Goal: Information Seeking & Learning: Find specific fact

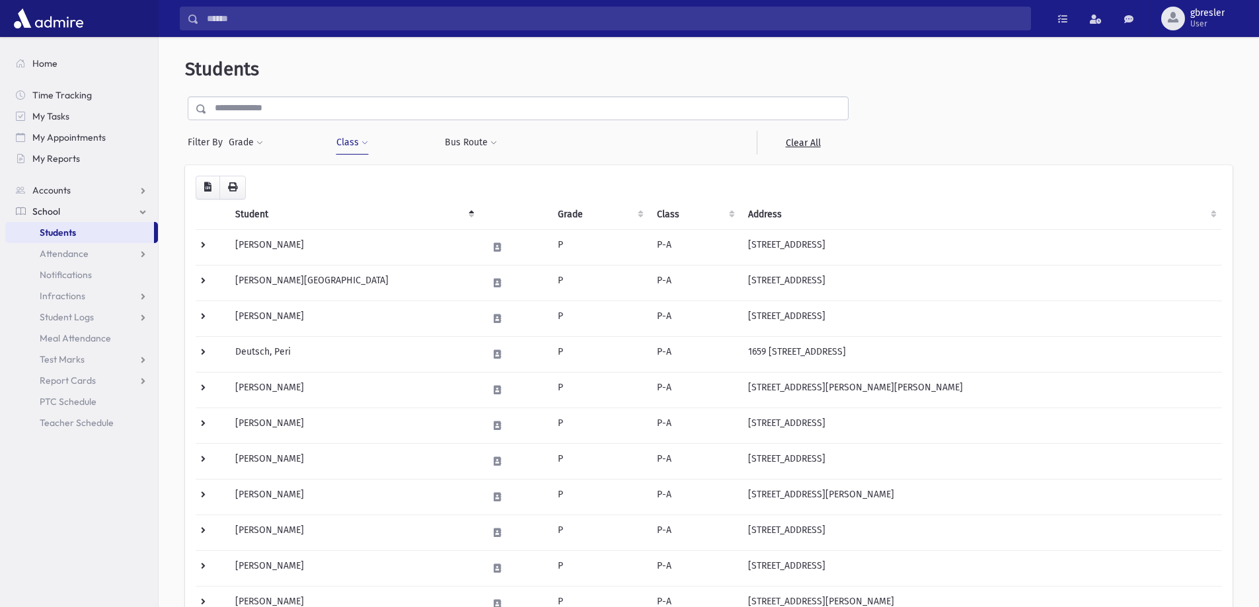
click at [244, 111] on input "text" at bounding box center [527, 108] width 641 height 24
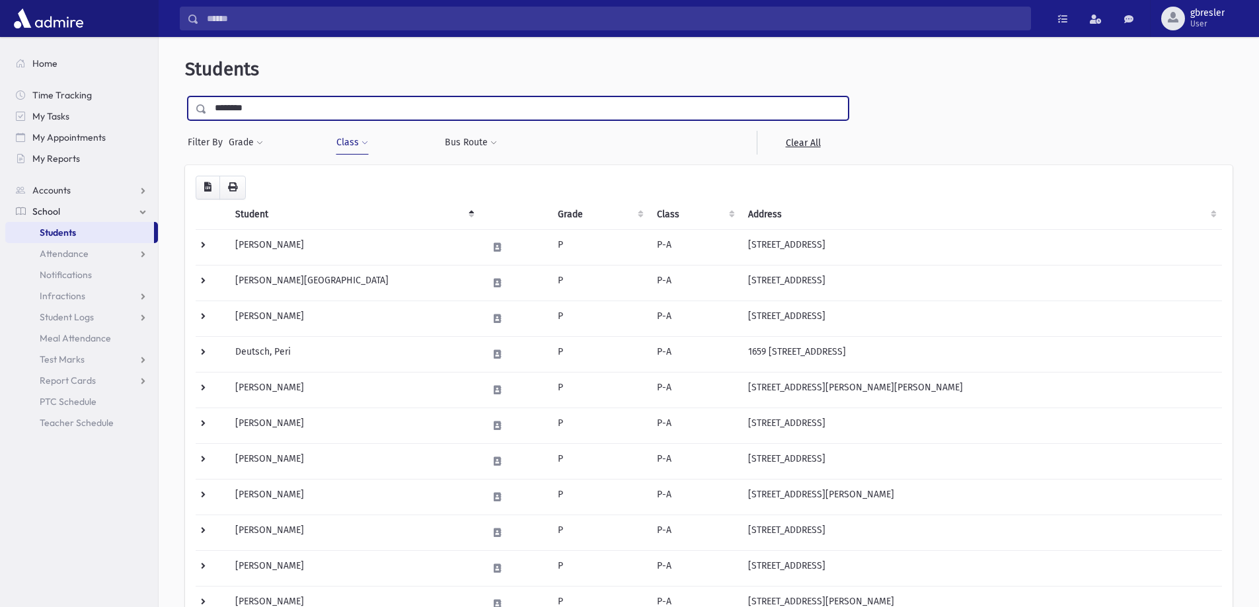
type input "********"
click at [185, 96] on input "submit" at bounding box center [203, 105] width 37 height 18
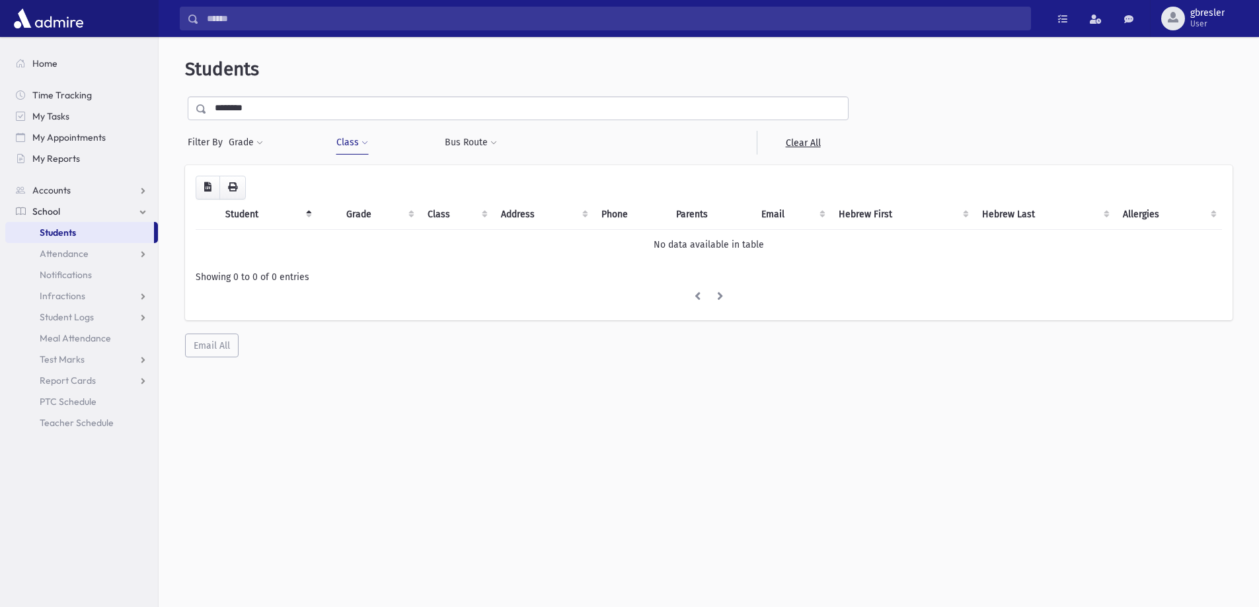
click at [91, 237] on link "Students" at bounding box center [79, 232] width 149 height 21
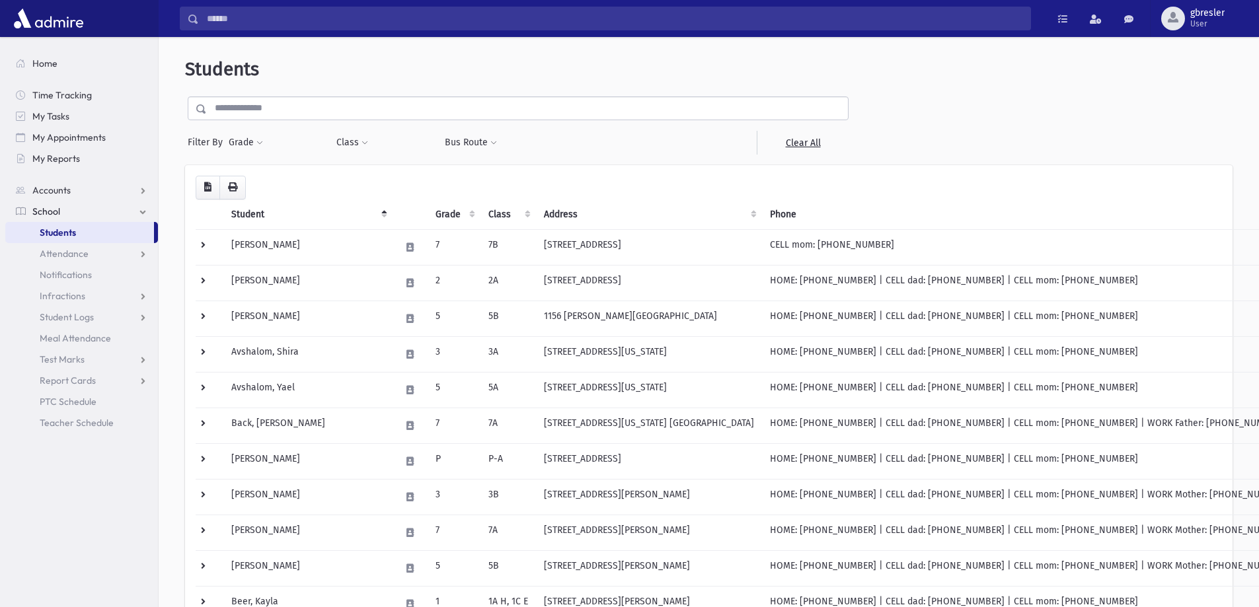
click at [266, 102] on input "text" at bounding box center [527, 108] width 641 height 24
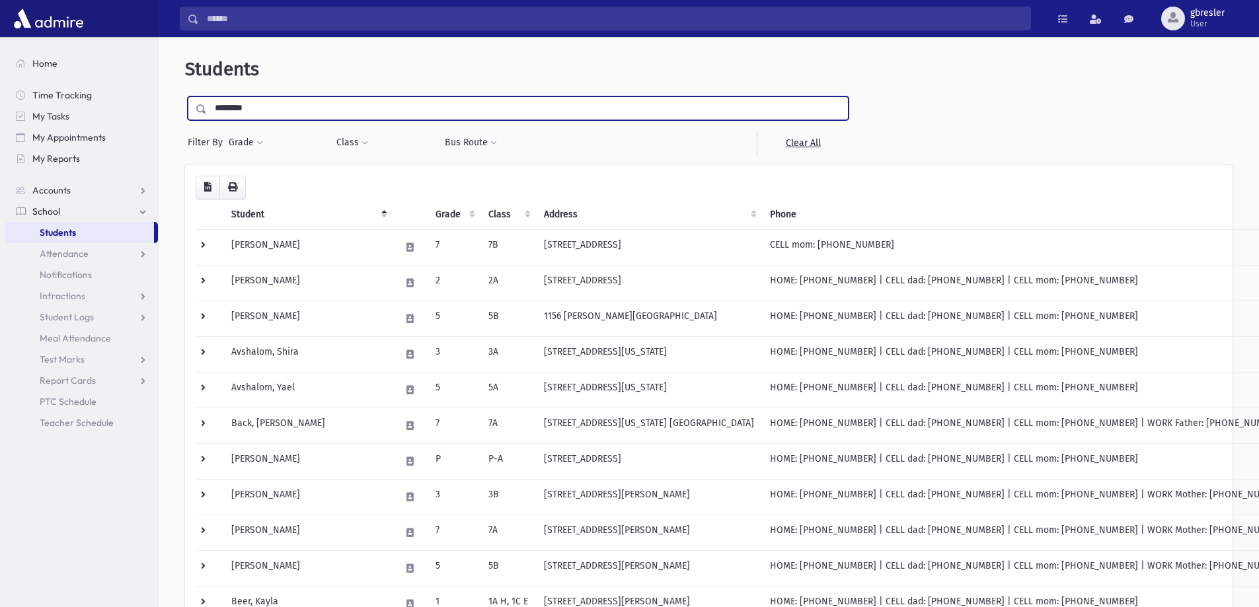
type input "********"
click at [185, 96] on input "submit" at bounding box center [203, 105] width 37 height 18
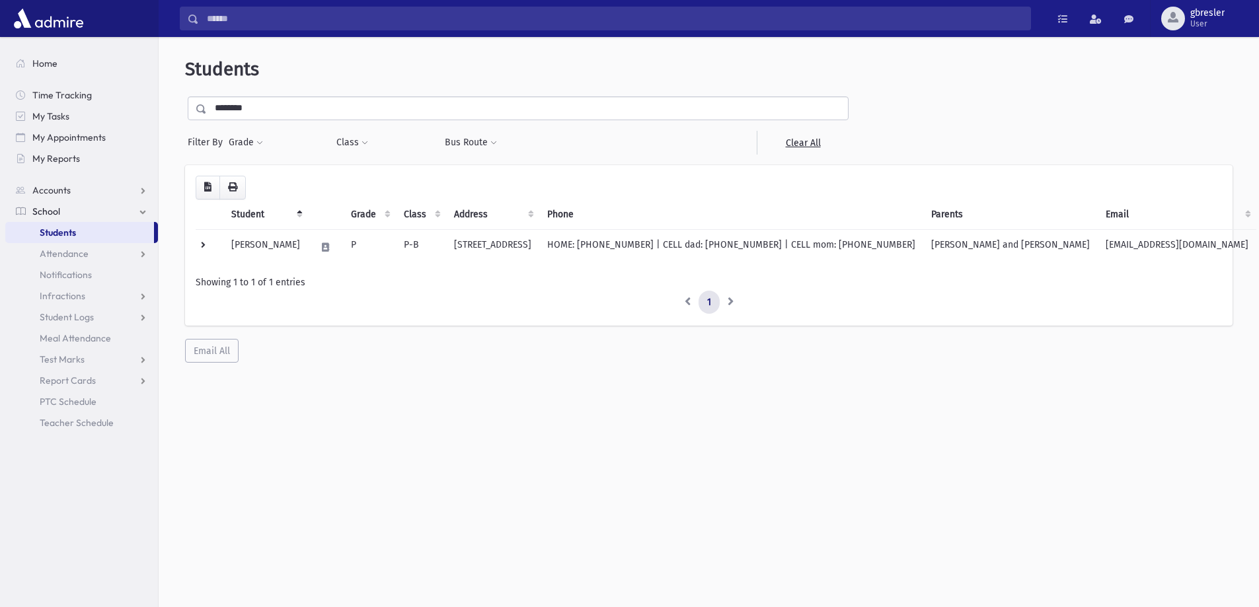
click at [81, 238] on link "Students" at bounding box center [79, 232] width 149 height 21
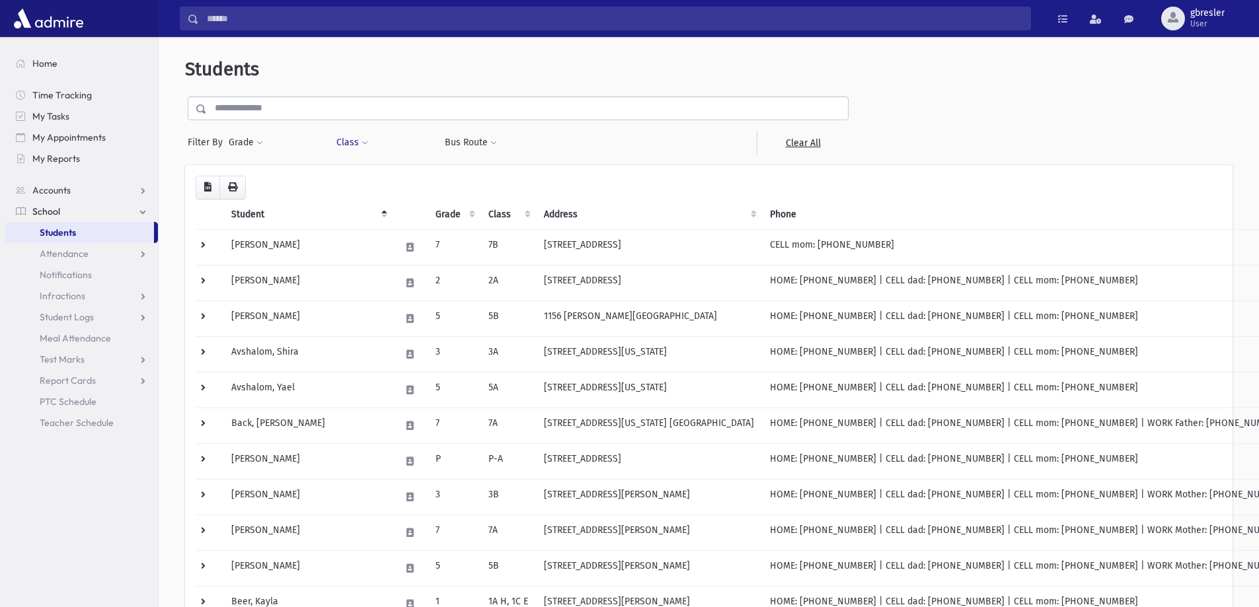
click at [363, 139] on button "Class" at bounding box center [352, 143] width 33 height 24
click at [425, 184] on ul at bounding box center [405, 177] width 127 height 20
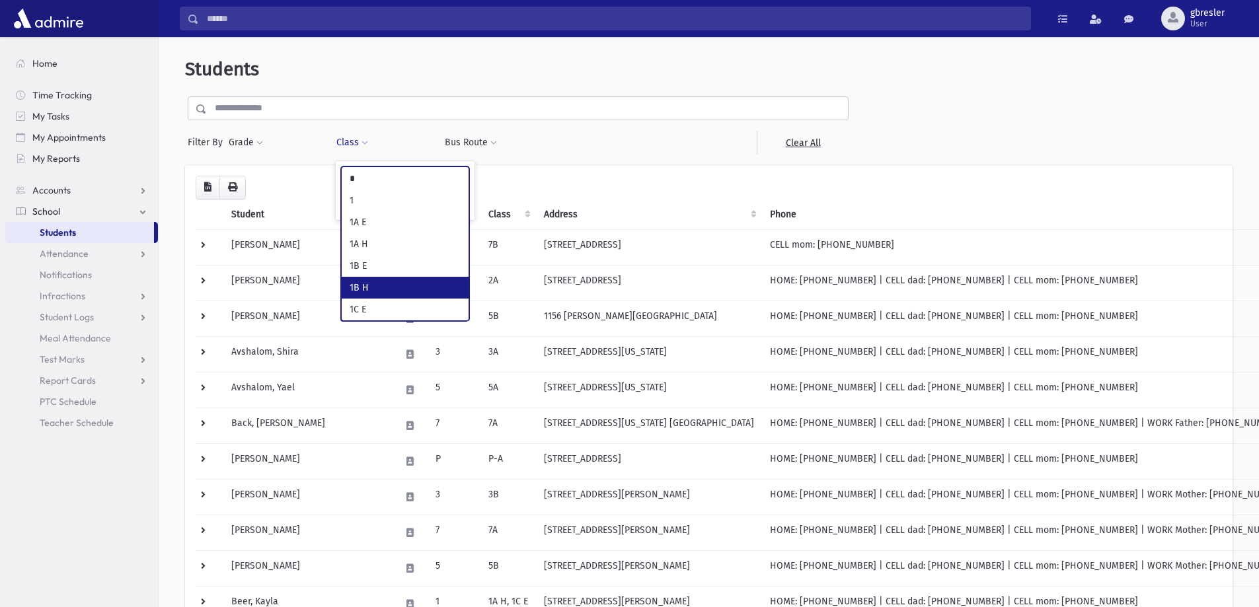
type input "*"
select select "**"
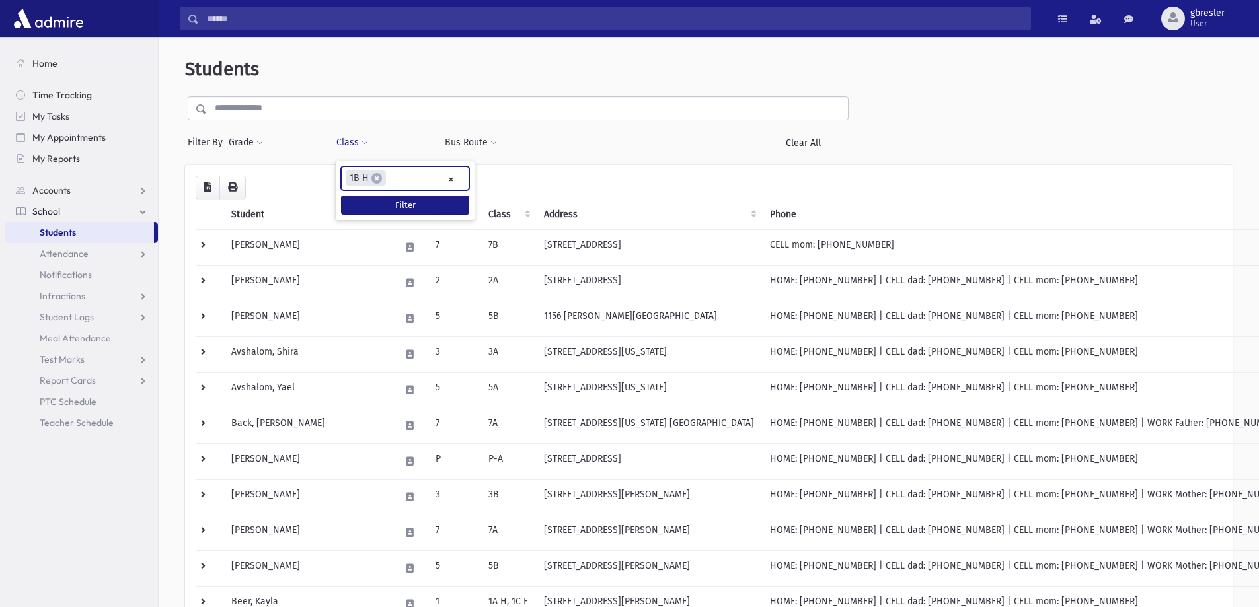
scroll to position [130, 0]
click at [423, 199] on button "Filter" at bounding box center [405, 205] width 128 height 19
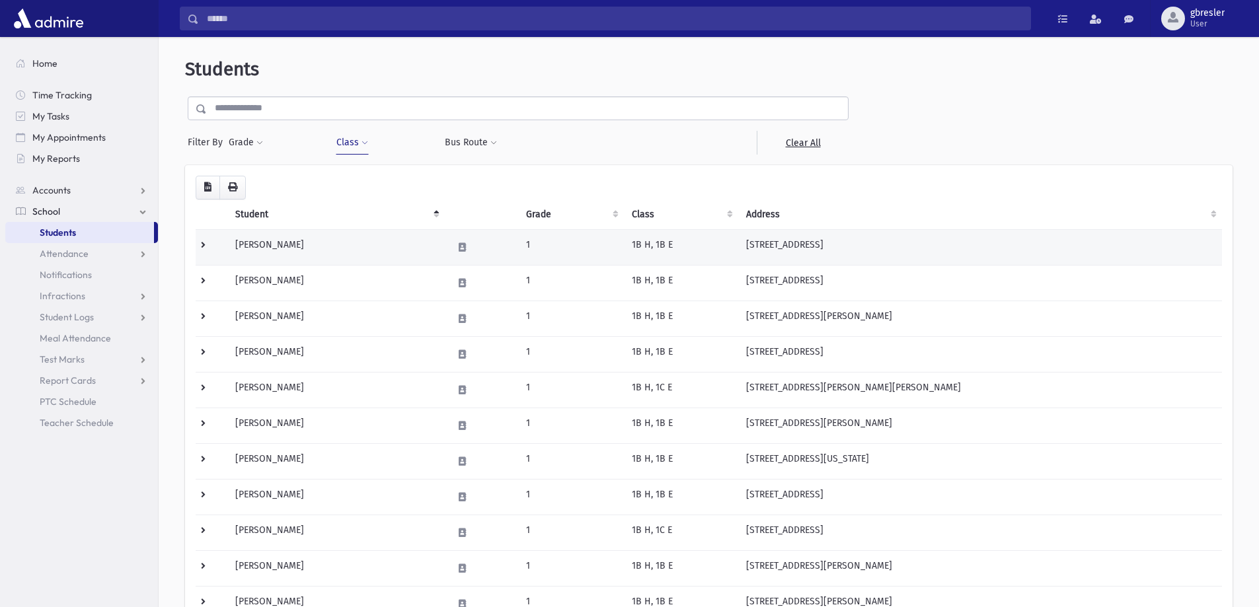
click at [335, 240] on td "Edelstein, Bella" at bounding box center [335, 247] width 217 height 36
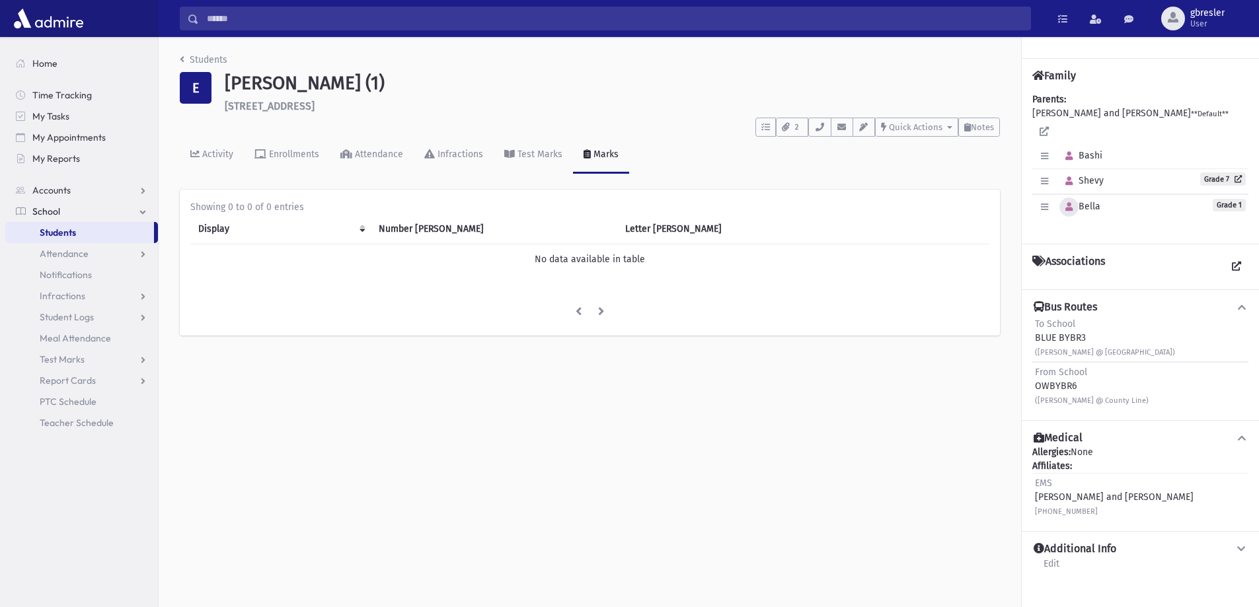
click at [1071, 203] on icon "button" at bounding box center [1068, 207] width 7 height 9
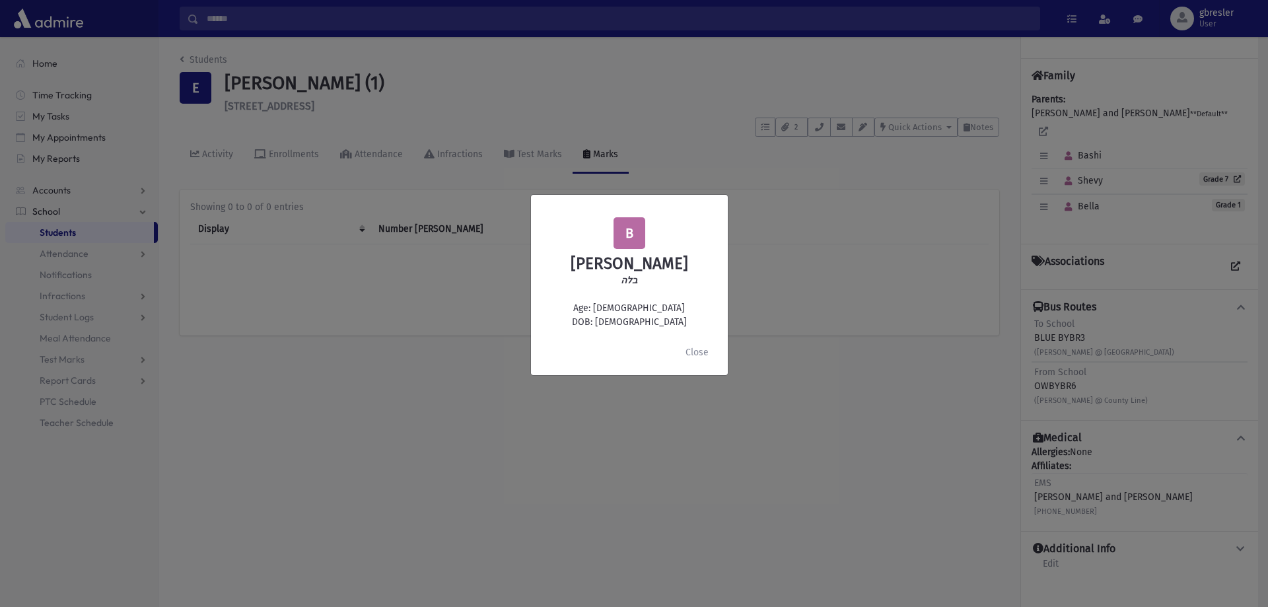
click at [218, 57] on div "B Bella Edelstein בלה Age: 6 DOB: 1/22/2019 Close" at bounding box center [634, 303] width 1268 height 607
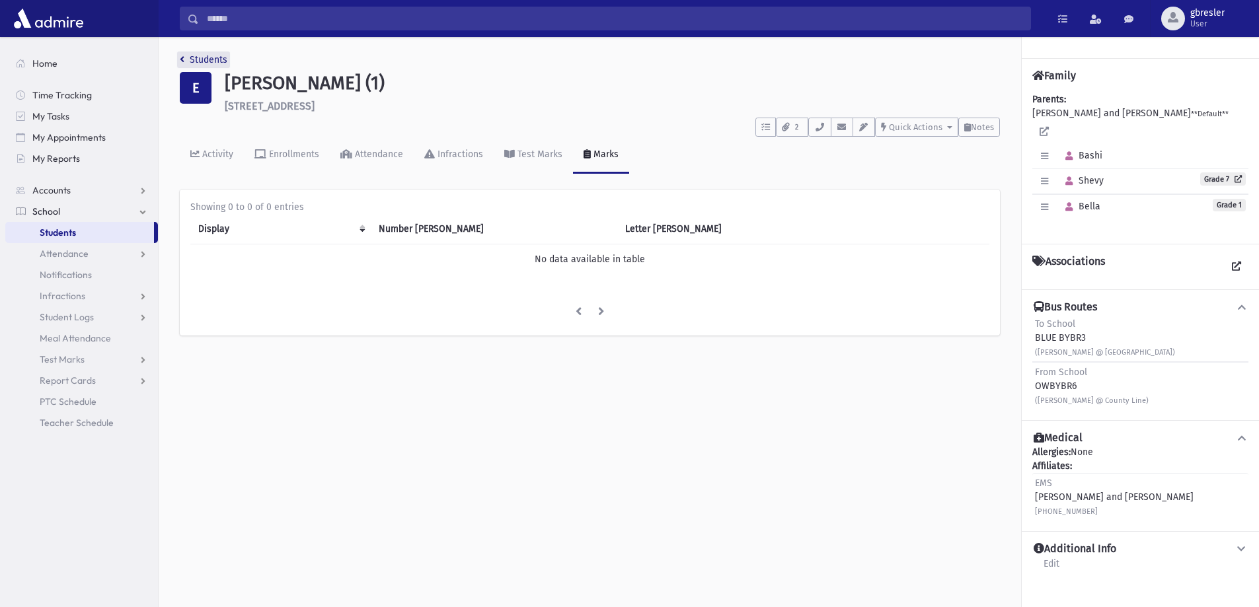
click at [218, 57] on link "Students" at bounding box center [204, 59] width 48 height 11
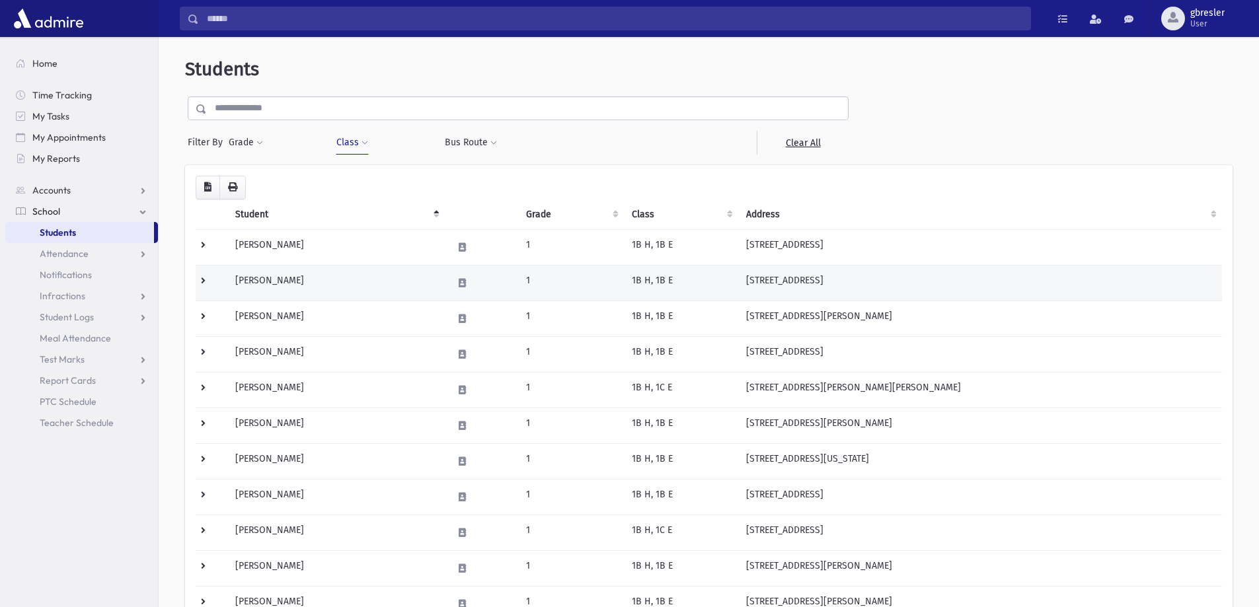
click at [267, 279] on td "Eller, Ahuva" at bounding box center [335, 283] width 217 height 36
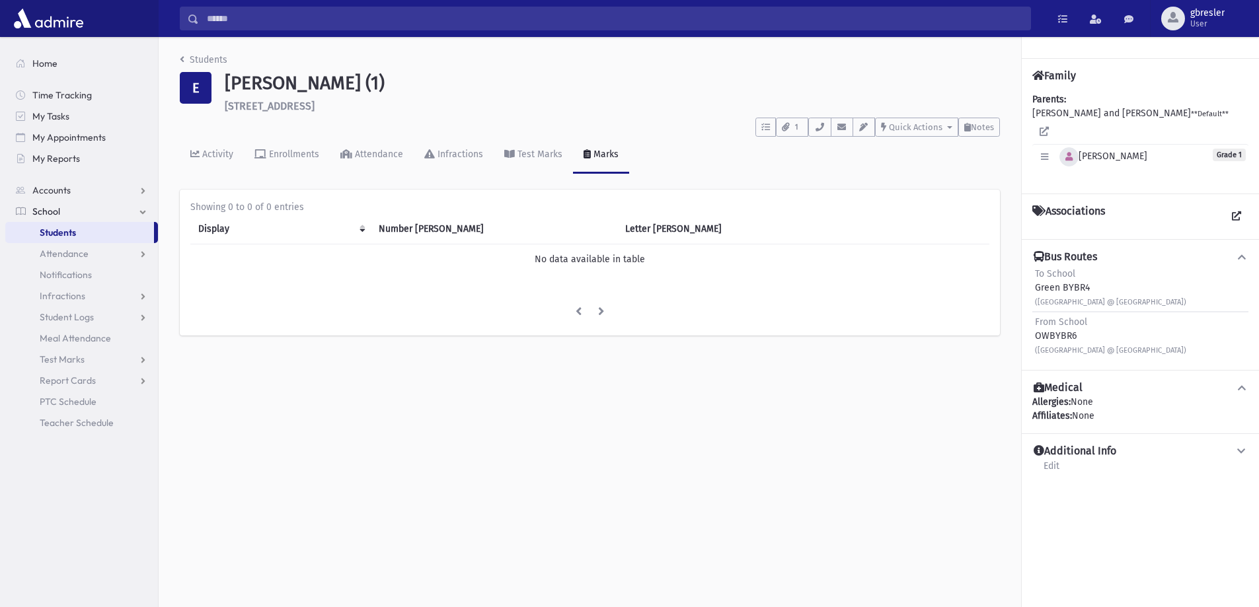
click at [1074, 147] on button "button" at bounding box center [1068, 156] width 19 height 19
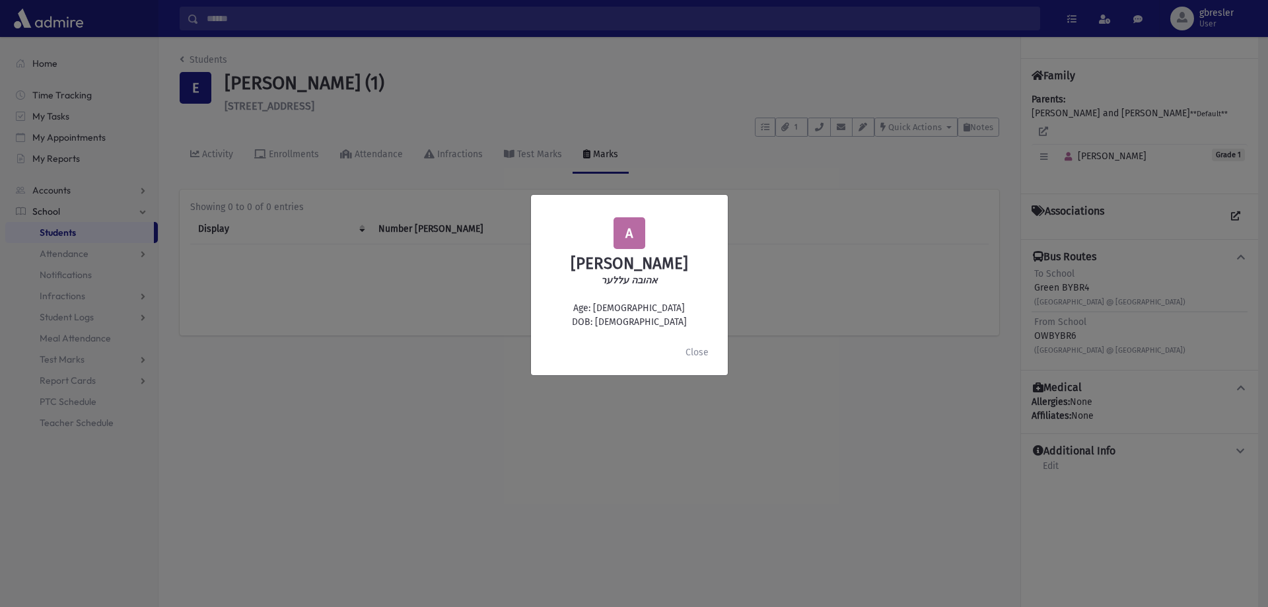
click at [220, 59] on div "A [PERSON_NAME] אהובה עללער Age: [DEMOGRAPHIC_DATA] DOB: [DEMOGRAPHIC_DATA] Clo…" at bounding box center [634, 303] width 1268 height 607
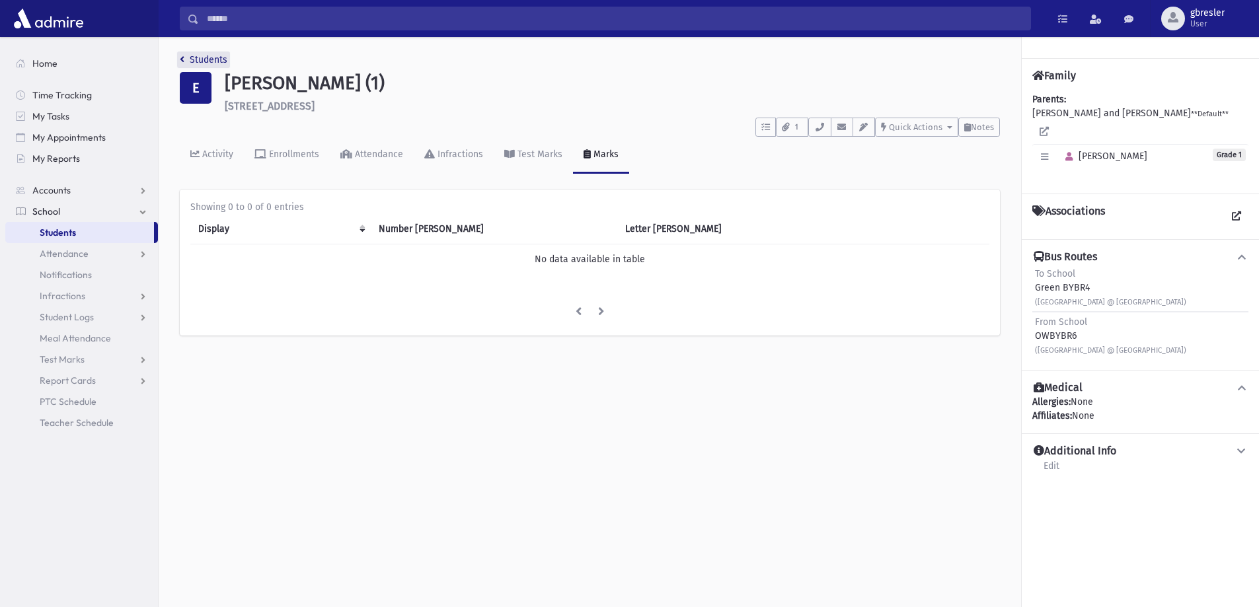
click at [220, 59] on link "Students" at bounding box center [204, 59] width 48 height 11
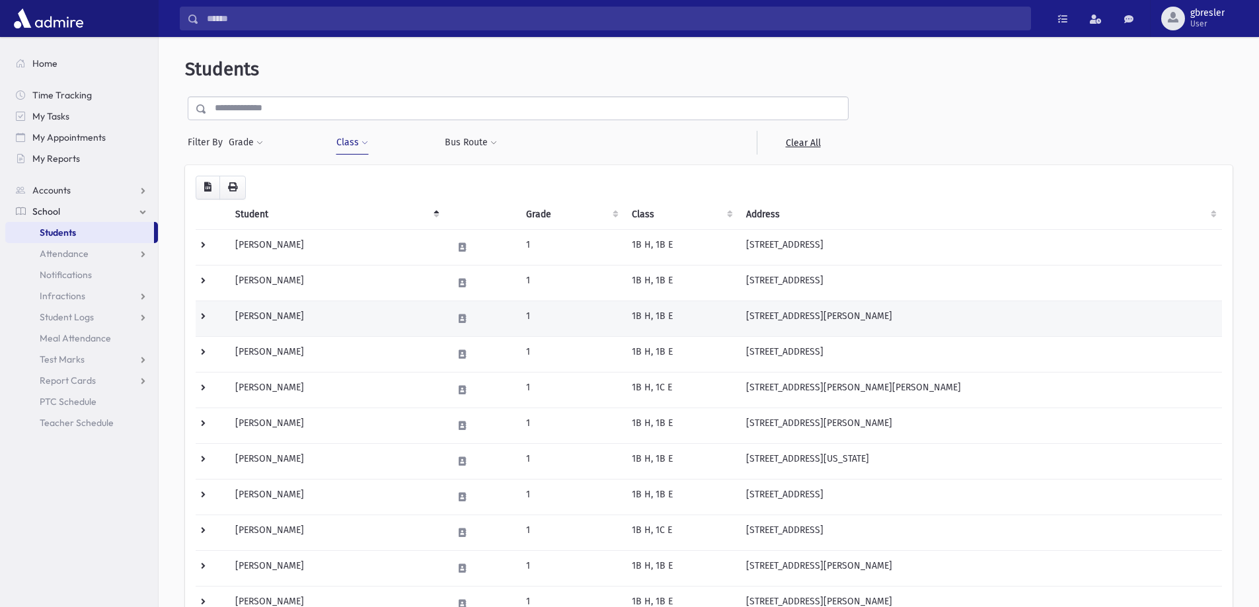
click at [283, 317] on td "[PERSON_NAME]" at bounding box center [335, 319] width 217 height 36
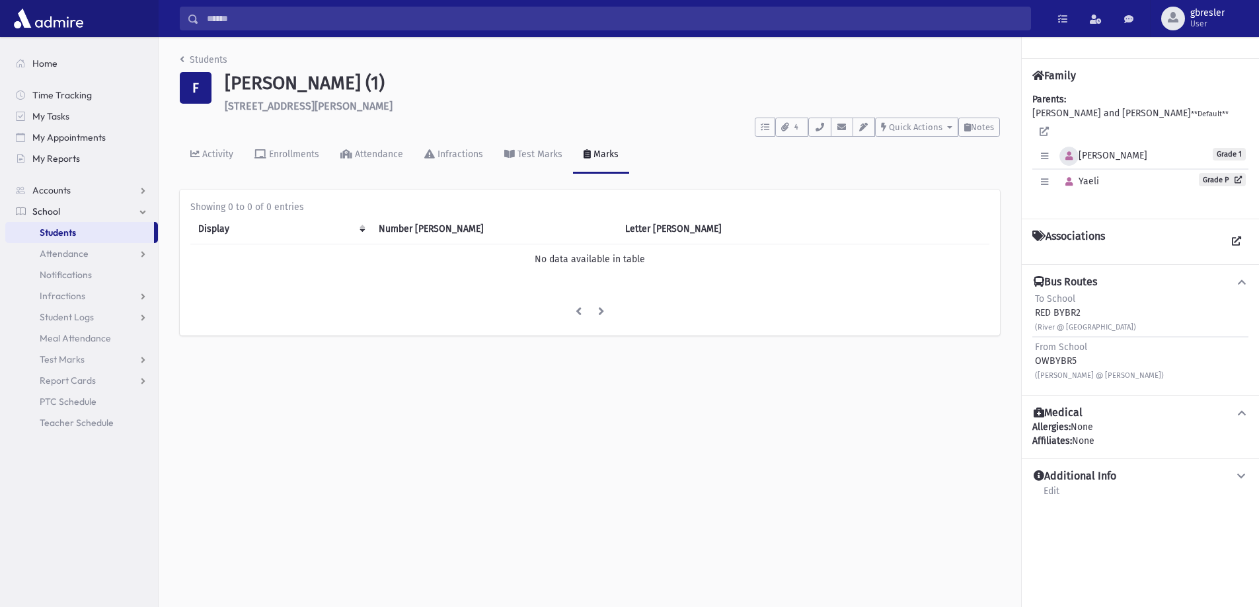
click at [1072, 152] on icon "button" at bounding box center [1068, 156] width 7 height 9
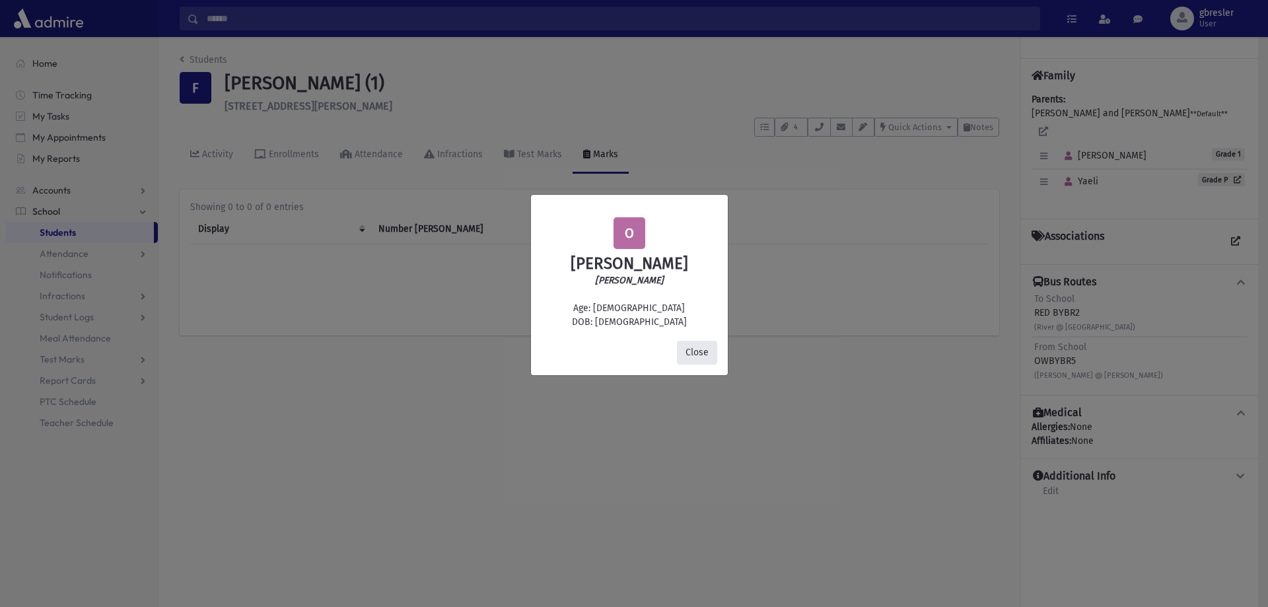
click at [700, 357] on button "Close" at bounding box center [697, 353] width 40 height 24
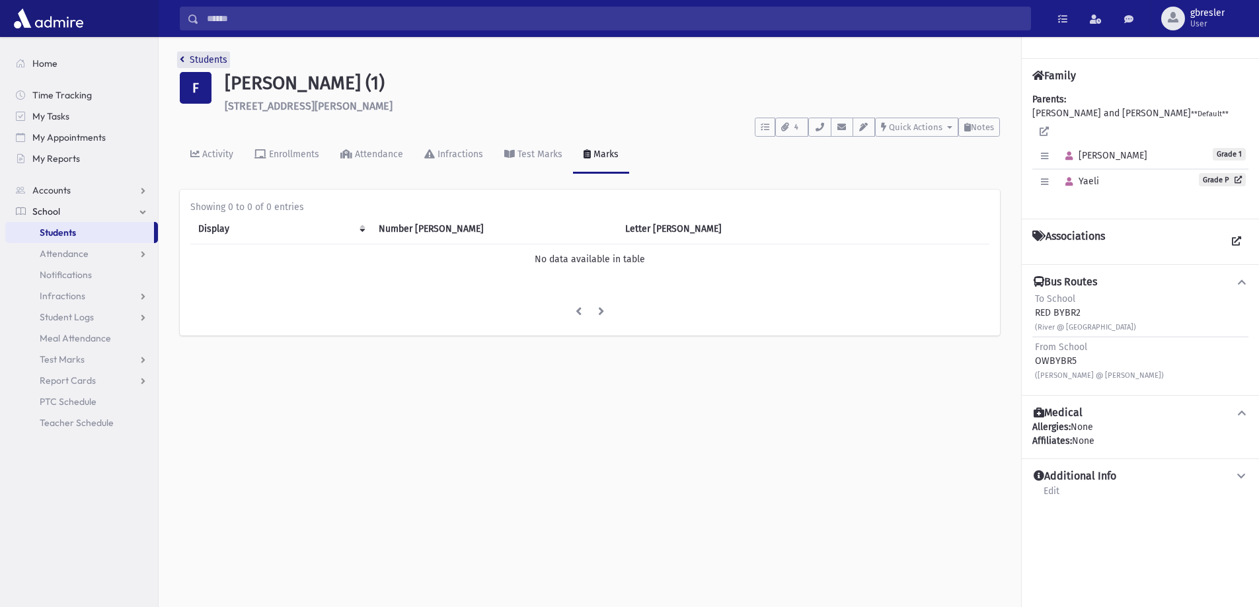
click at [194, 55] on link "Students" at bounding box center [204, 59] width 48 height 11
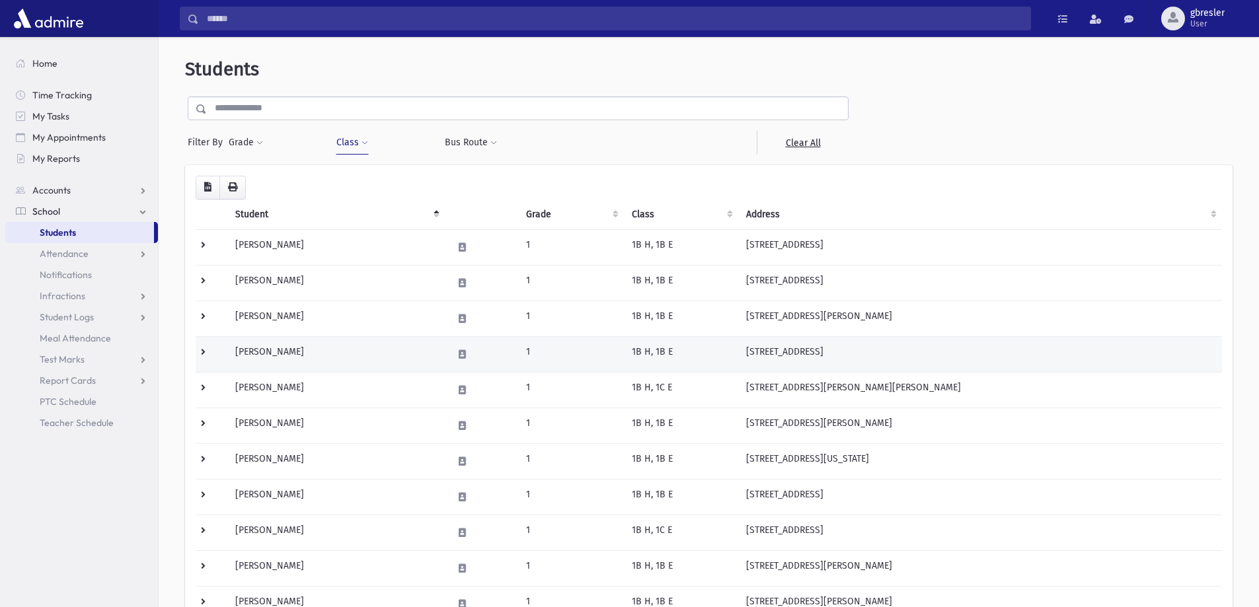
click at [262, 349] on td "[PERSON_NAME]" at bounding box center [335, 354] width 217 height 36
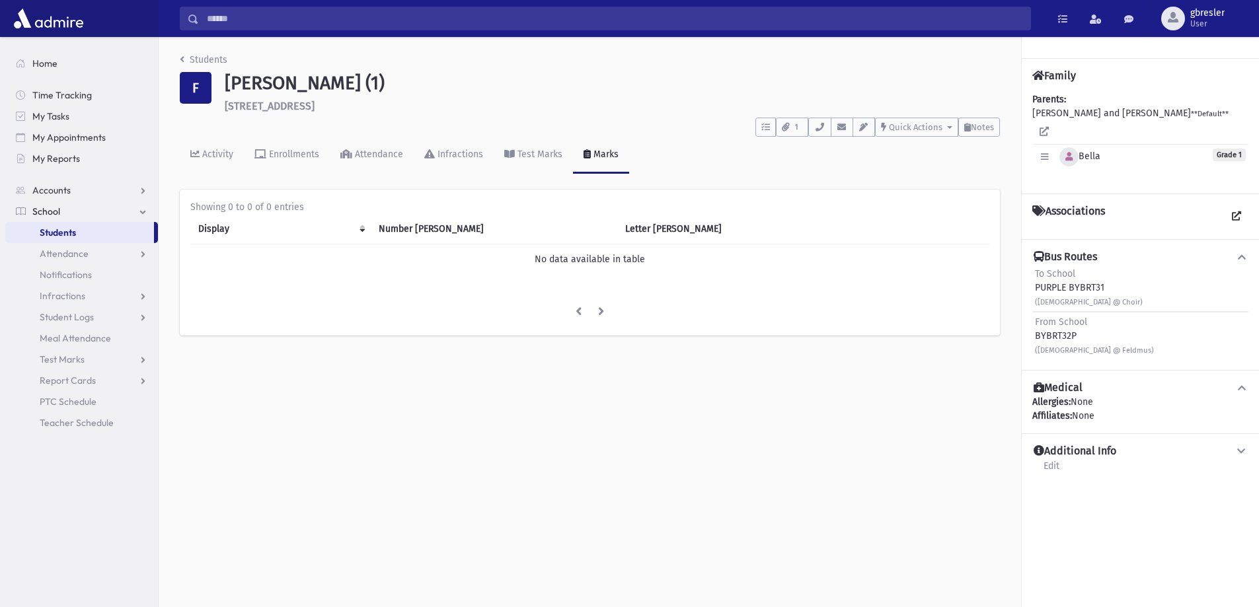
click at [1070, 153] on icon "button" at bounding box center [1068, 157] width 7 height 9
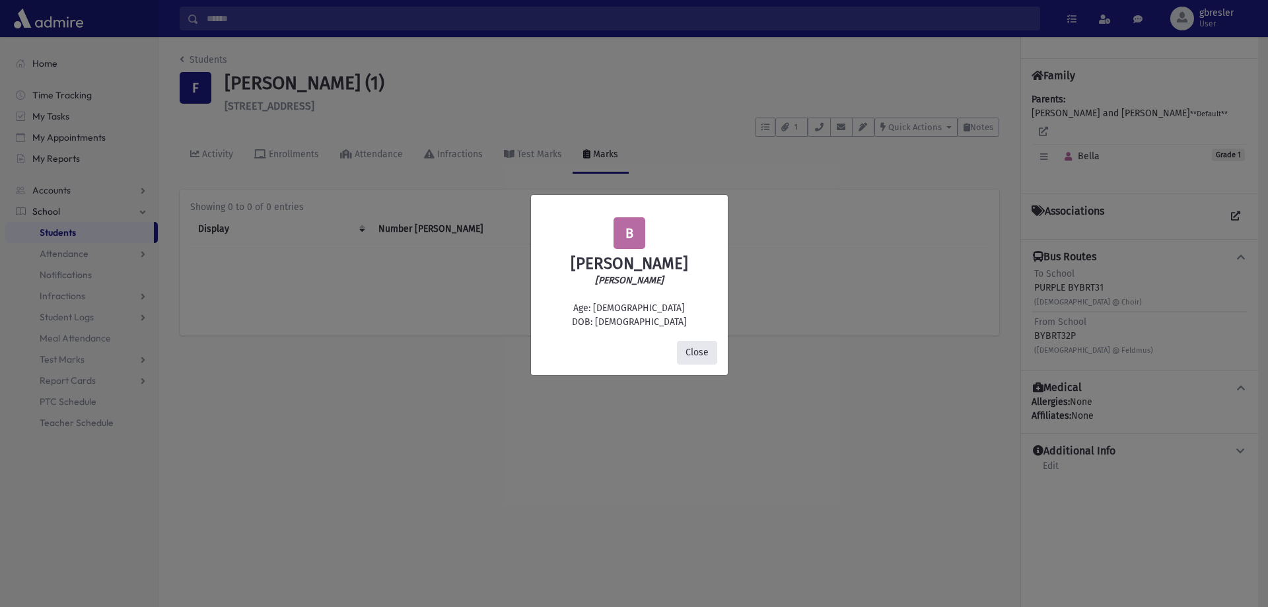
click at [704, 356] on button "Close" at bounding box center [697, 353] width 40 height 24
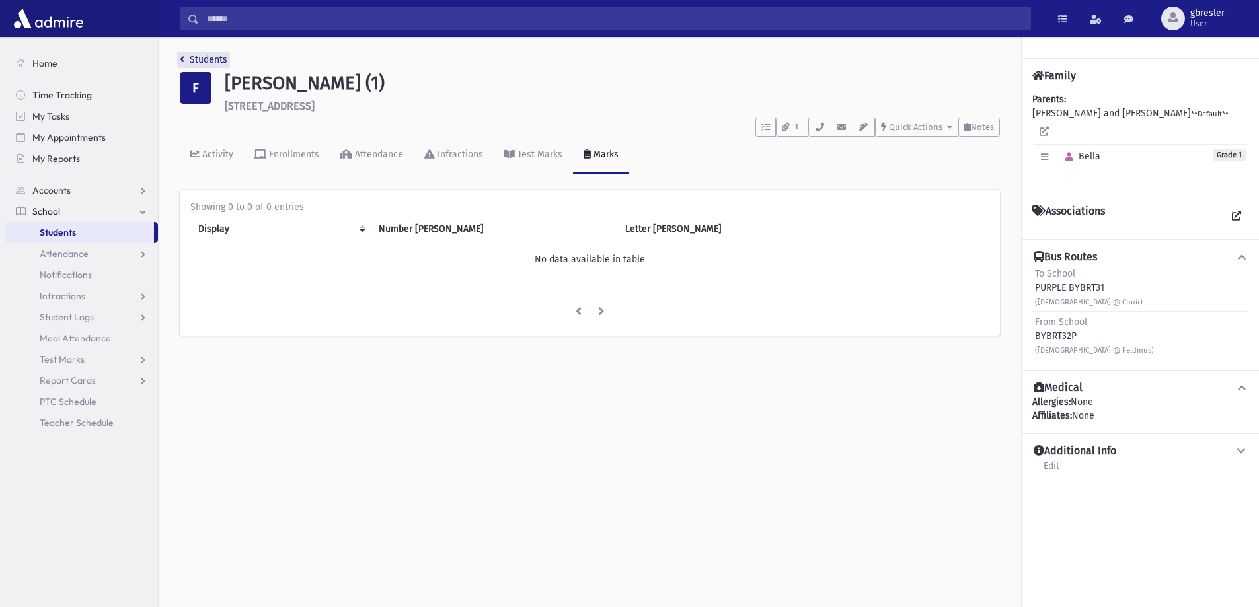
click at [213, 61] on link "Students" at bounding box center [204, 59] width 48 height 11
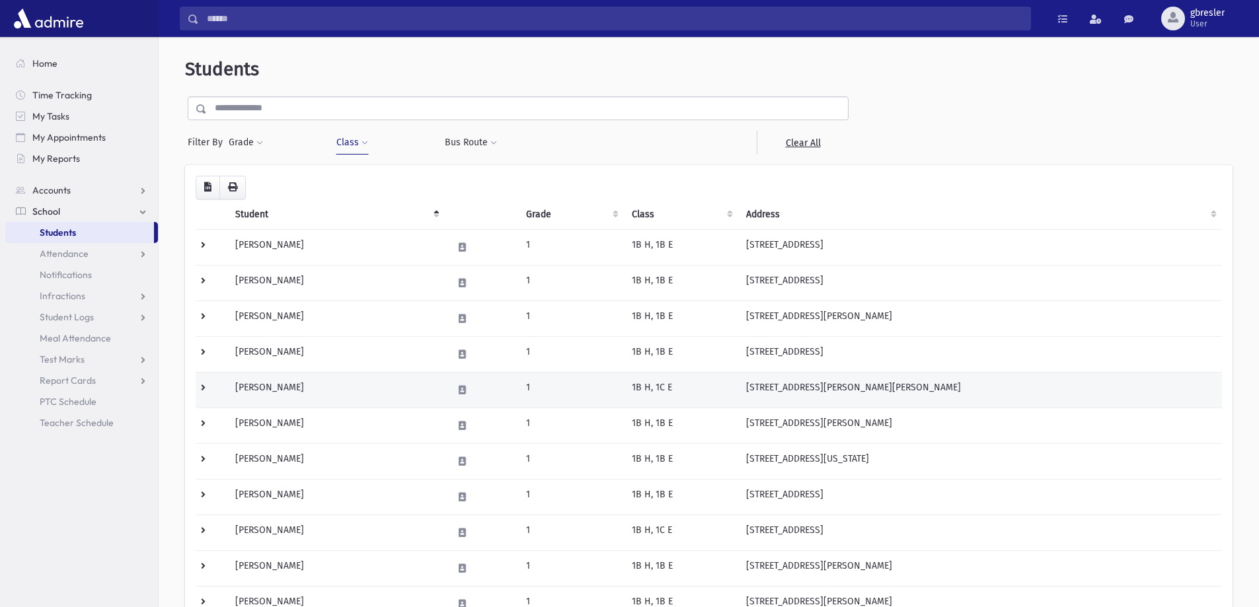
click at [264, 386] on td "Glassman, Adina" at bounding box center [335, 390] width 217 height 36
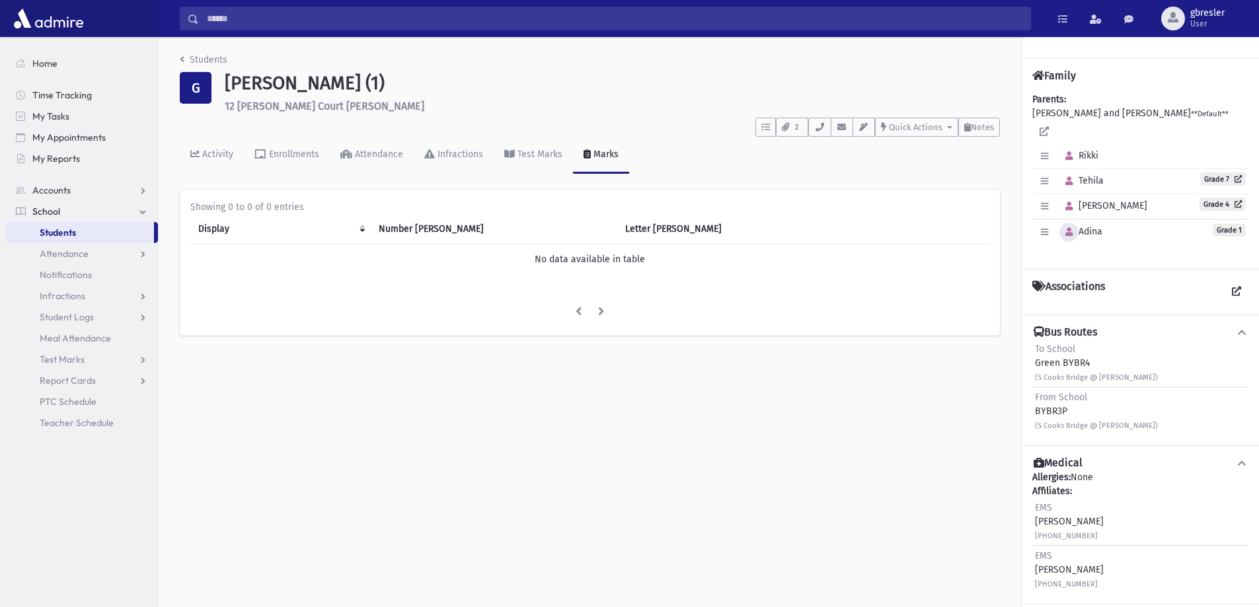
click at [1066, 228] on icon "button" at bounding box center [1068, 232] width 7 height 9
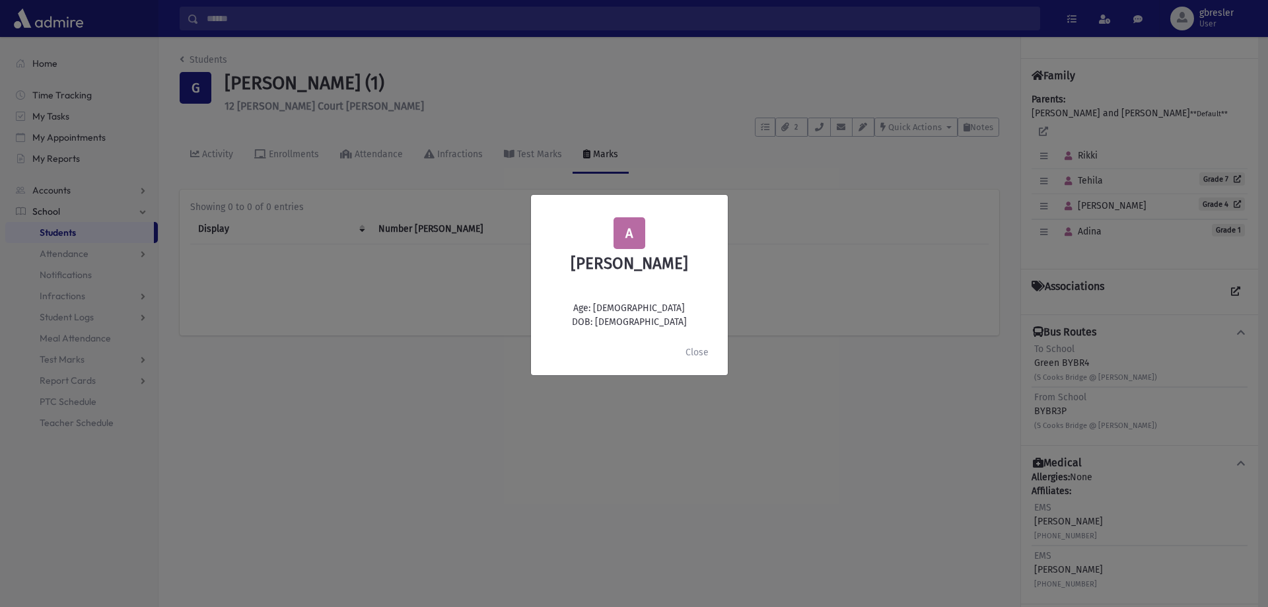
click at [211, 59] on div "A Adina Glassman Age: 6 DOB: 2/08/2019 Close" at bounding box center [634, 303] width 1268 height 607
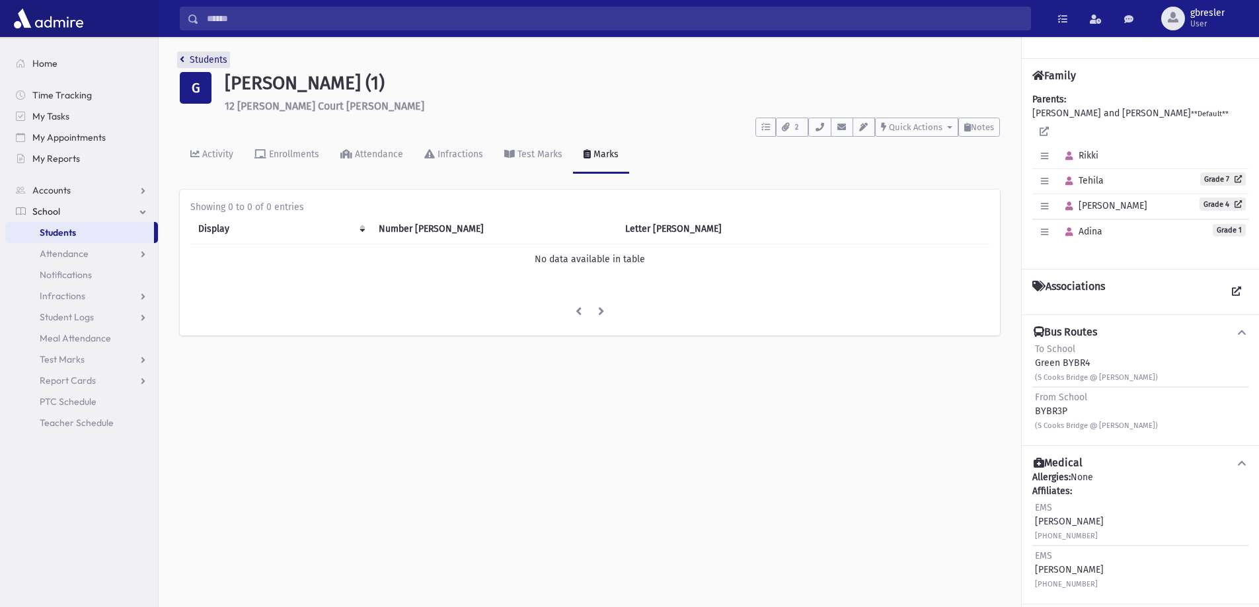
click at [211, 59] on link "Students" at bounding box center [204, 59] width 48 height 11
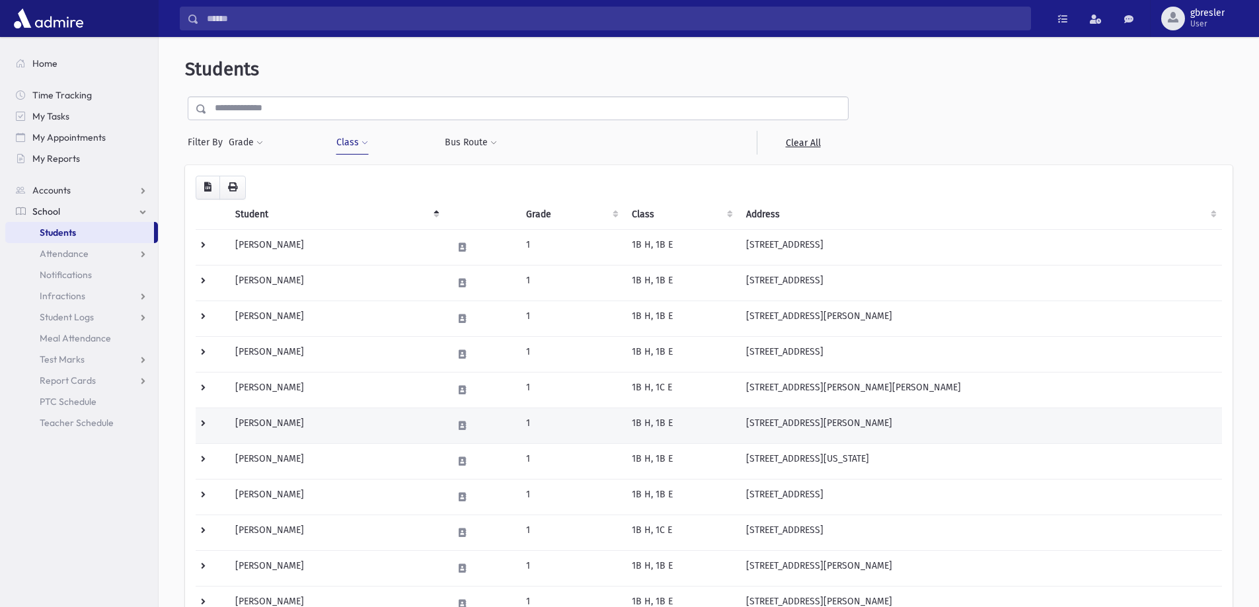
click at [270, 421] on td "[PERSON_NAME]" at bounding box center [335, 426] width 217 height 36
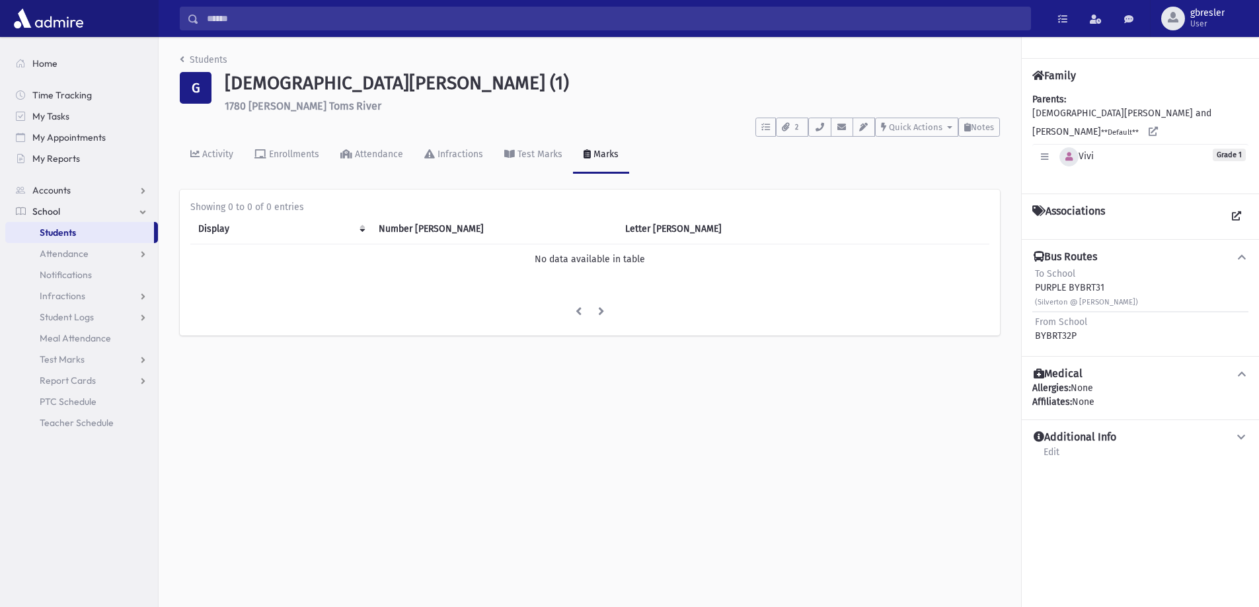
click at [1072, 153] on icon "button" at bounding box center [1068, 157] width 7 height 9
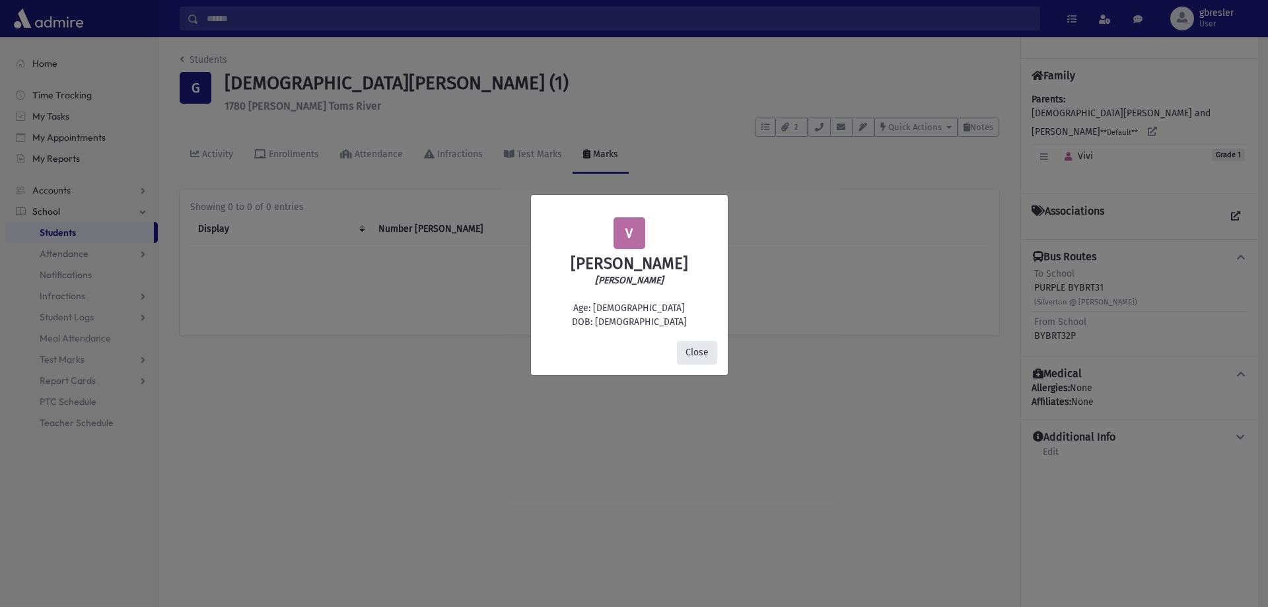
click at [692, 354] on button "Close" at bounding box center [697, 353] width 40 height 24
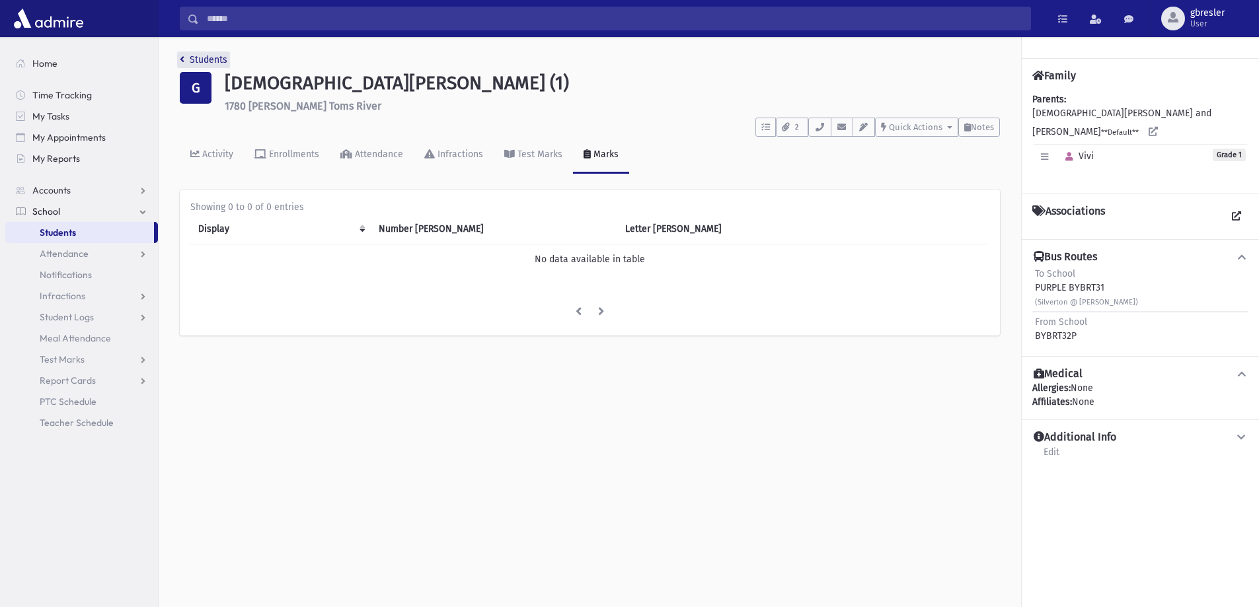
click at [209, 64] on link "Students" at bounding box center [204, 59] width 48 height 11
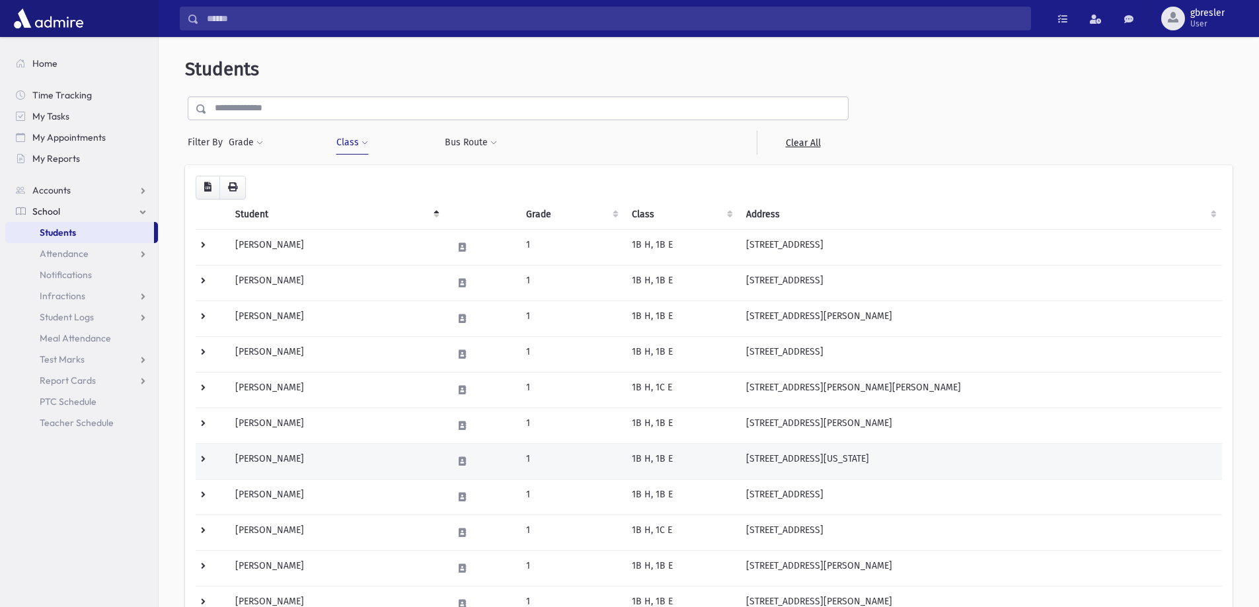
click at [297, 462] on td "[PERSON_NAME]" at bounding box center [335, 461] width 217 height 36
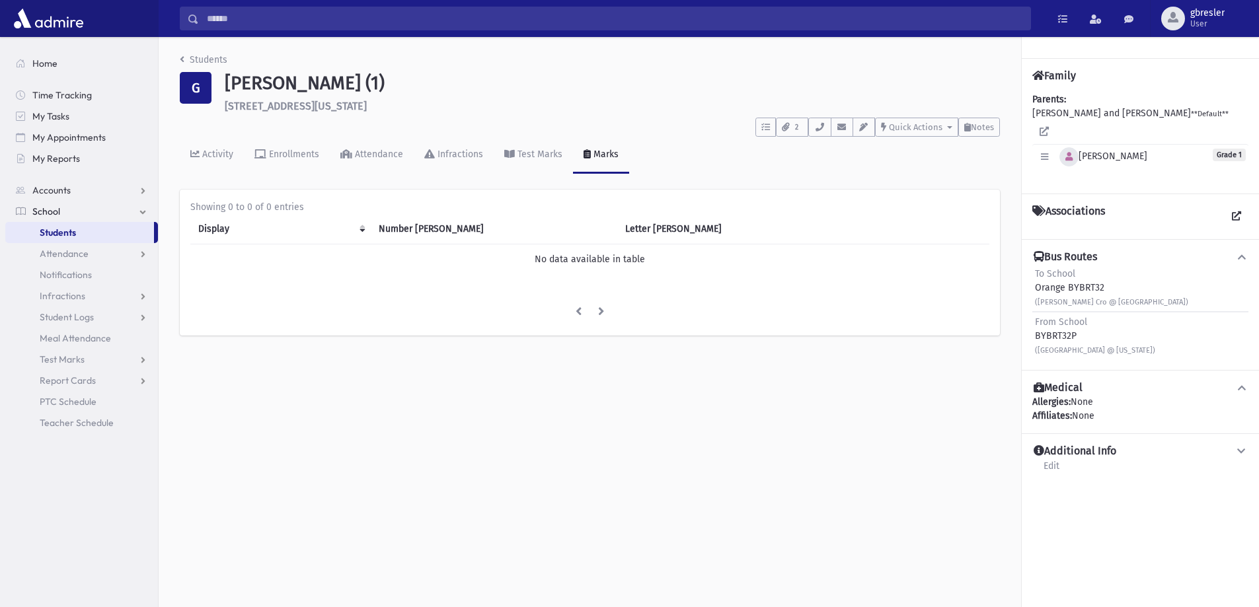
click at [1072, 153] on icon "button" at bounding box center [1068, 157] width 7 height 9
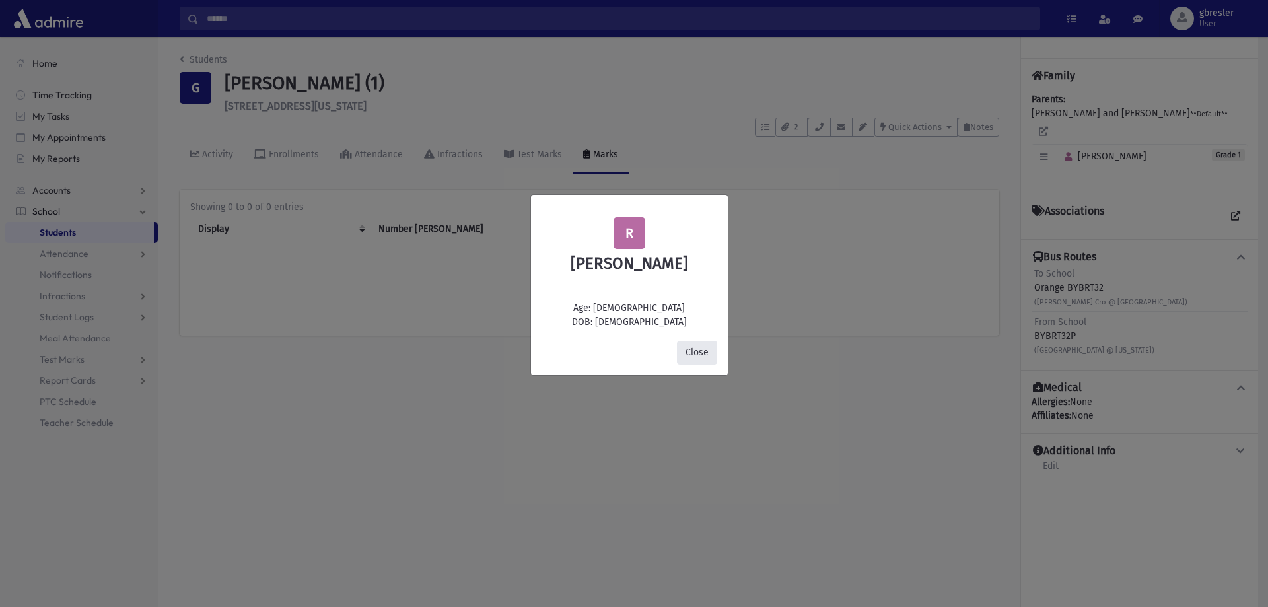
click at [711, 353] on button "Close" at bounding box center [697, 353] width 40 height 24
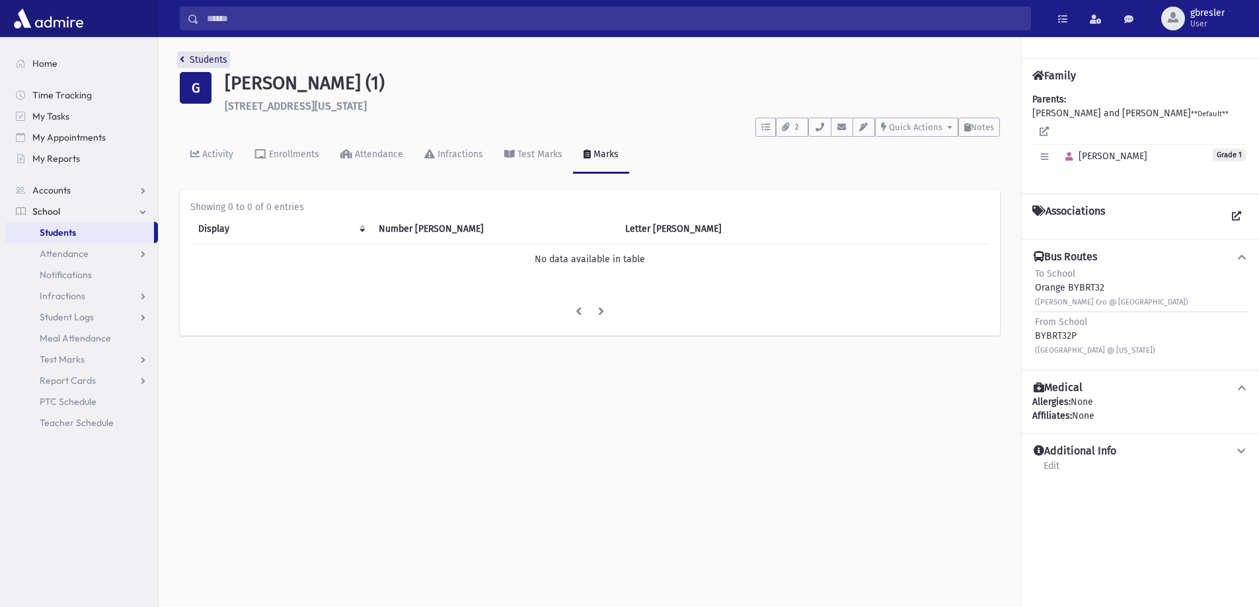
click at [210, 55] on link "Students" at bounding box center [204, 59] width 48 height 11
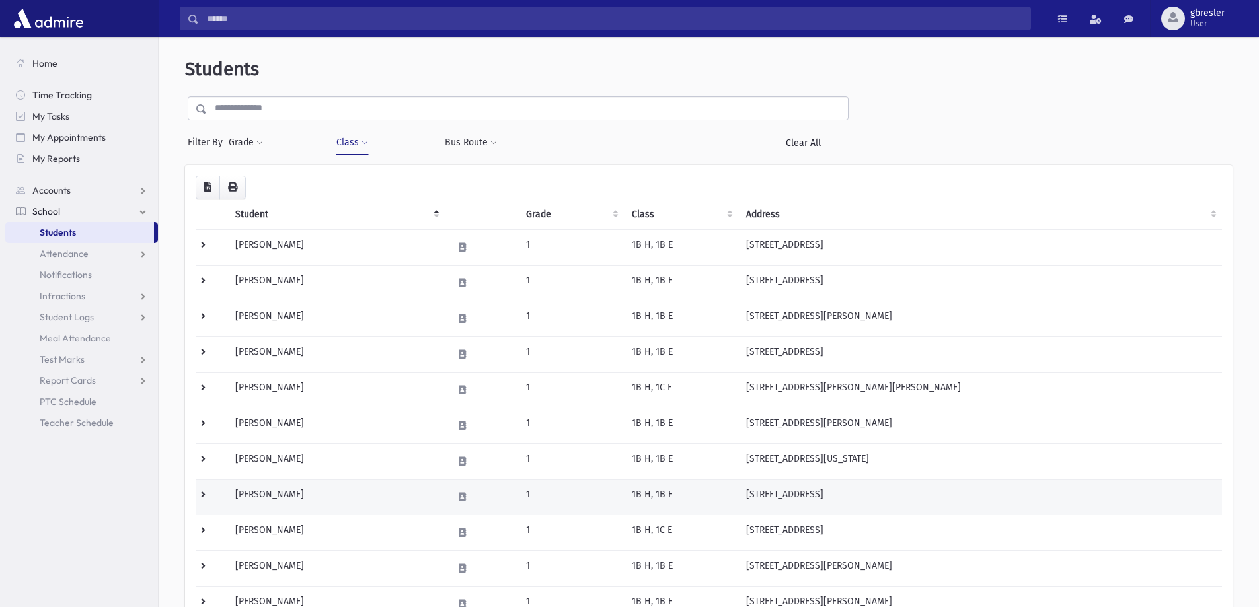
click at [267, 497] on td "[PERSON_NAME]" at bounding box center [335, 497] width 217 height 36
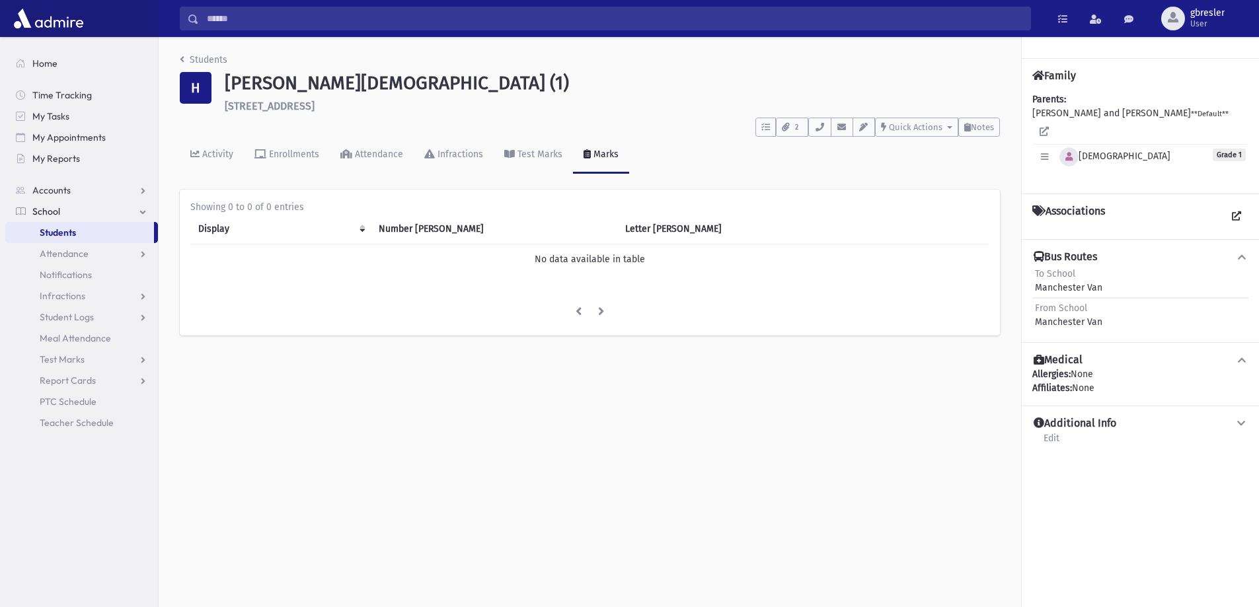
click at [1070, 153] on icon "button" at bounding box center [1068, 157] width 7 height 9
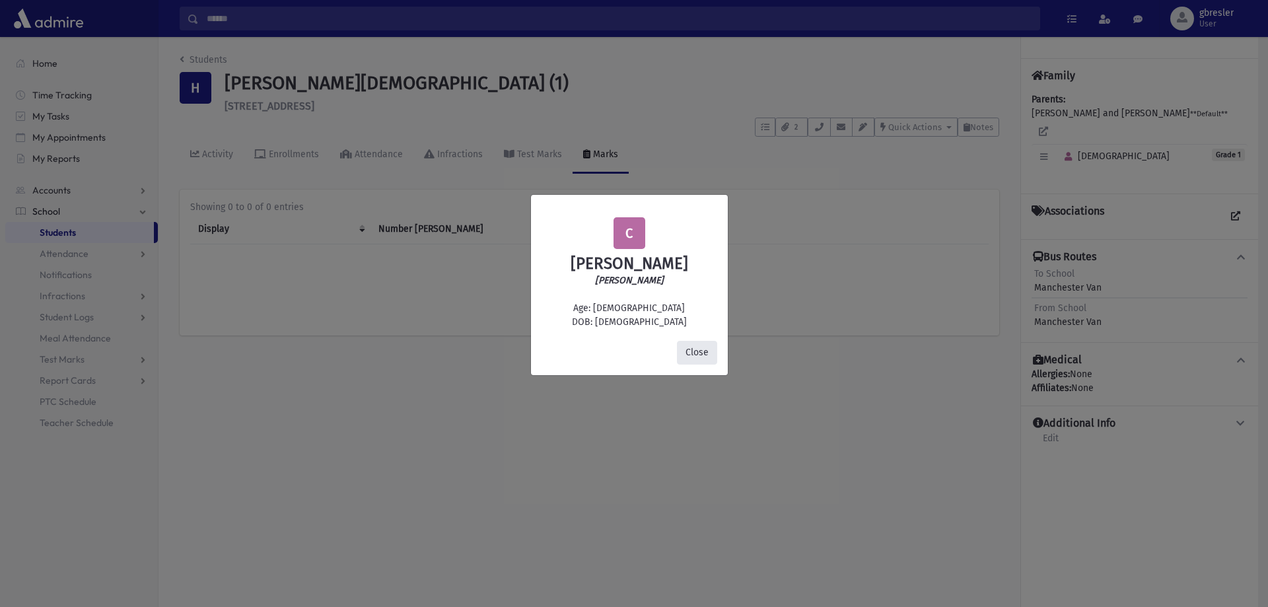
click at [691, 353] on button "Close" at bounding box center [697, 353] width 40 height 24
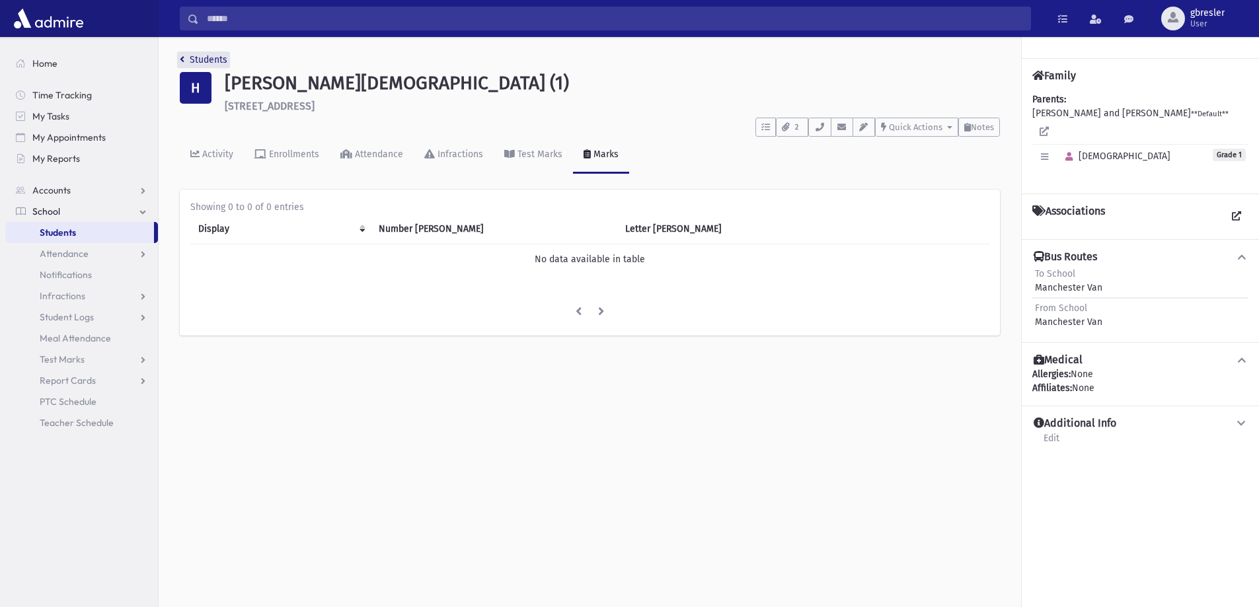
click at [205, 56] on link "Students" at bounding box center [204, 59] width 48 height 11
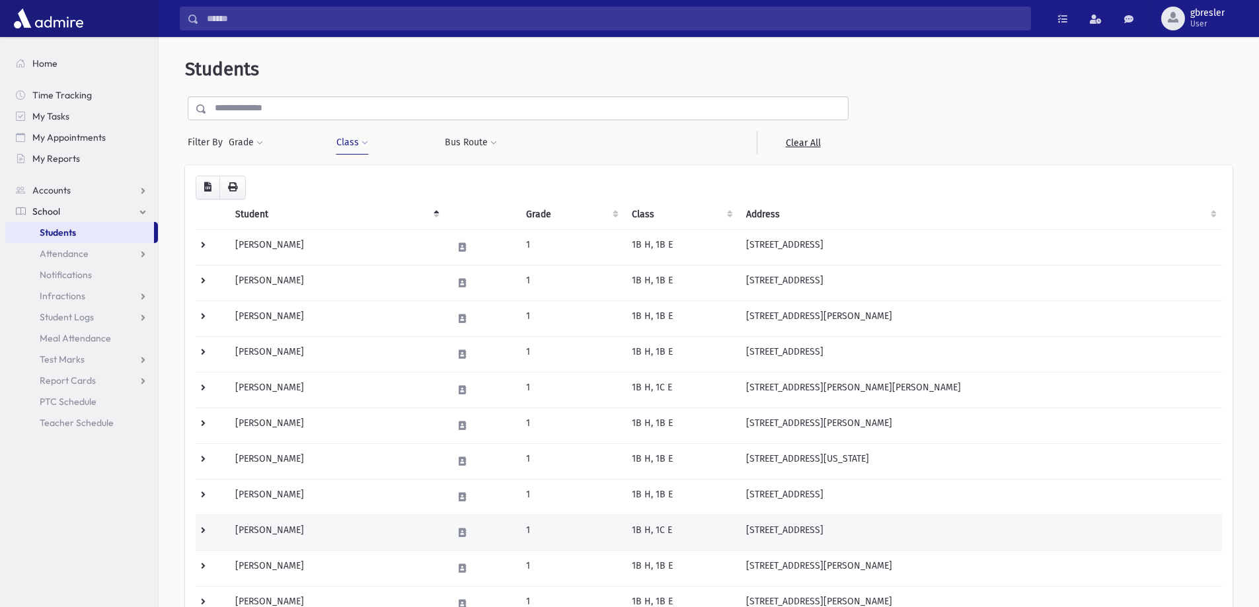
click at [283, 529] on td "[PERSON_NAME]" at bounding box center [335, 533] width 217 height 36
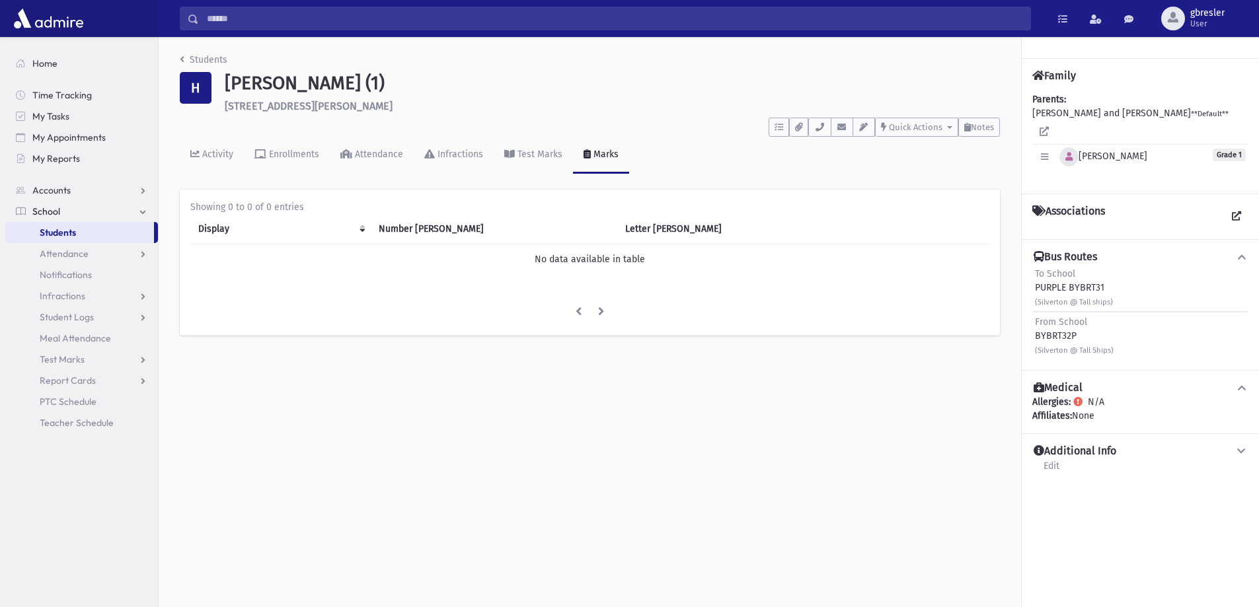
click at [1068, 153] on icon "button" at bounding box center [1068, 157] width 7 height 9
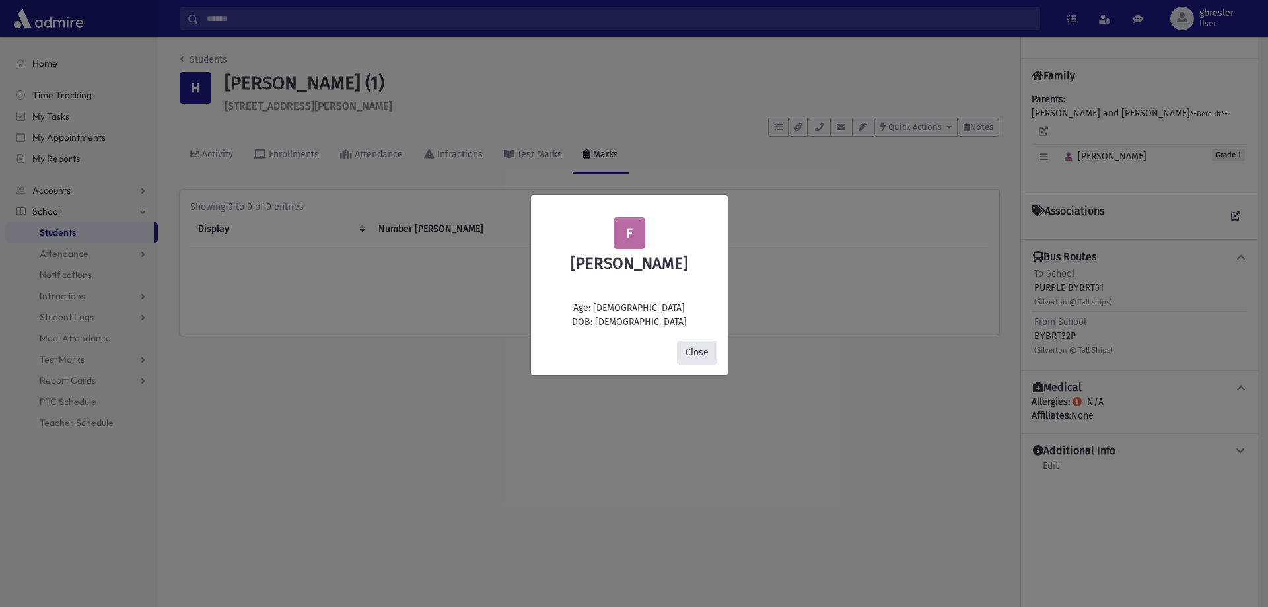
click at [713, 354] on button "Close" at bounding box center [697, 353] width 40 height 24
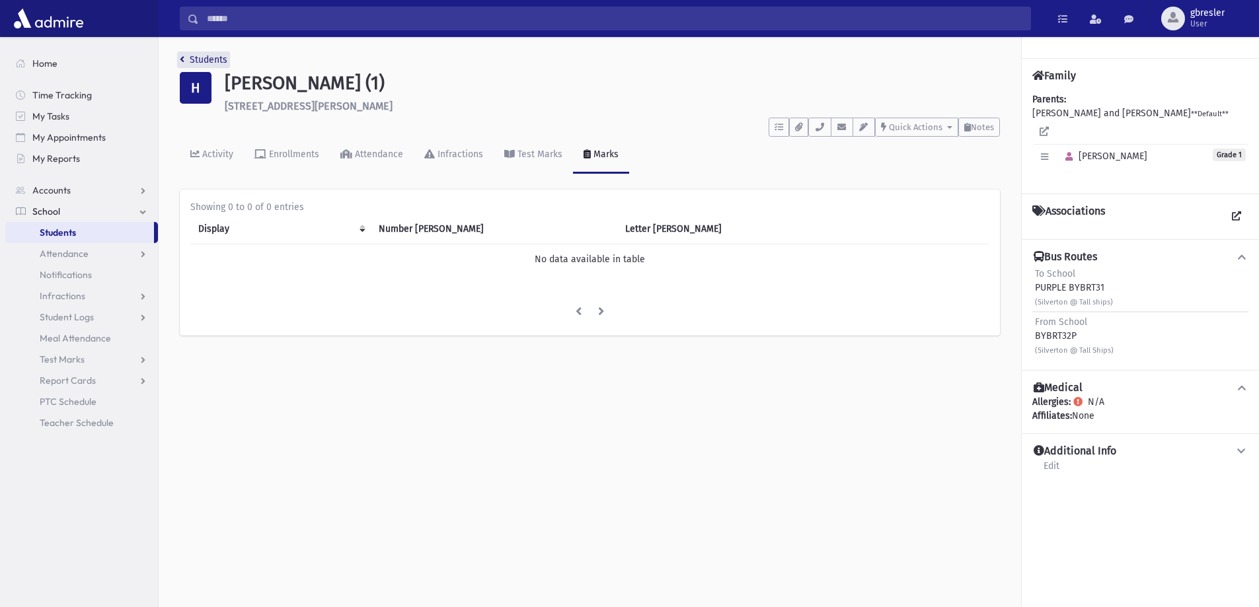
click at [221, 62] on link "Students" at bounding box center [204, 59] width 48 height 11
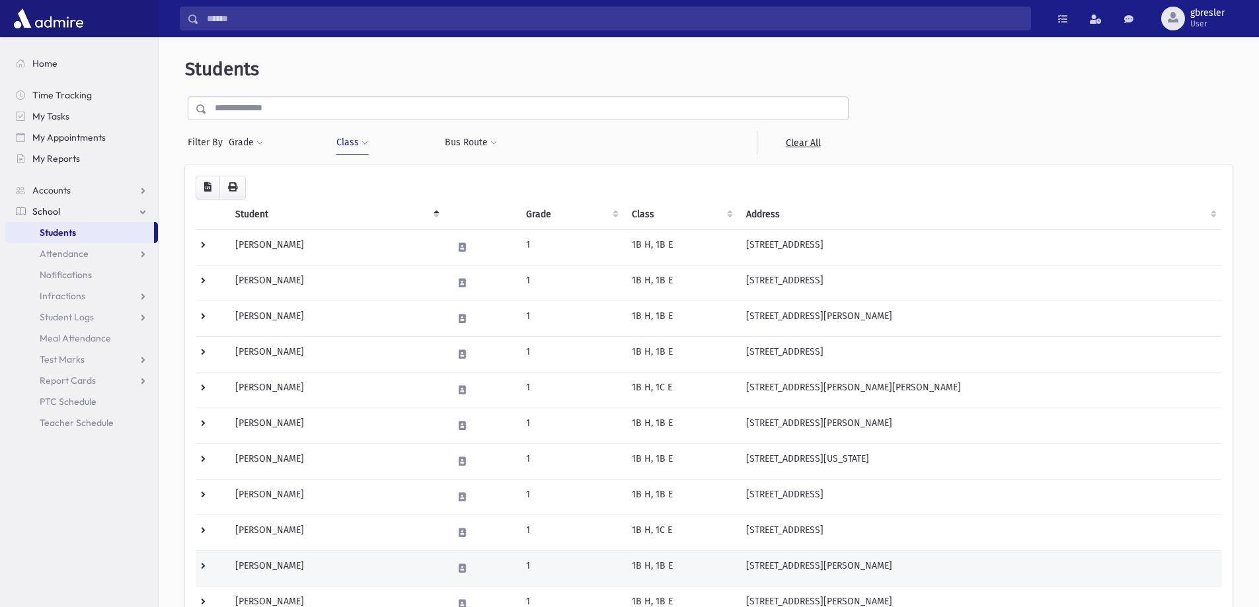
click at [271, 562] on td "[PERSON_NAME]" at bounding box center [335, 568] width 217 height 36
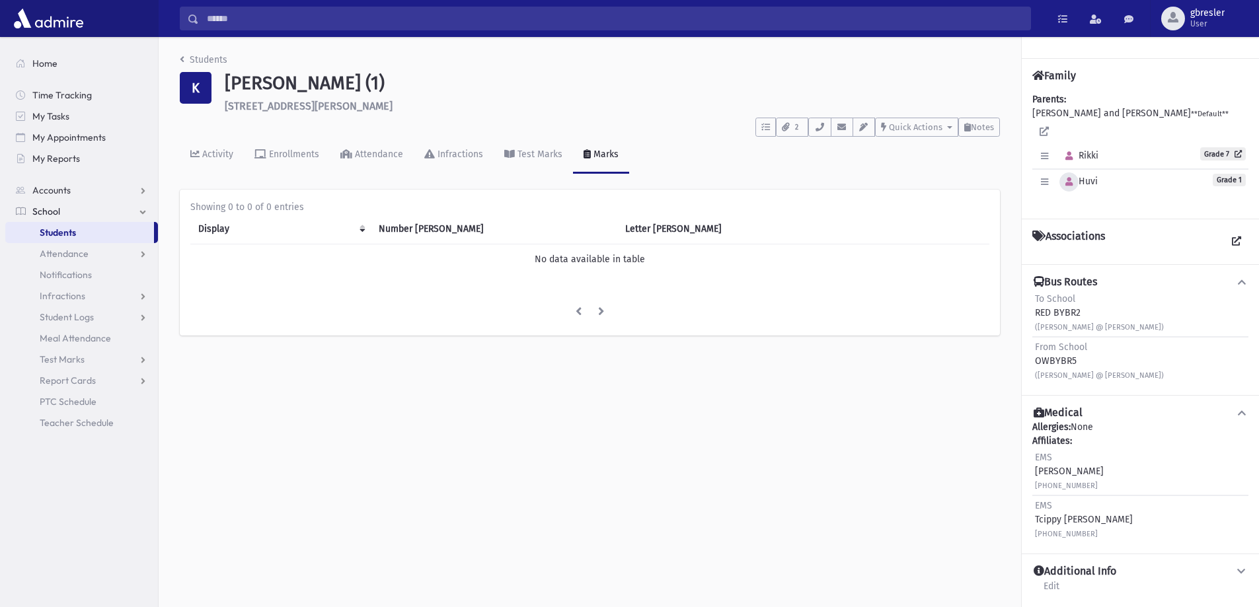
click at [1073, 172] on button "button" at bounding box center [1068, 181] width 19 height 19
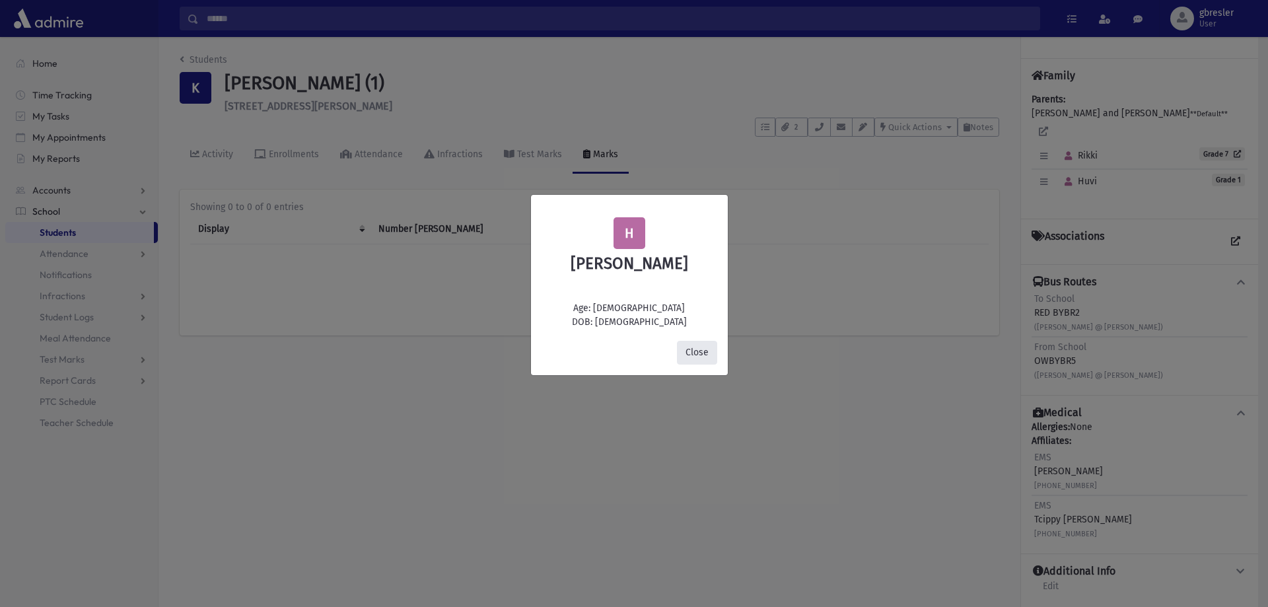
click at [692, 348] on button "Close" at bounding box center [697, 353] width 40 height 24
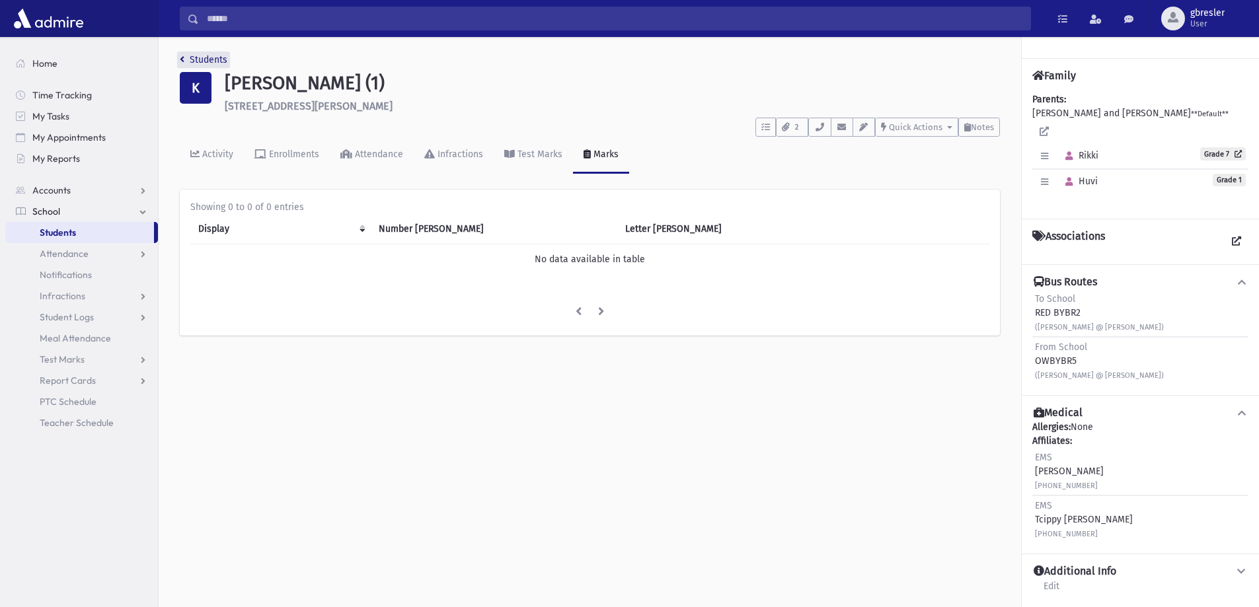
click at [219, 60] on link "Students" at bounding box center [204, 59] width 48 height 11
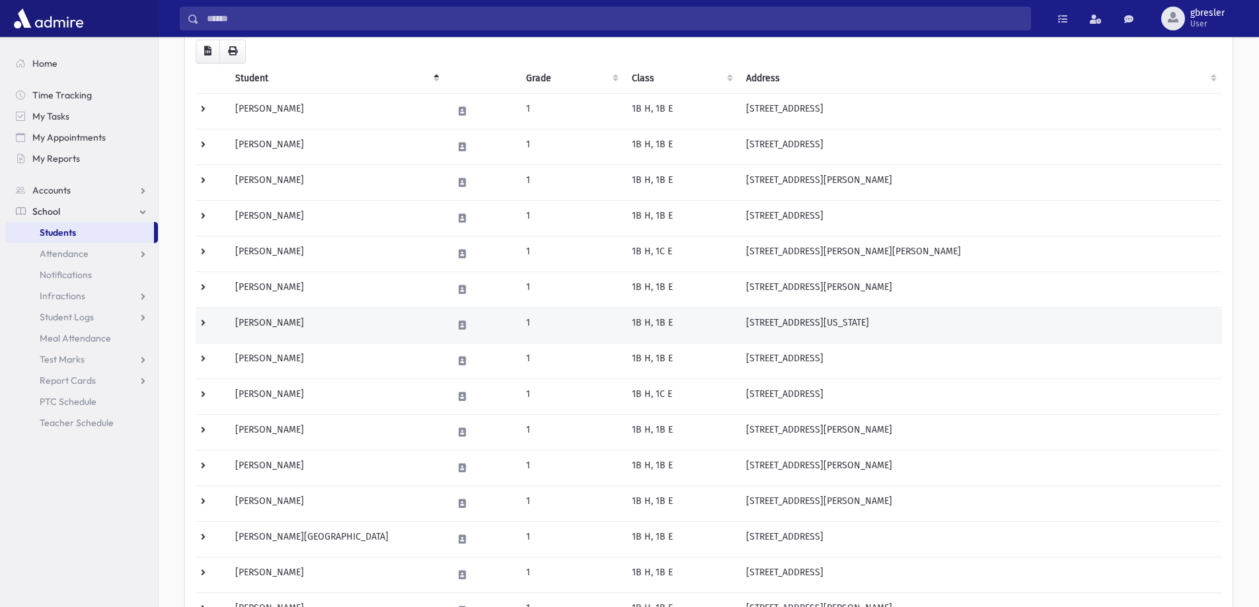
scroll to position [198, 0]
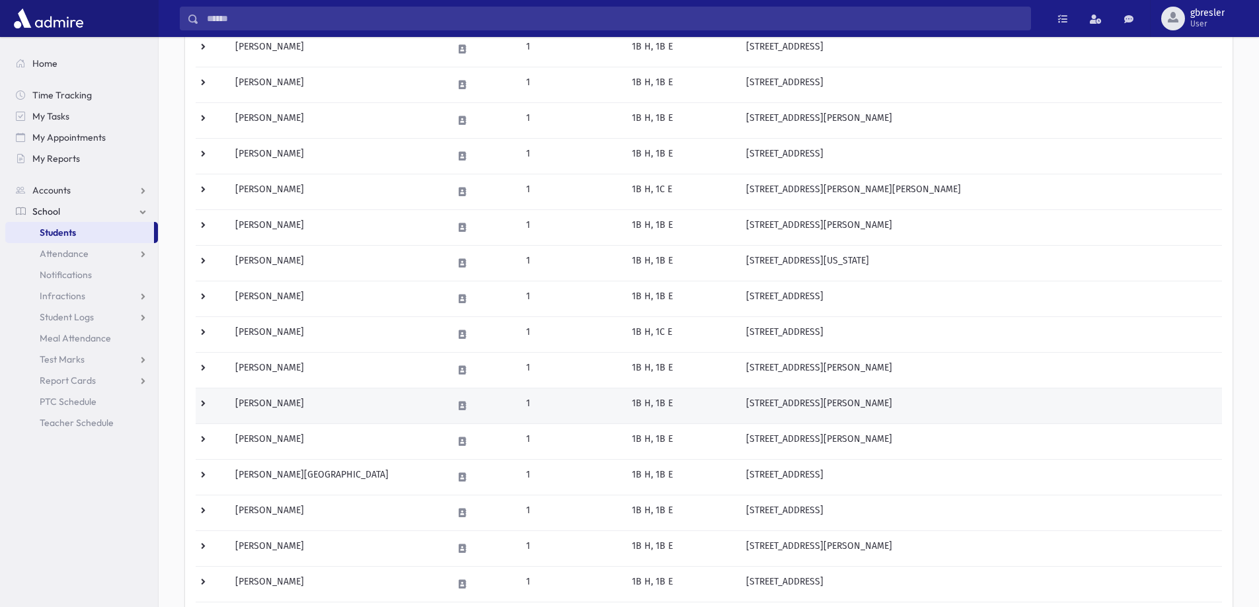
click at [275, 409] on td "Krasner, Yael" at bounding box center [335, 406] width 217 height 36
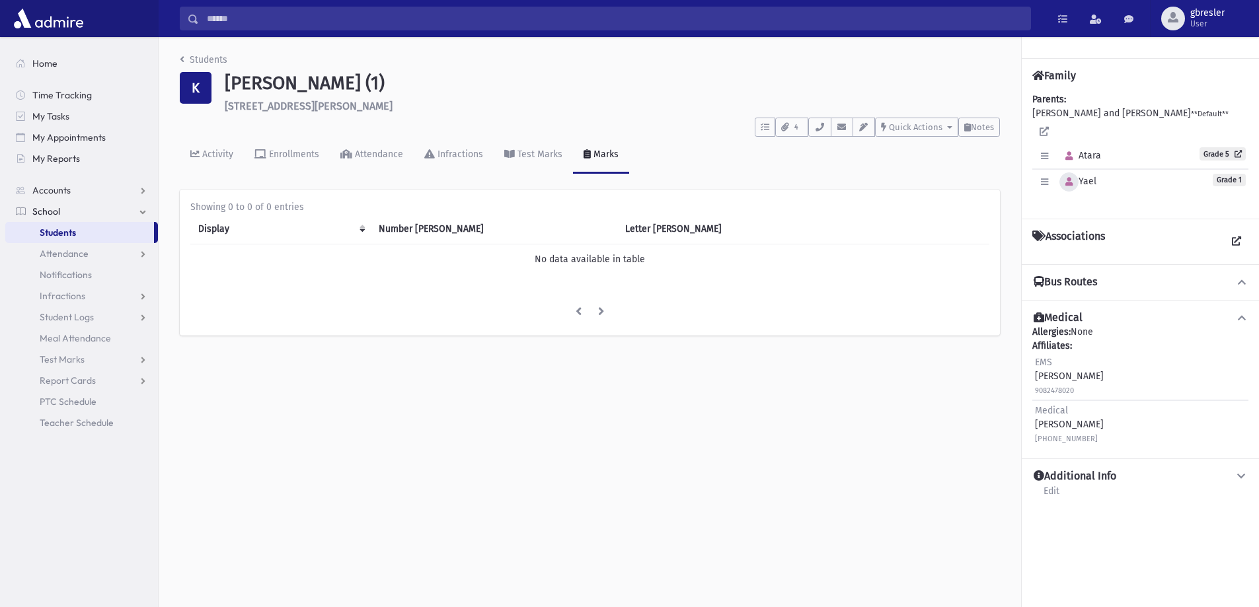
click at [1073, 172] on button "button" at bounding box center [1068, 181] width 19 height 19
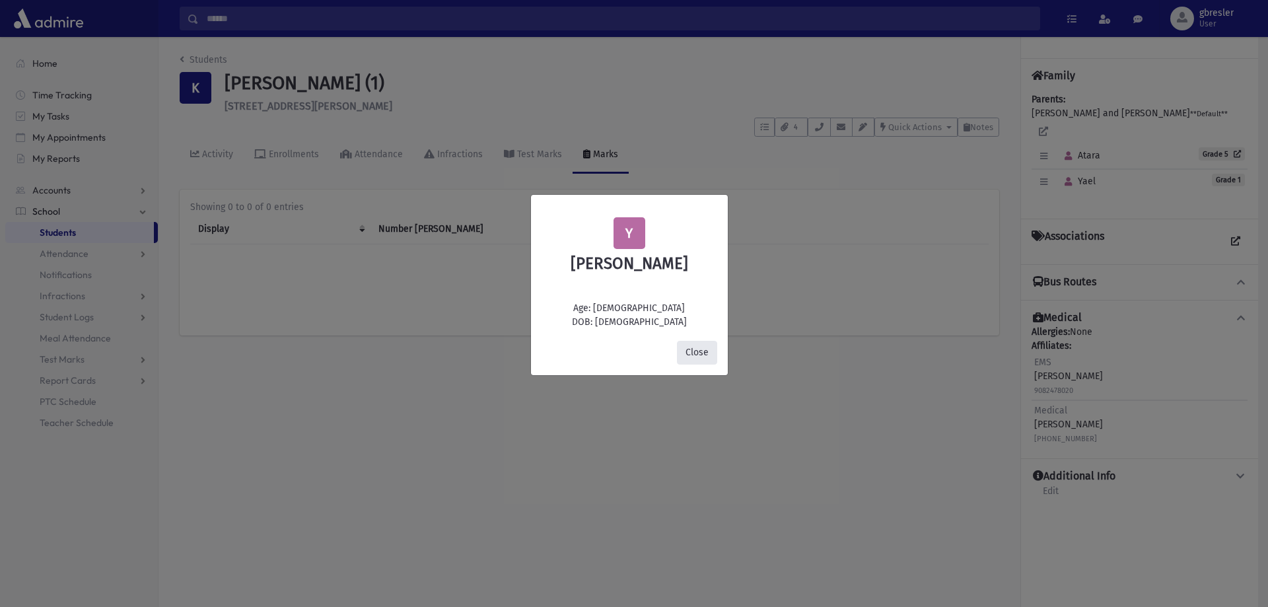
click at [690, 351] on button "Close" at bounding box center [697, 353] width 40 height 24
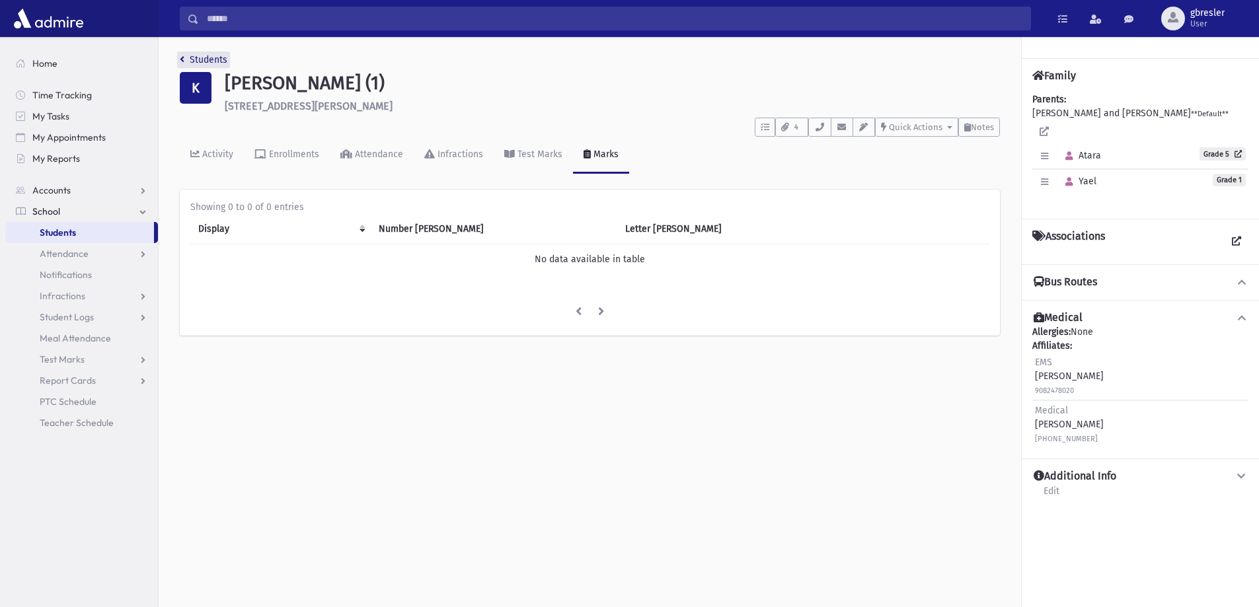
click at [217, 61] on link "Students" at bounding box center [204, 59] width 48 height 11
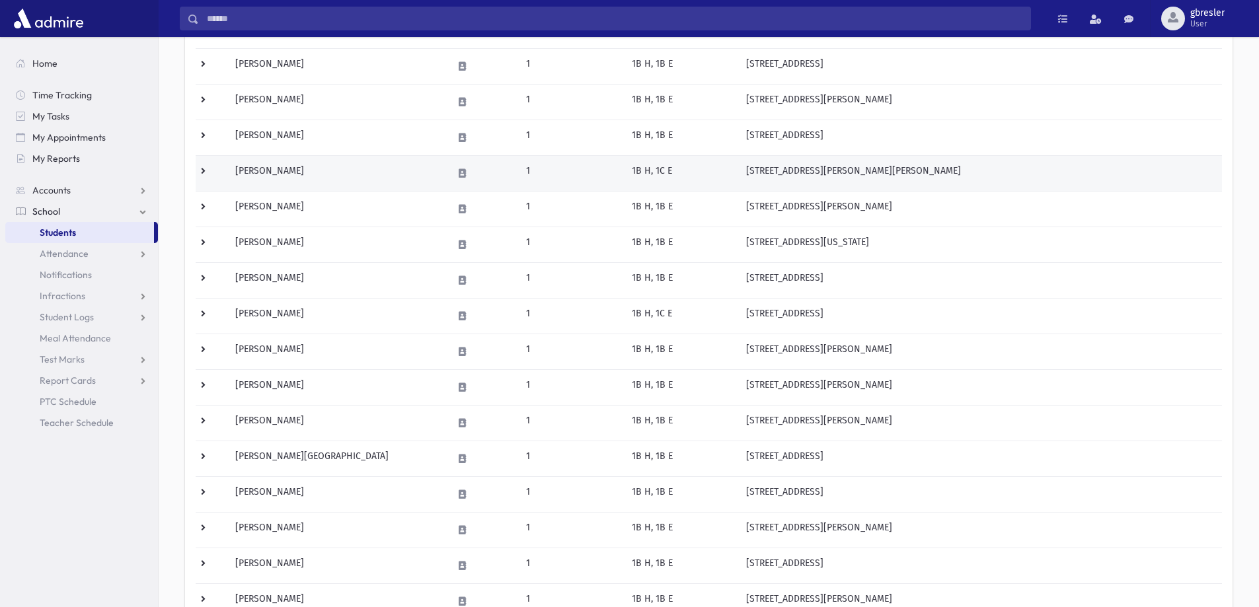
scroll to position [264, 0]
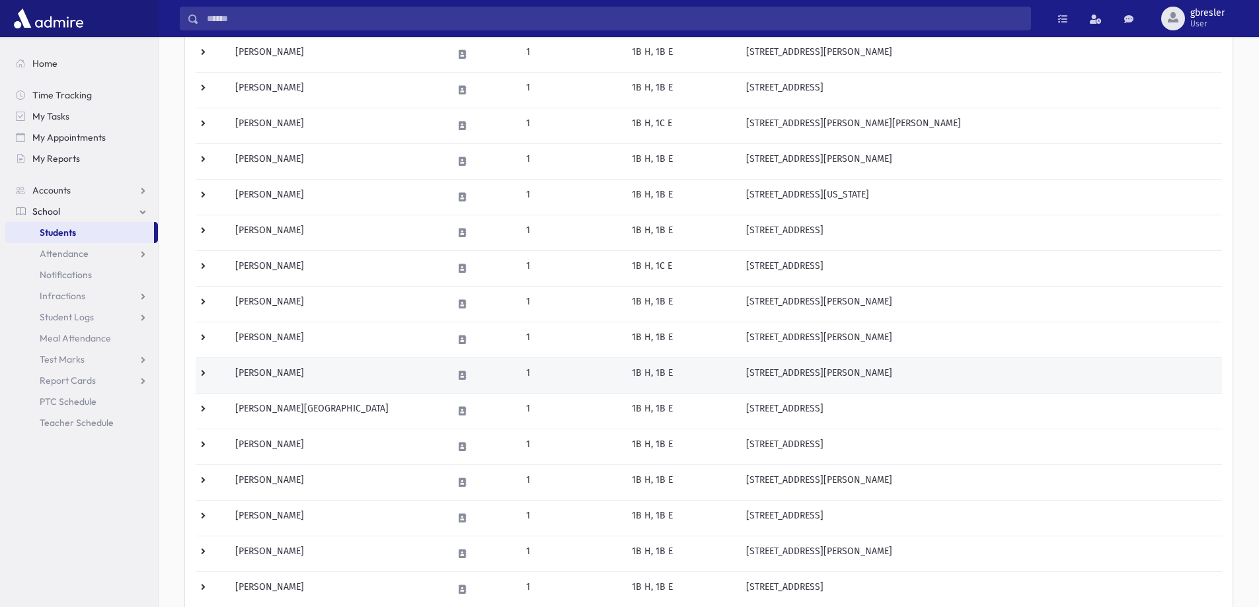
click at [288, 366] on td "Krispin, Rosie" at bounding box center [335, 375] width 217 height 36
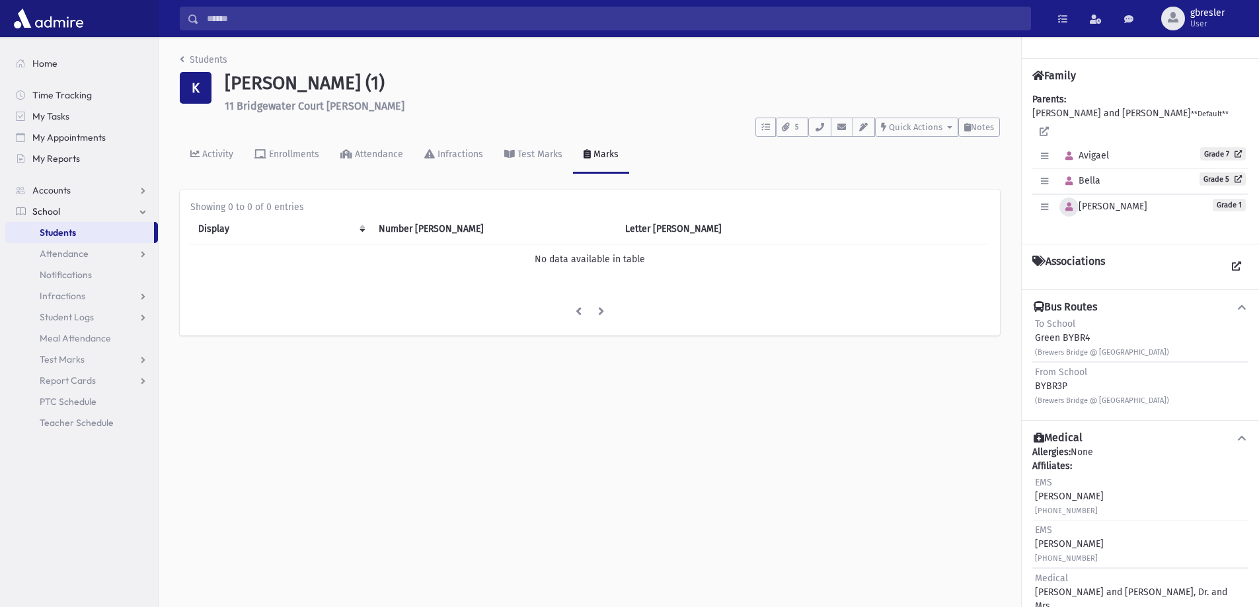
click at [1069, 203] on icon "button" at bounding box center [1068, 207] width 7 height 9
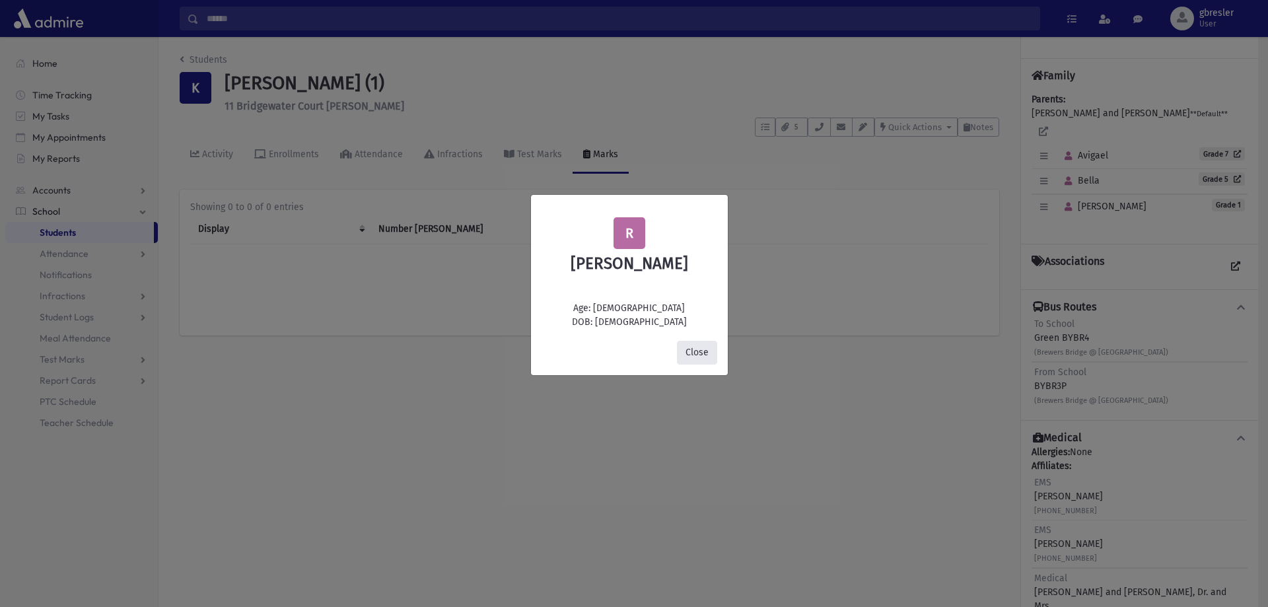
click at [714, 355] on button "Close" at bounding box center [697, 353] width 40 height 24
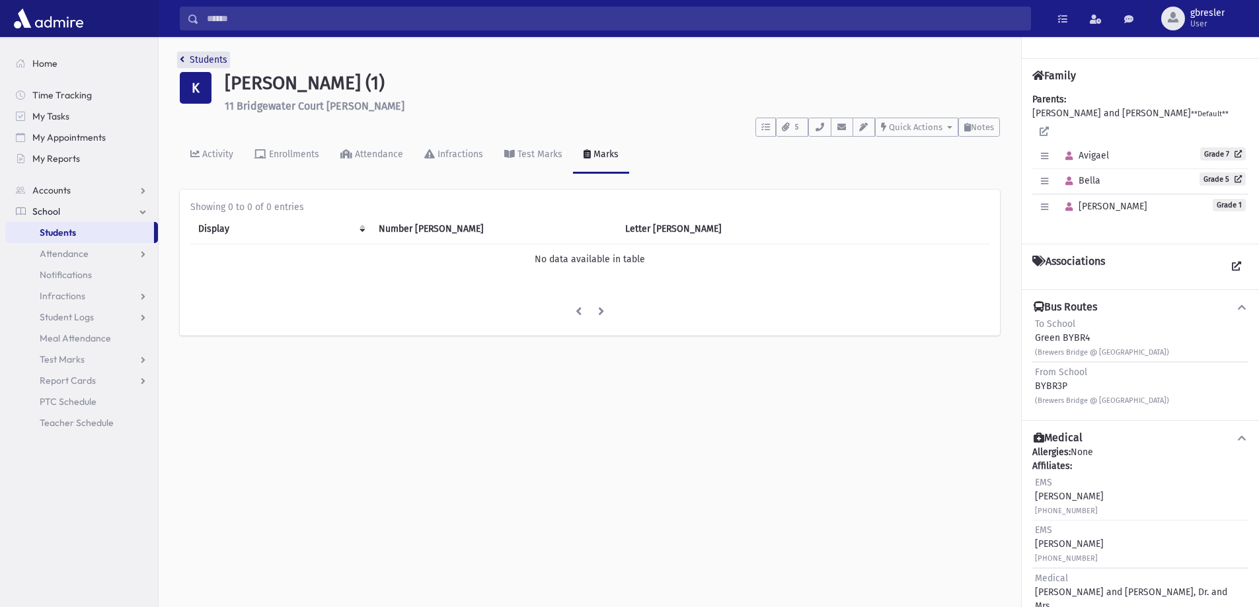
click at [200, 59] on link "Students" at bounding box center [204, 59] width 48 height 11
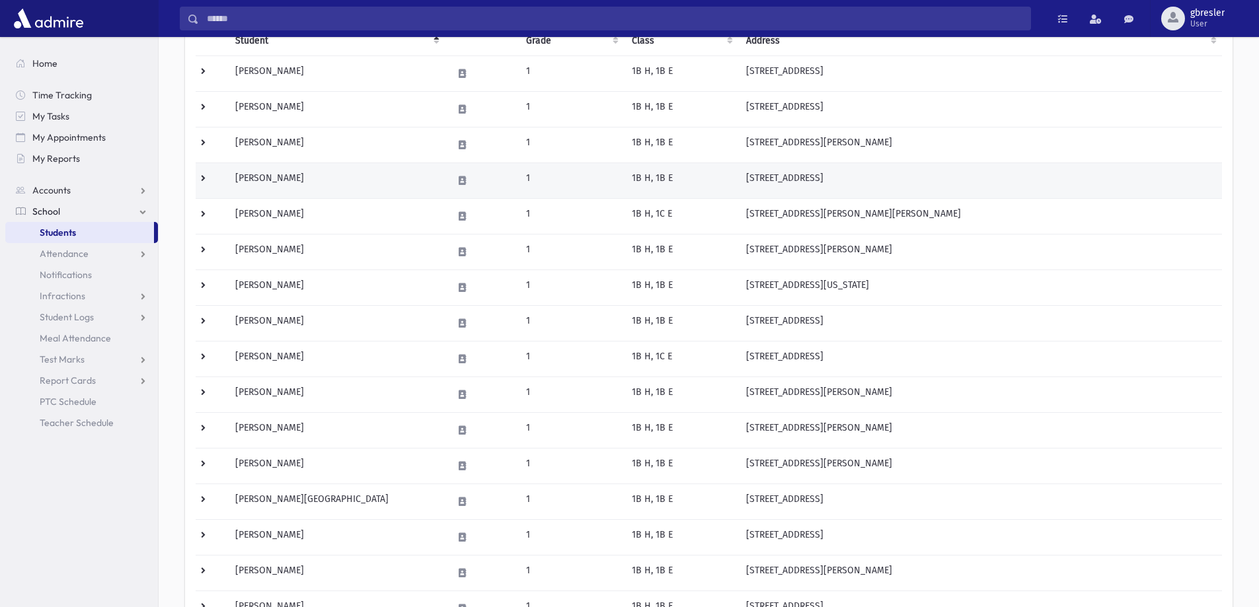
scroll to position [264, 0]
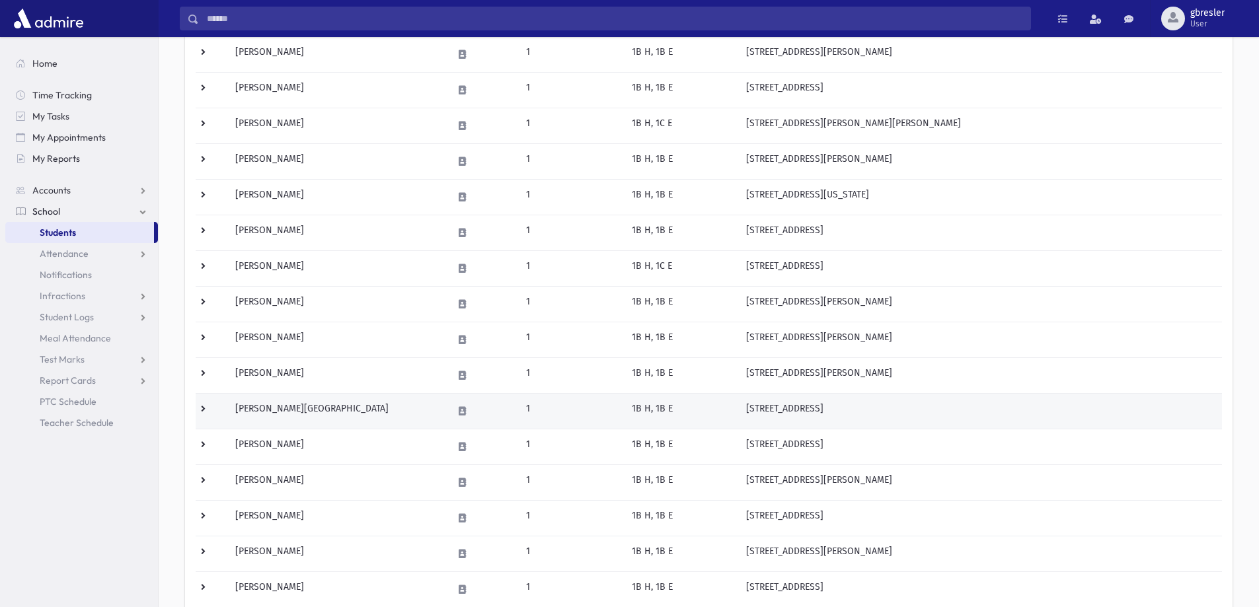
click at [298, 410] on td "Lieber, Hadassa" at bounding box center [335, 411] width 217 height 36
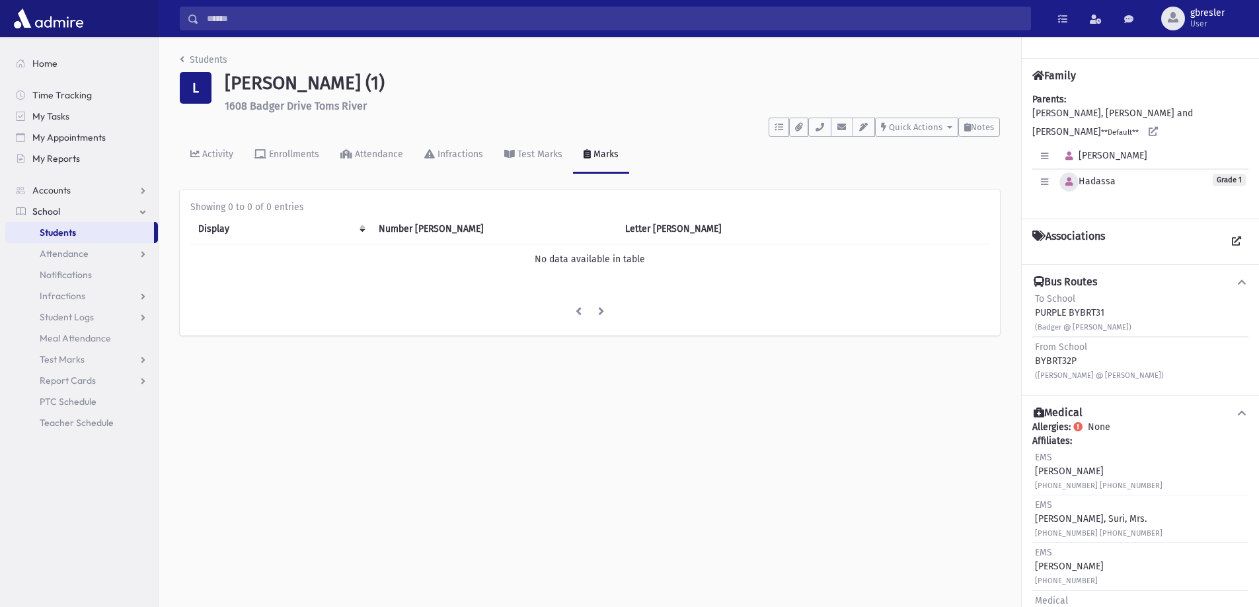
click at [1069, 178] on icon "button" at bounding box center [1068, 182] width 7 height 9
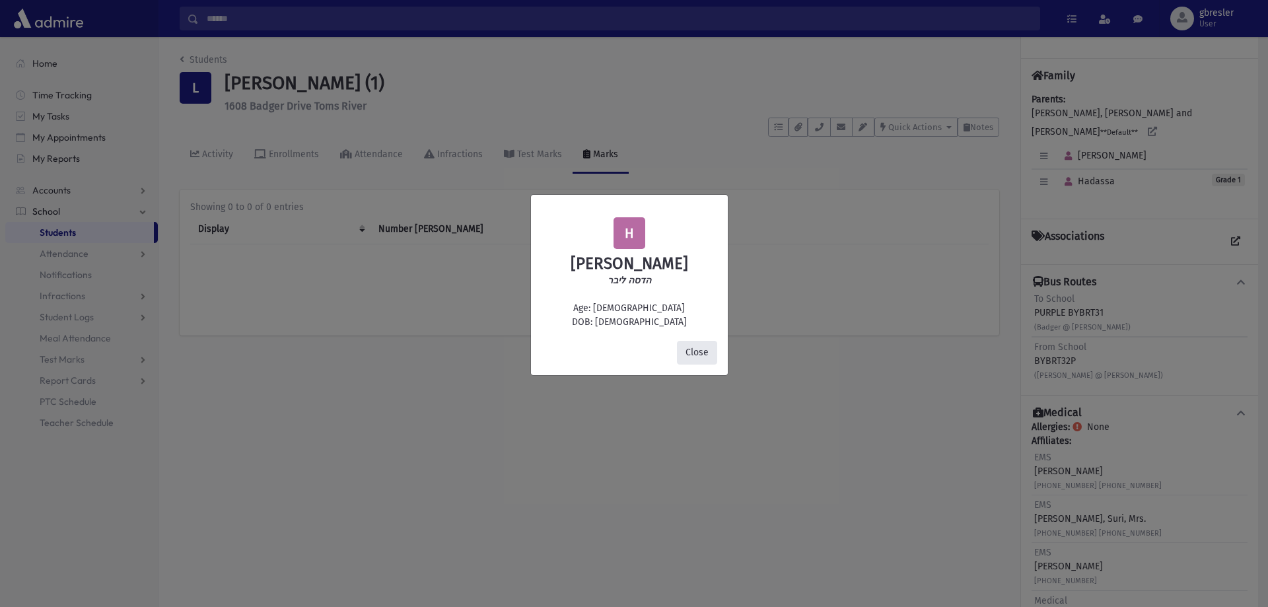
click at [695, 344] on button "Close" at bounding box center [697, 353] width 40 height 24
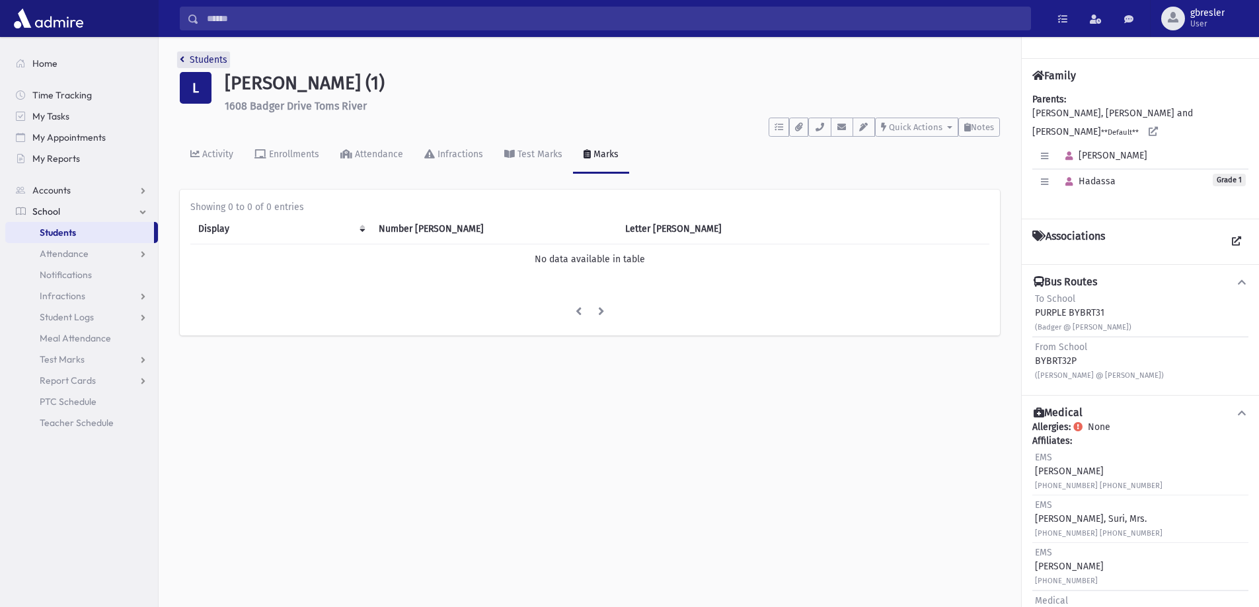
click at [215, 60] on link "Students" at bounding box center [204, 59] width 48 height 11
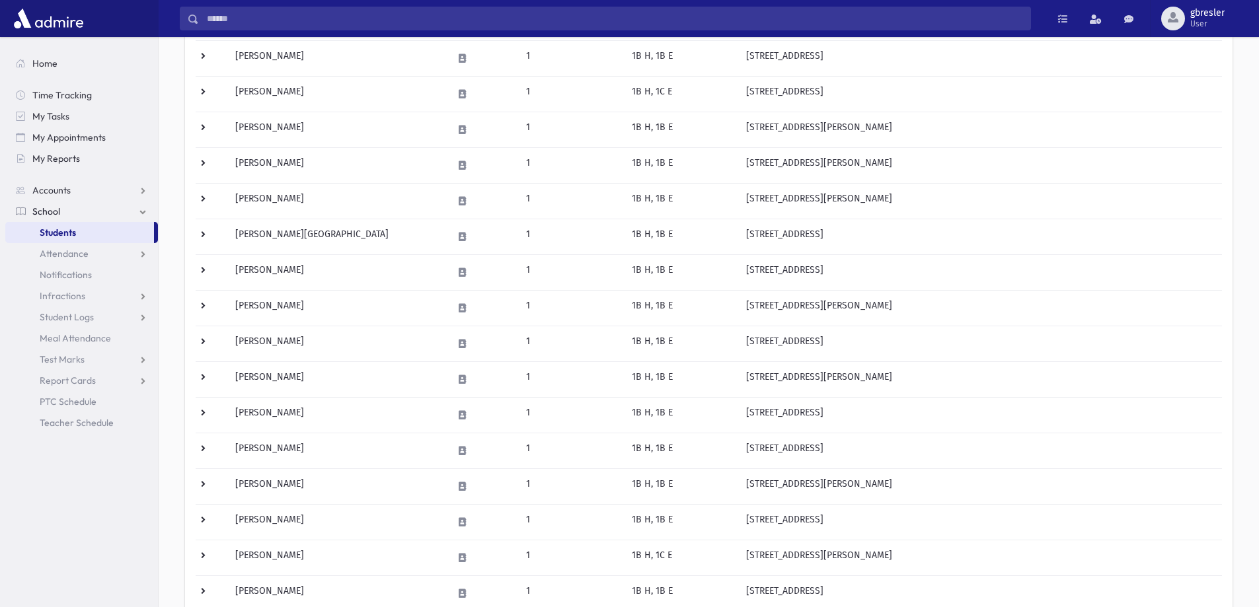
scroll to position [462, 0]
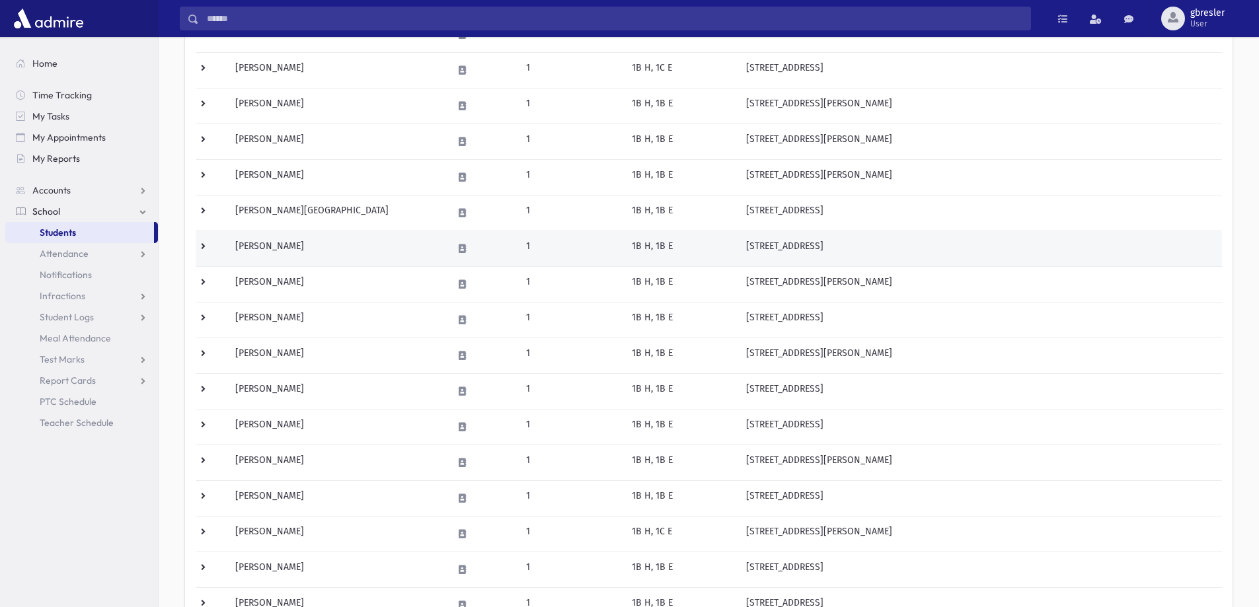
click at [295, 244] on td "Malavsky, Eliana" at bounding box center [335, 249] width 217 height 36
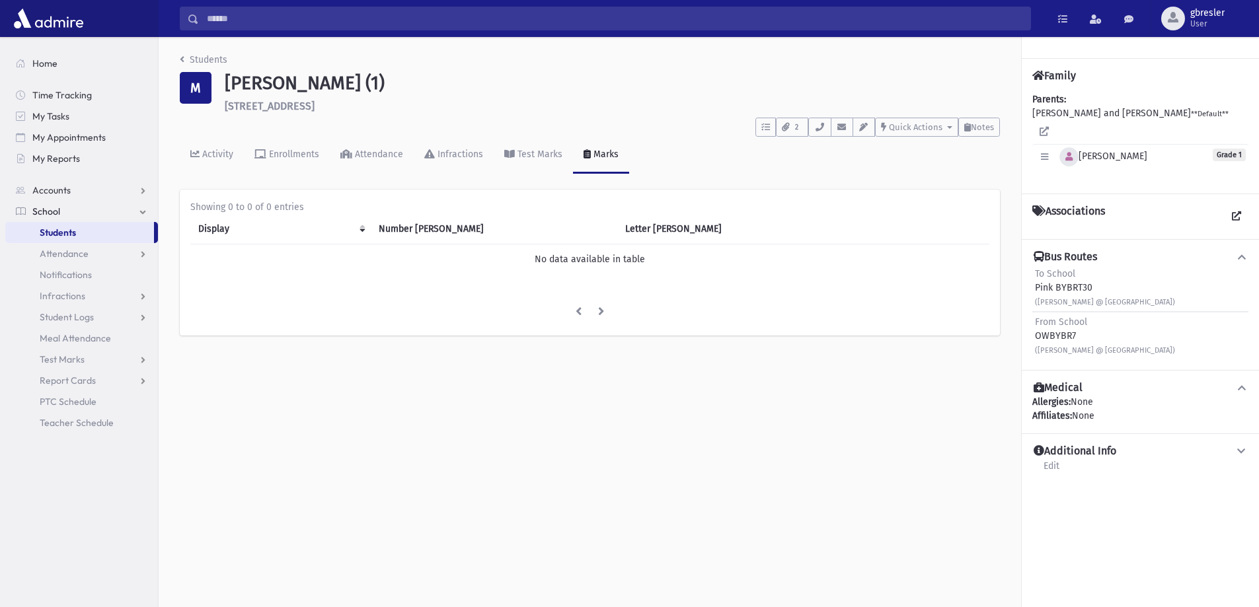
click at [1064, 147] on button "button" at bounding box center [1068, 156] width 19 height 19
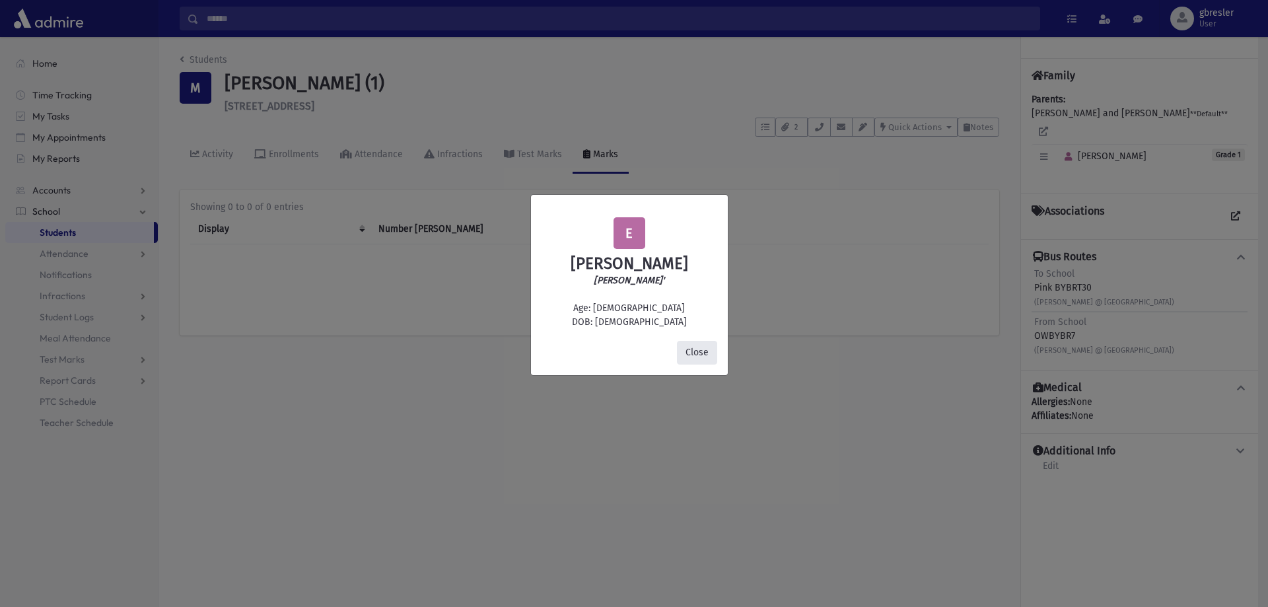
click at [690, 361] on button "Close" at bounding box center [697, 353] width 40 height 24
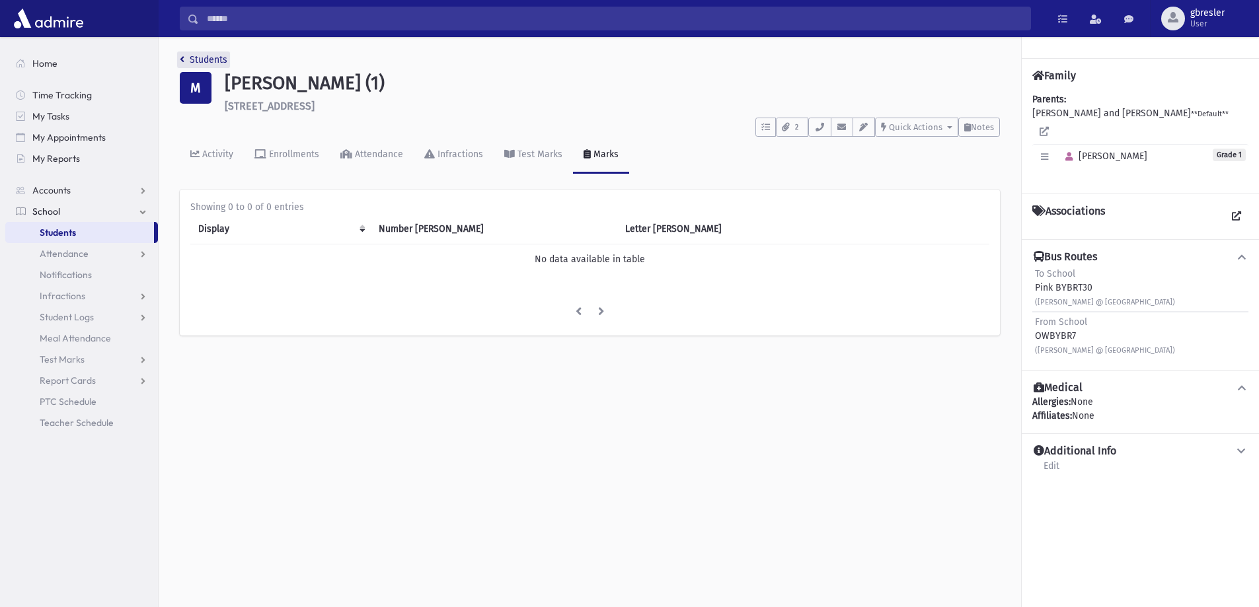
click at [196, 58] on link "Students" at bounding box center [204, 59] width 48 height 11
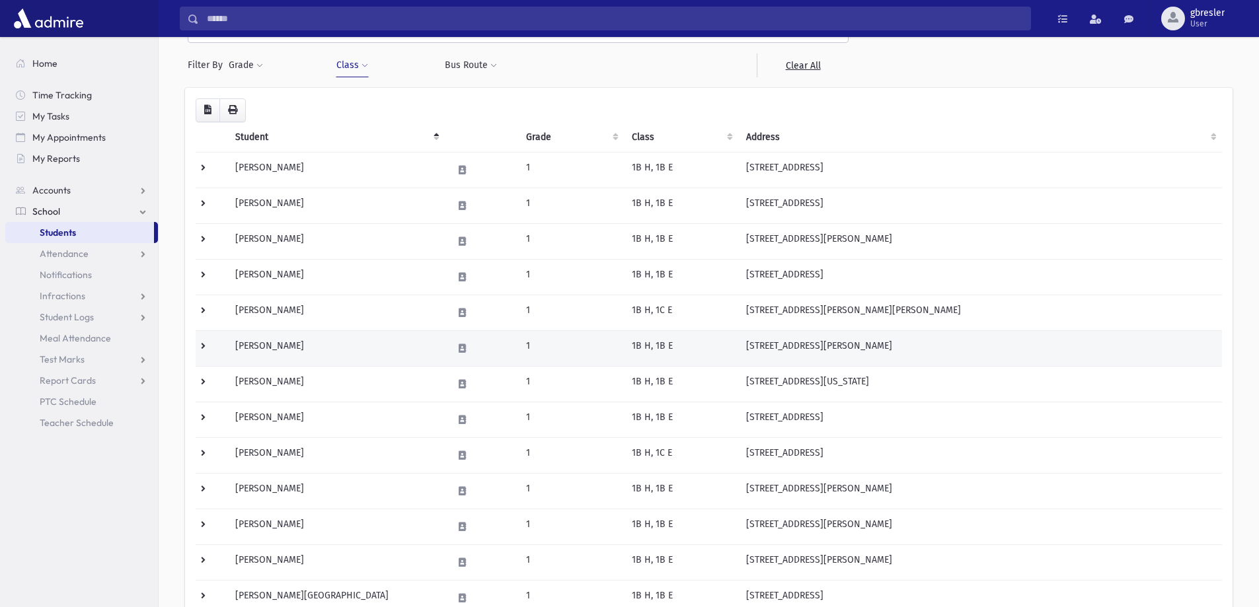
scroll to position [330, 0]
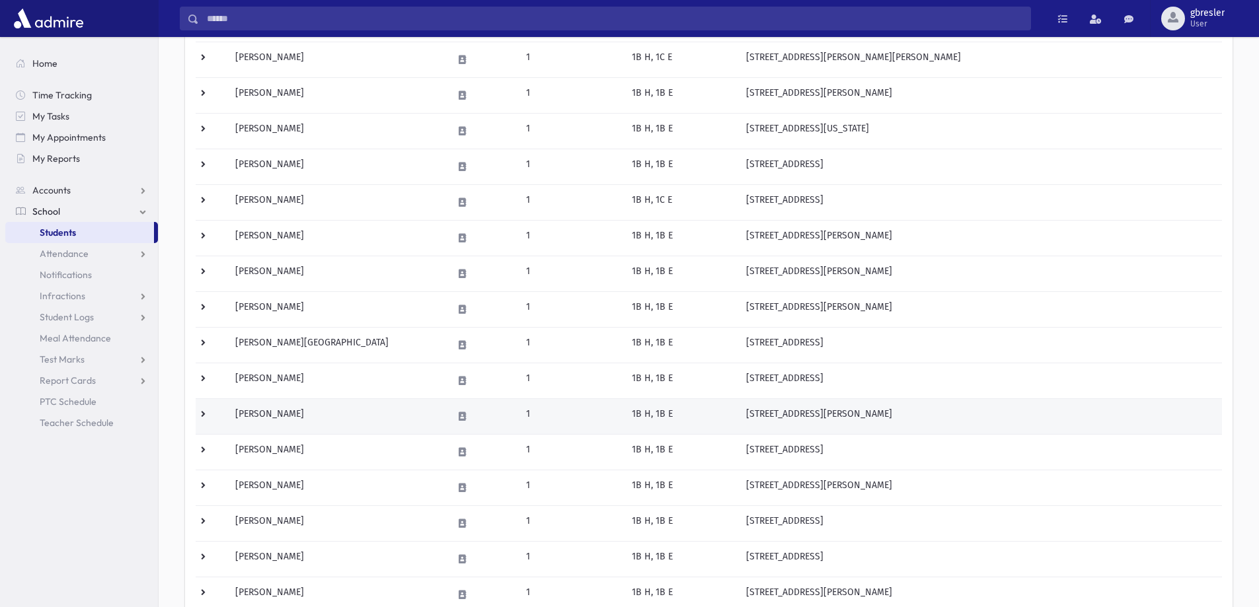
click at [279, 417] on td "[PERSON_NAME]" at bounding box center [335, 416] width 217 height 36
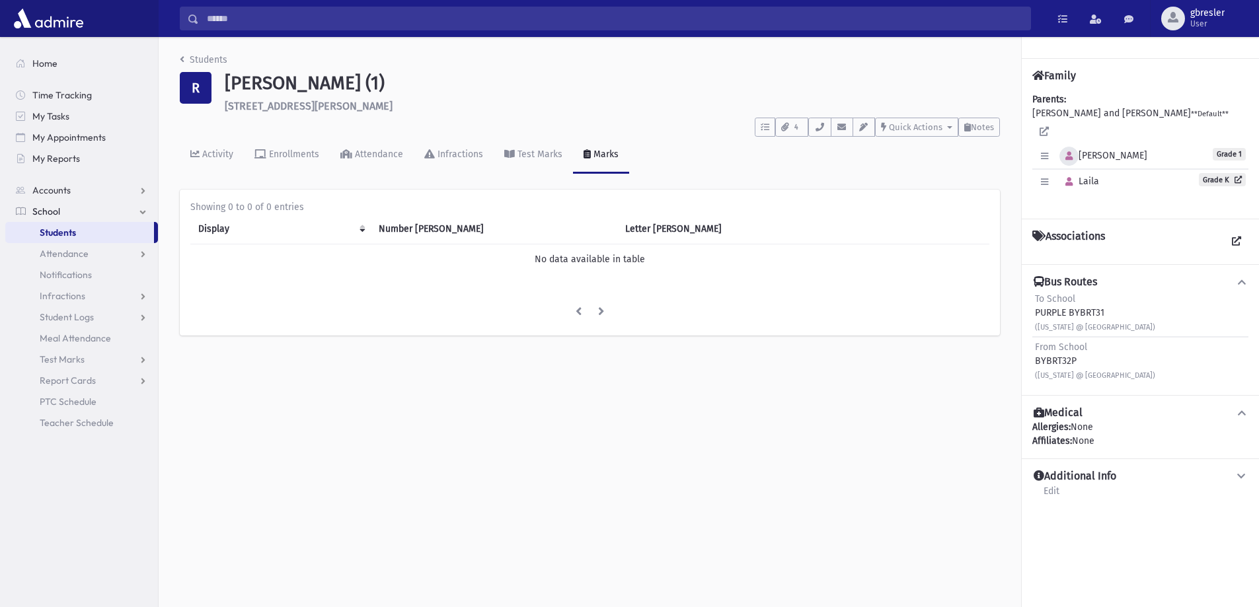
click at [1067, 152] on icon "button" at bounding box center [1068, 156] width 7 height 9
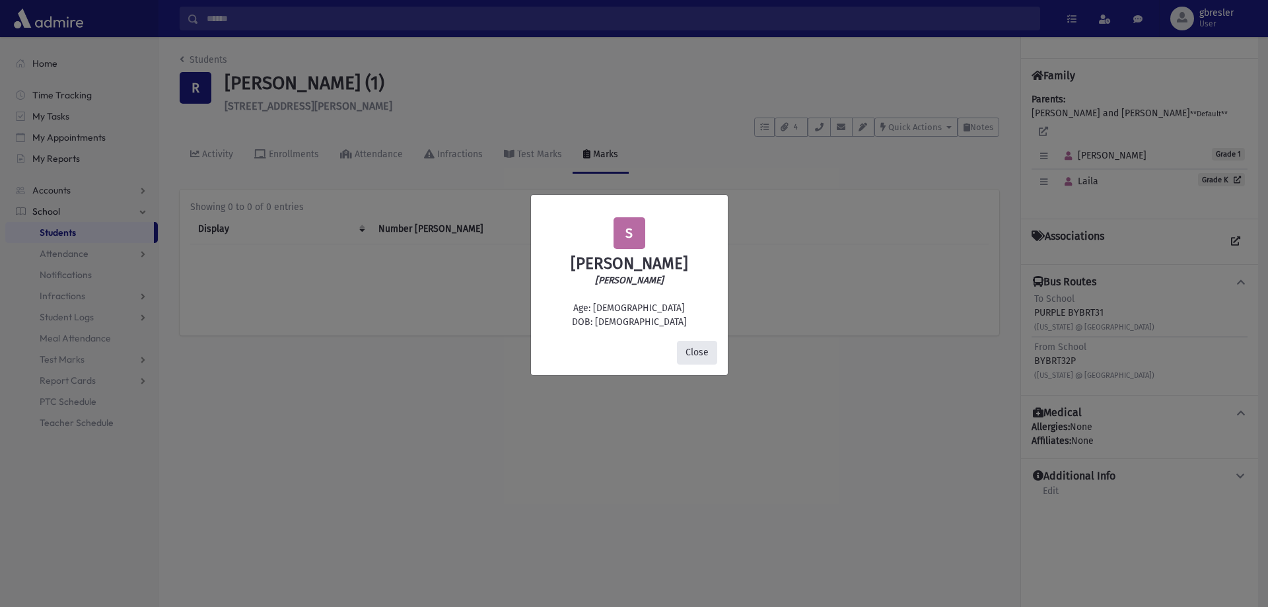
click at [700, 349] on button "Close" at bounding box center [697, 353] width 40 height 24
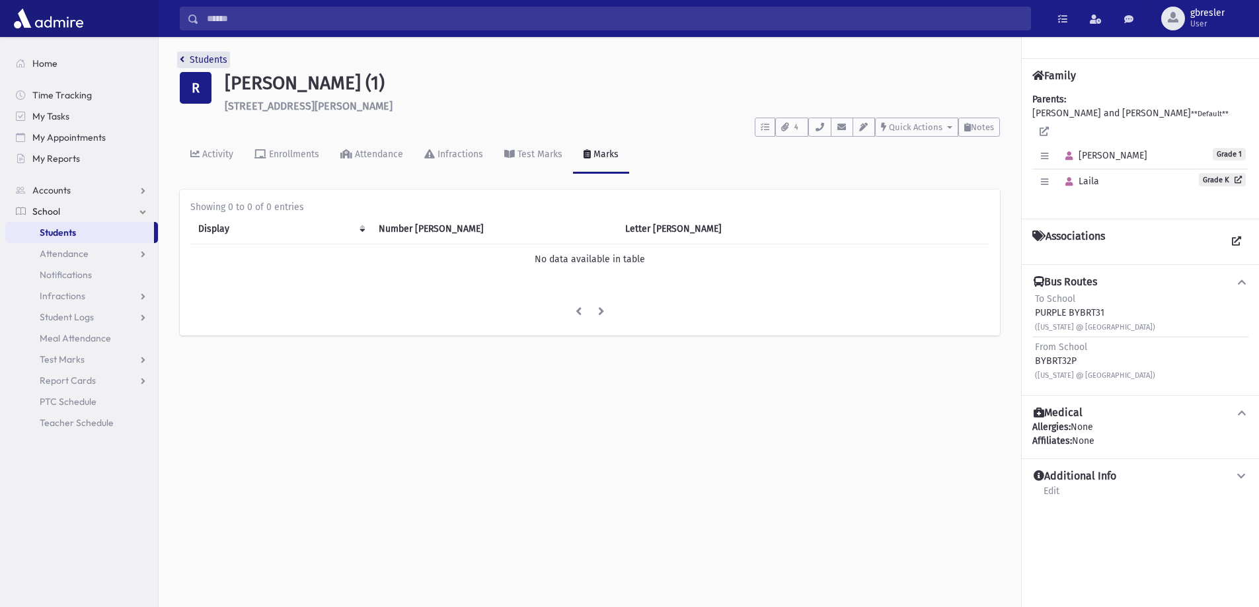
click at [214, 62] on link "Students" at bounding box center [204, 59] width 48 height 11
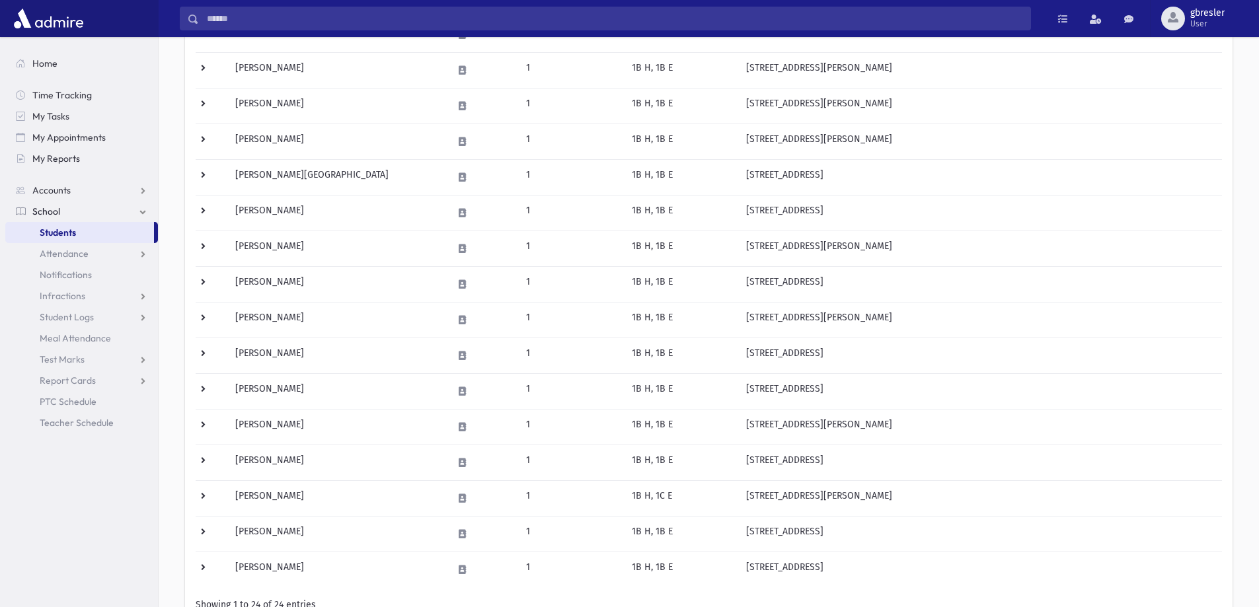
scroll to position [529, 0]
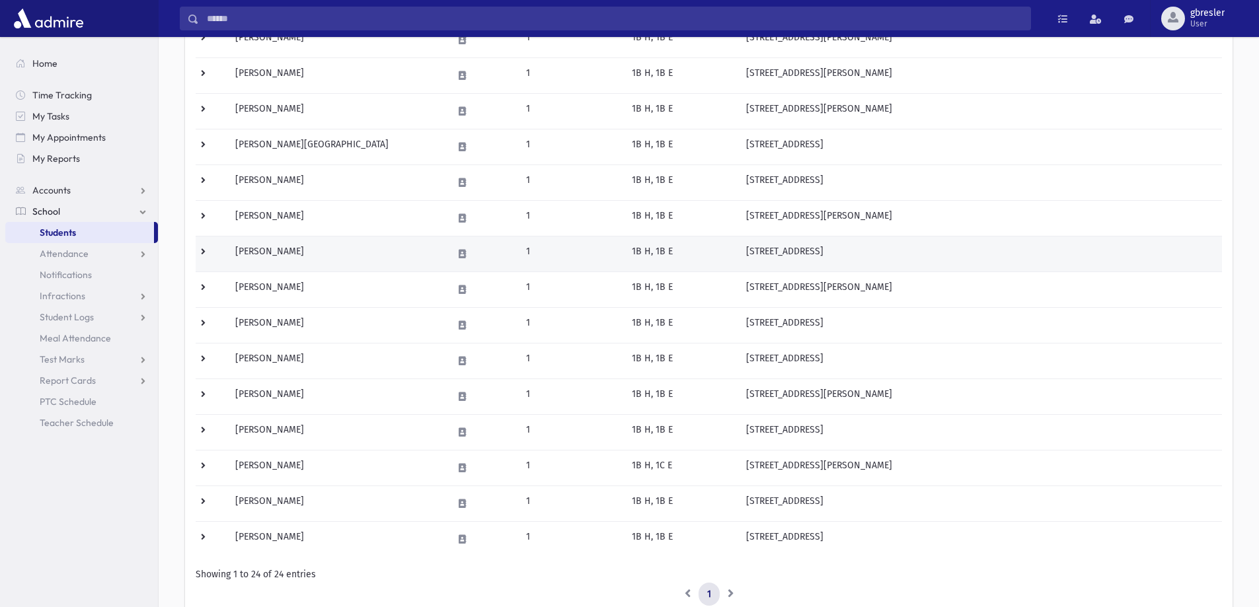
click at [282, 242] on td "[PERSON_NAME]" at bounding box center [335, 254] width 217 height 36
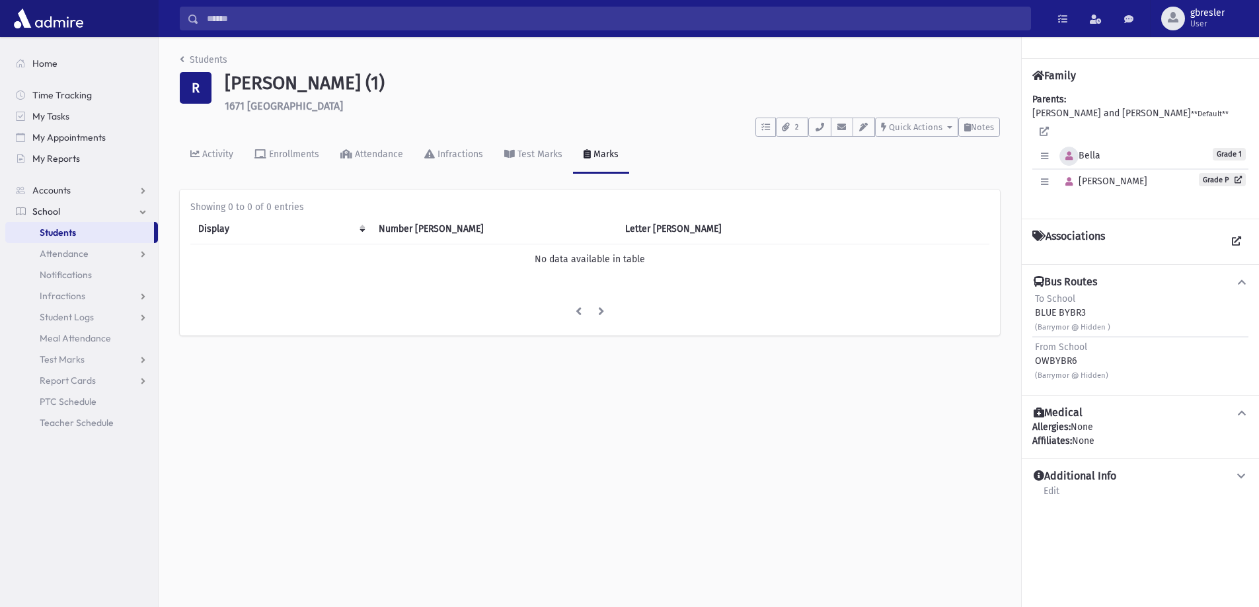
click at [1065, 152] on icon "button" at bounding box center [1068, 156] width 7 height 9
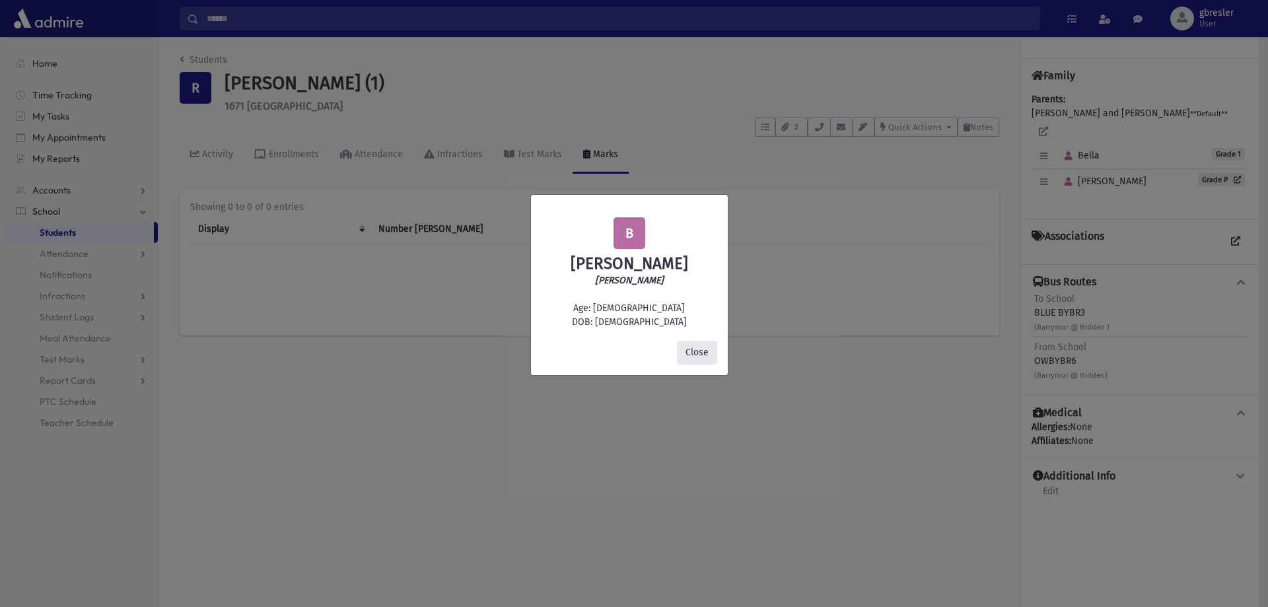
click at [706, 360] on button "Close" at bounding box center [697, 353] width 40 height 24
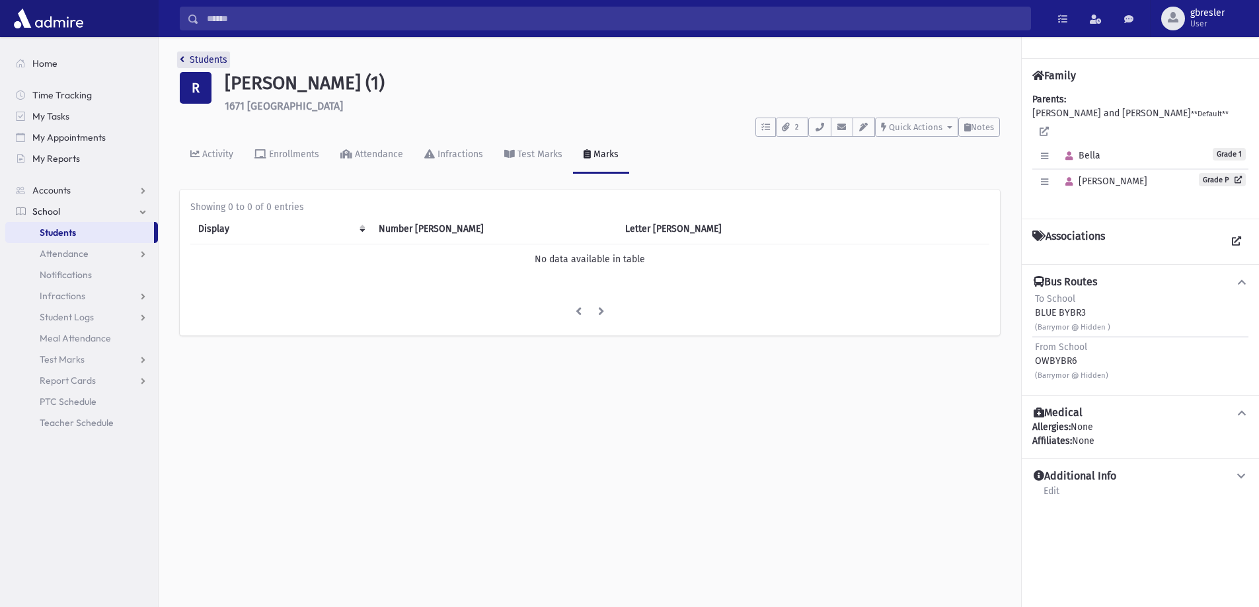
click at [215, 61] on link "Students" at bounding box center [204, 59] width 48 height 11
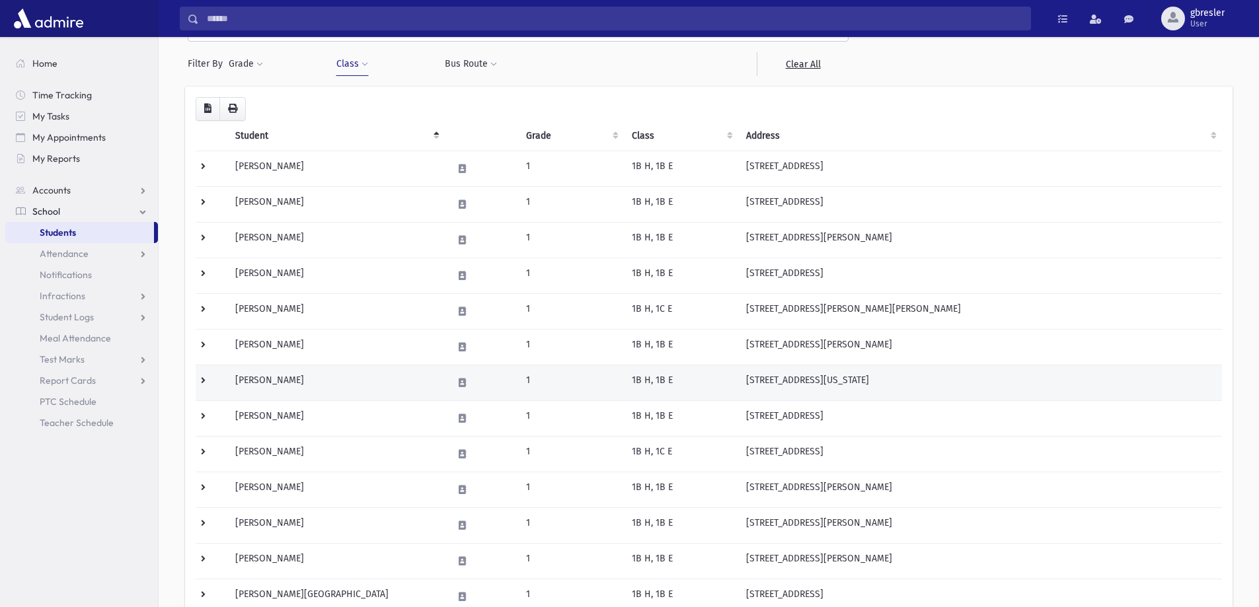
scroll to position [264, 0]
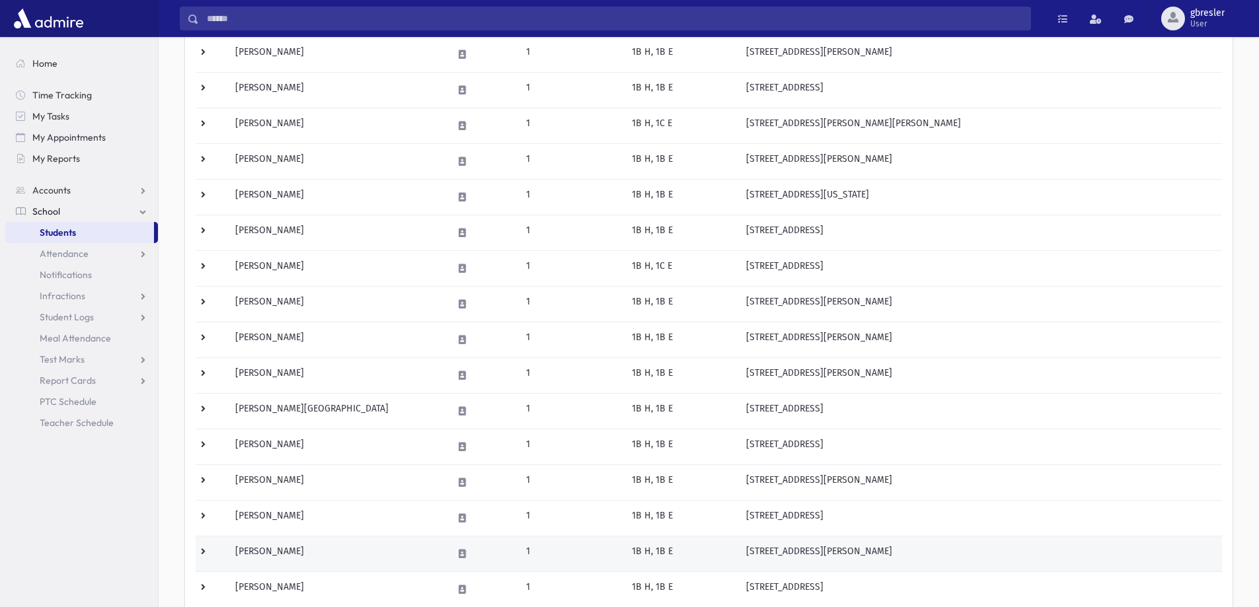
click at [287, 554] on td "[PERSON_NAME]" at bounding box center [335, 554] width 217 height 36
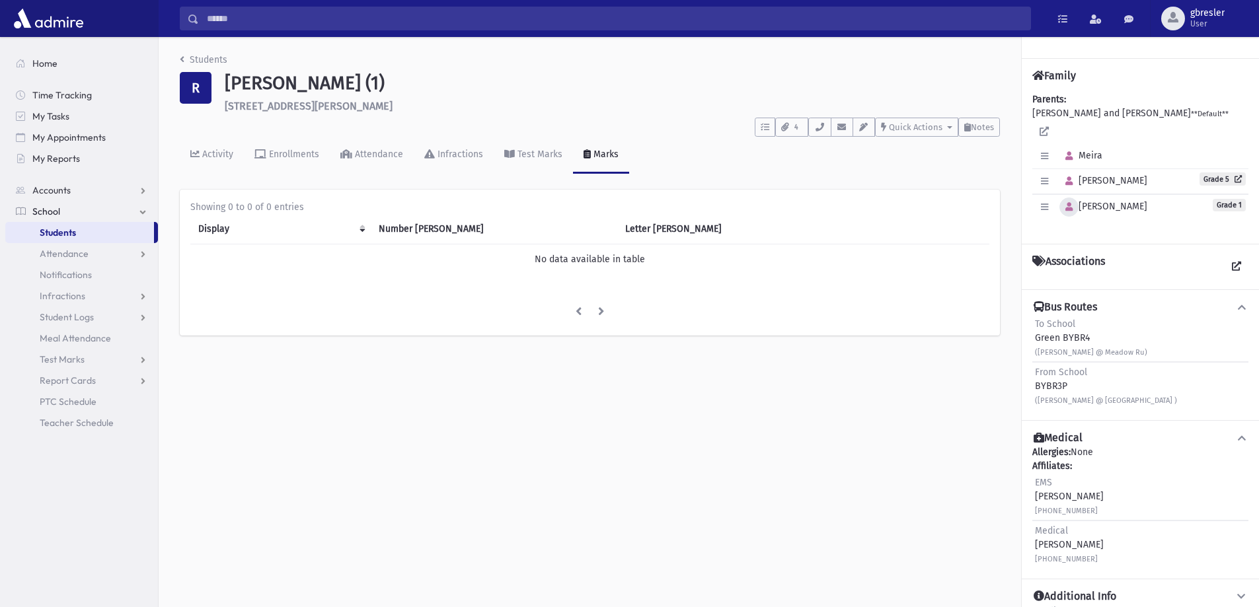
click at [1068, 203] on icon "button" at bounding box center [1068, 207] width 7 height 9
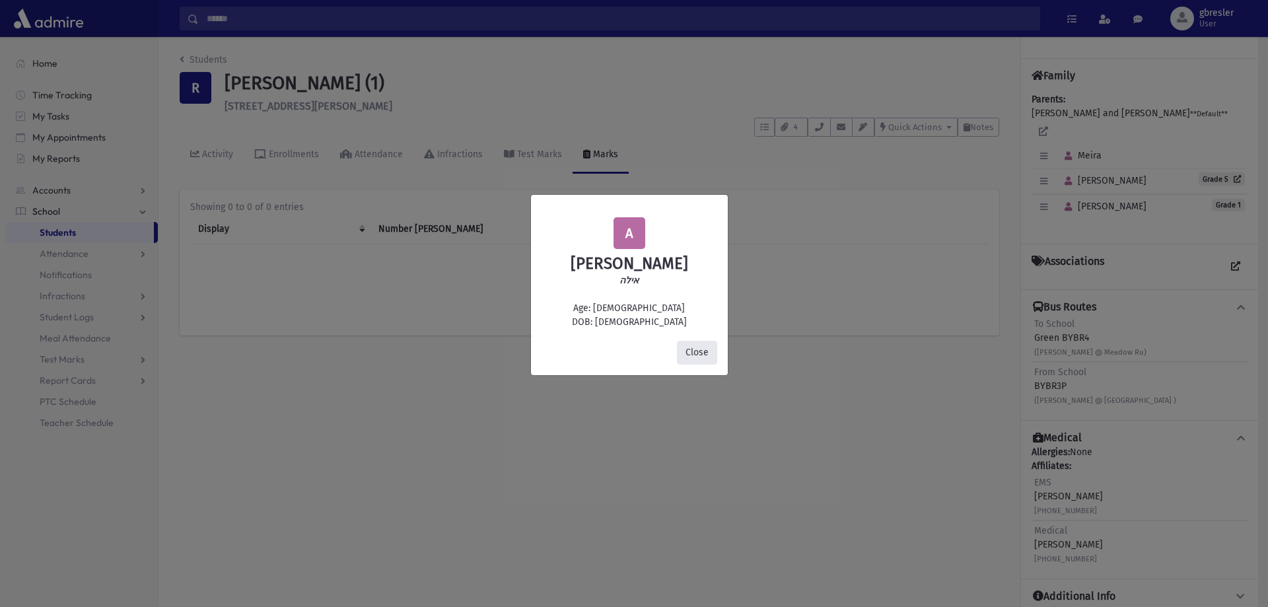
click at [680, 357] on button "Close" at bounding box center [697, 353] width 40 height 24
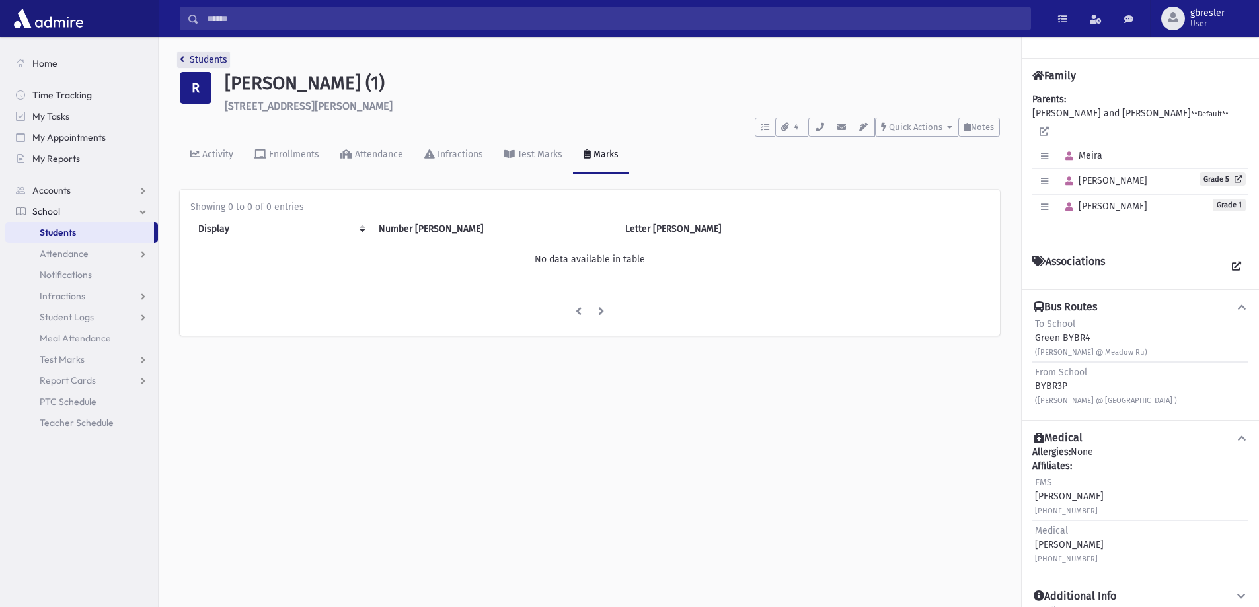
click at [217, 60] on link "Students" at bounding box center [204, 59] width 48 height 11
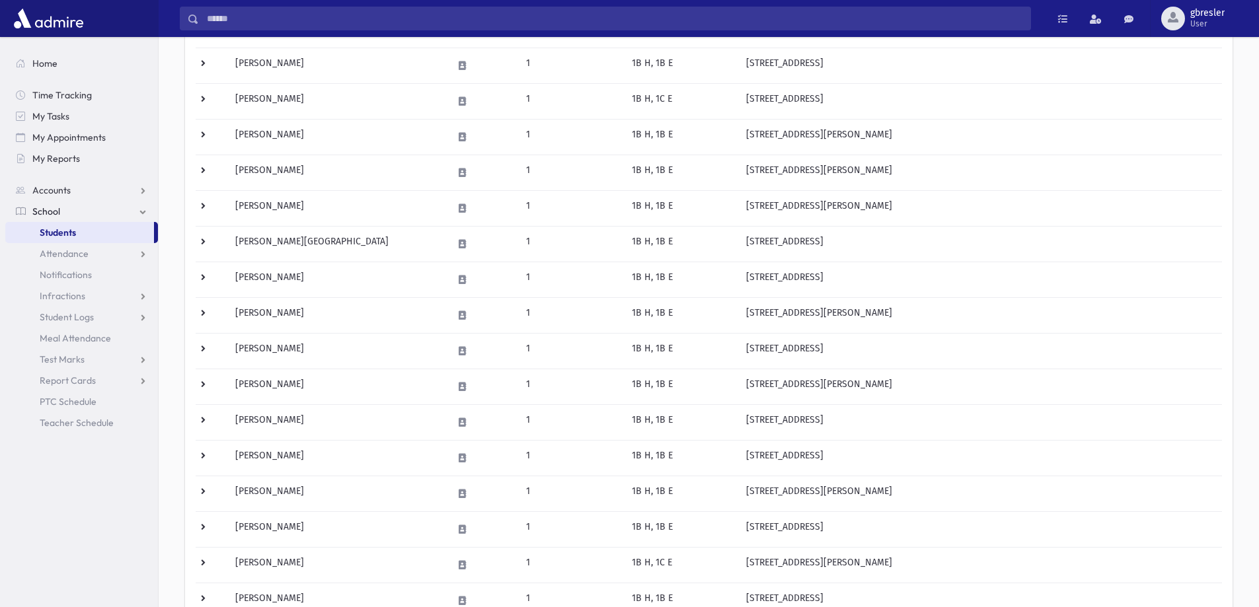
scroll to position [462, 0]
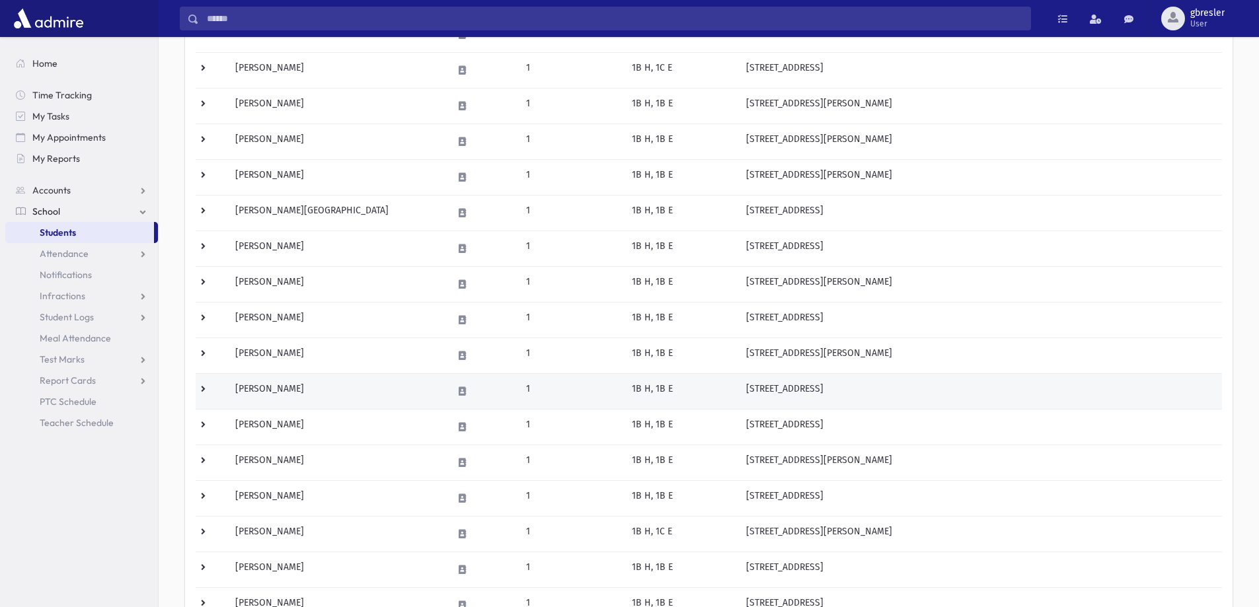
click at [277, 382] on td "[PERSON_NAME]" at bounding box center [335, 391] width 217 height 36
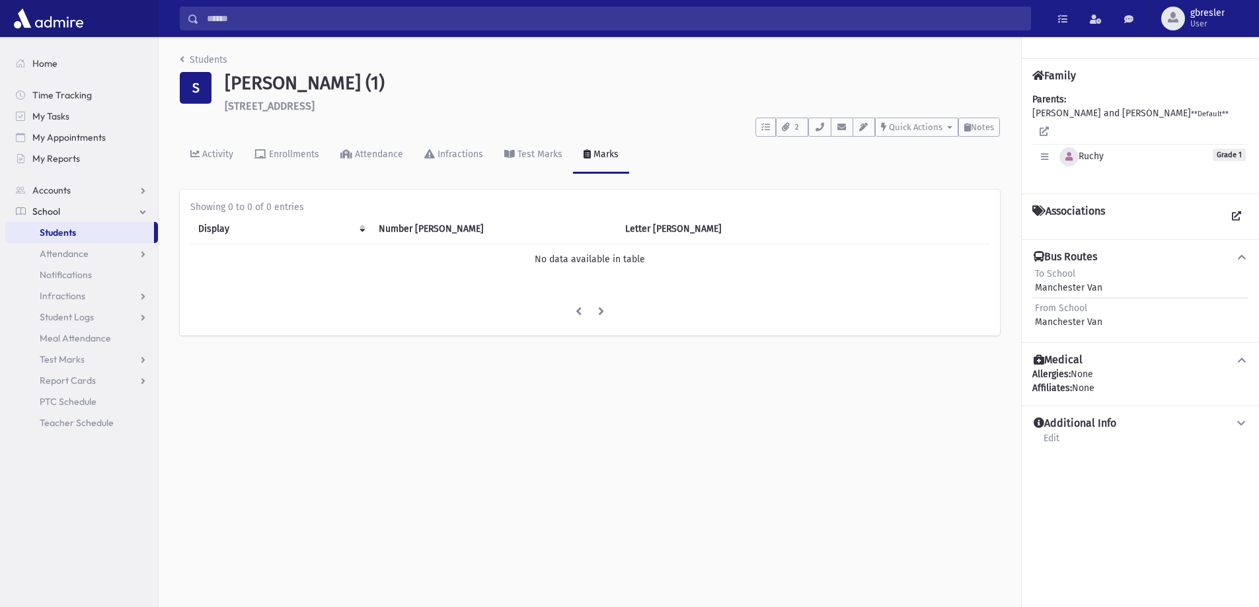
click at [1067, 153] on icon "button" at bounding box center [1068, 157] width 7 height 9
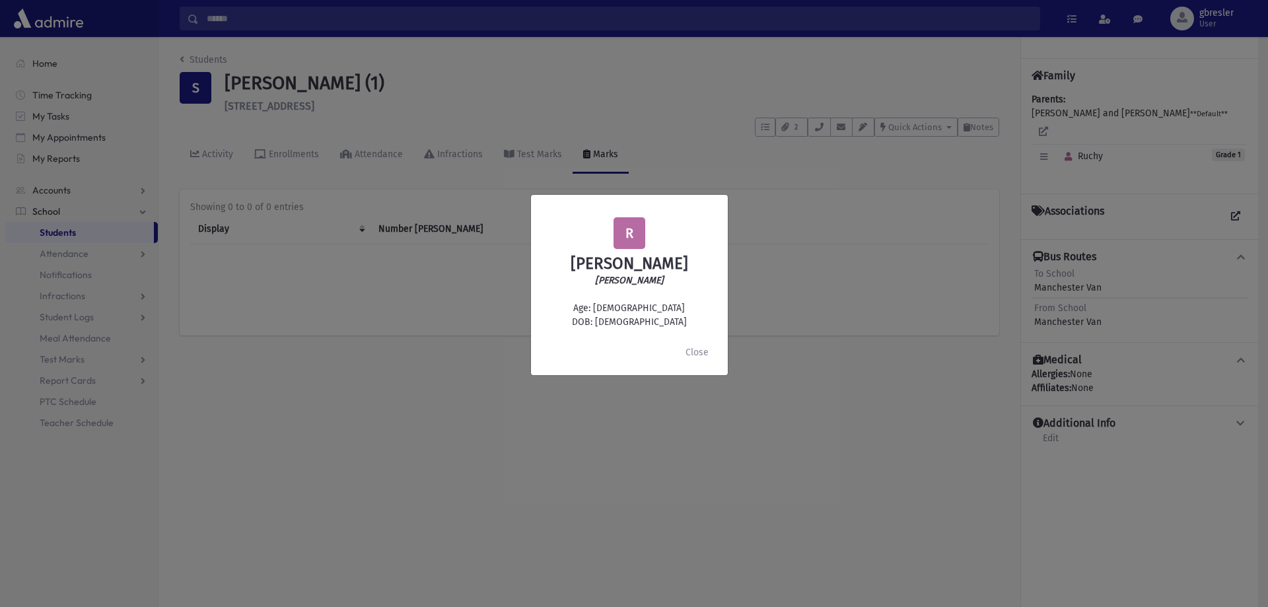
click at [676, 360] on div "Close" at bounding box center [629, 352] width 197 height 45
click at [687, 358] on button "Close" at bounding box center [697, 353] width 40 height 24
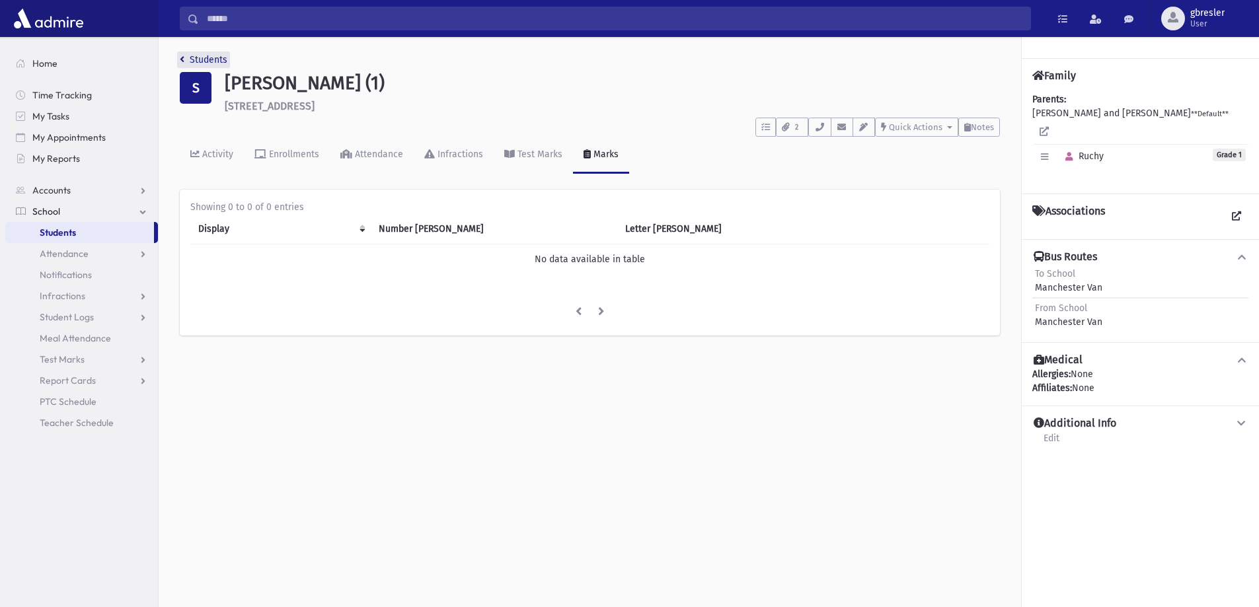
click at [217, 59] on link "Students" at bounding box center [204, 59] width 48 height 11
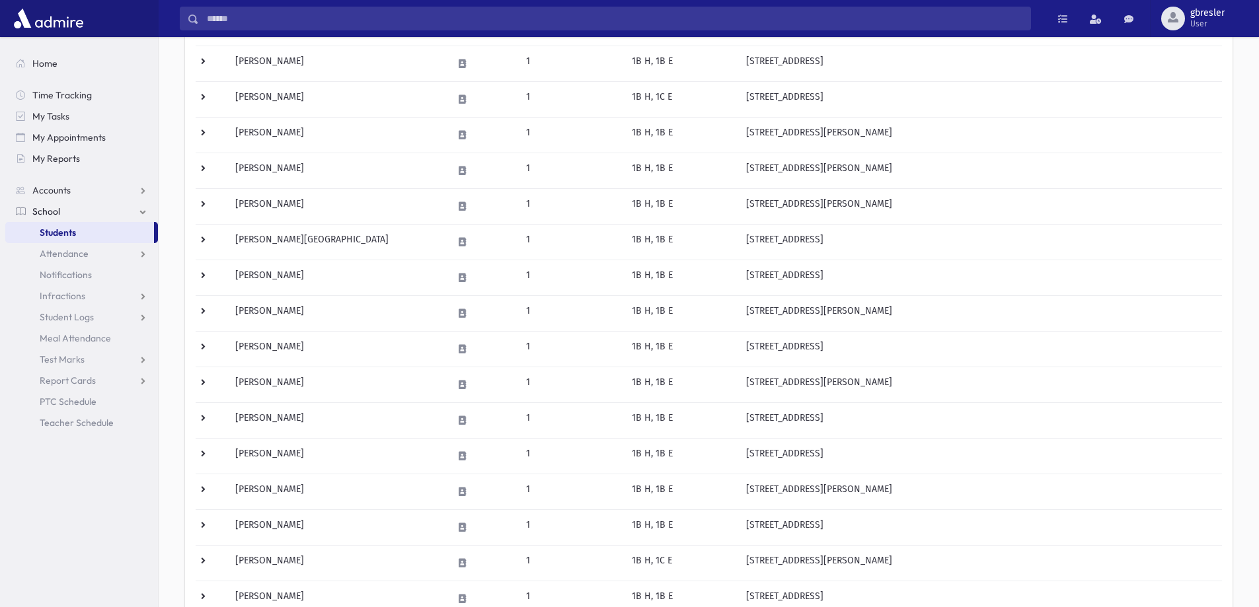
scroll to position [462, 0]
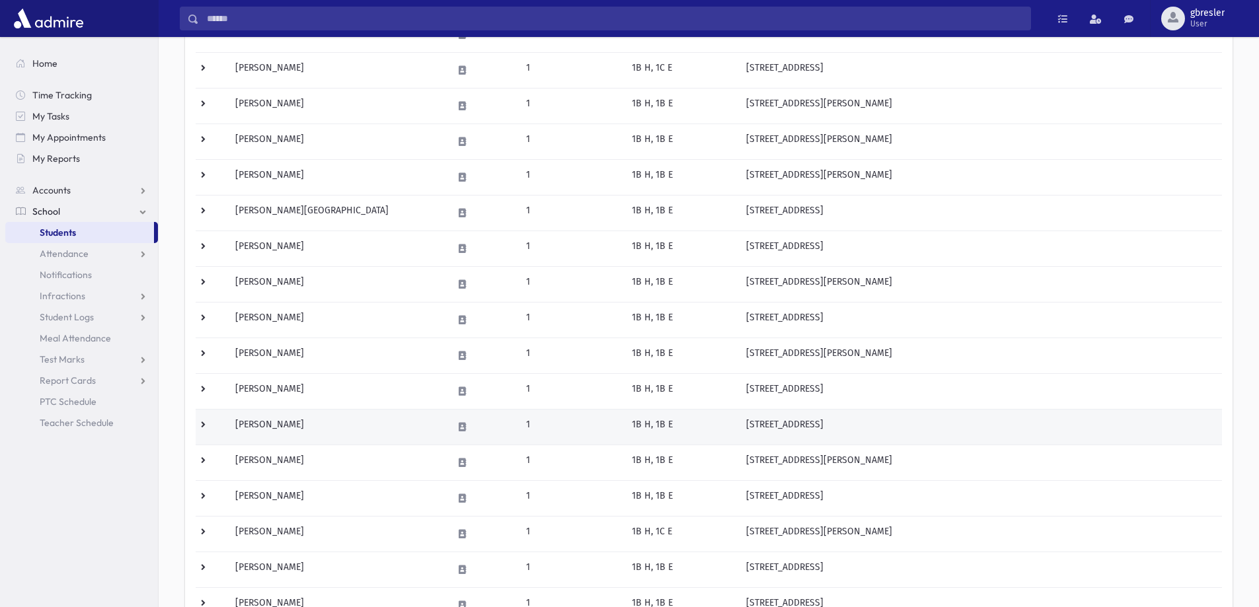
click at [284, 428] on td "Spitzer, Sara Naava" at bounding box center [335, 427] width 217 height 36
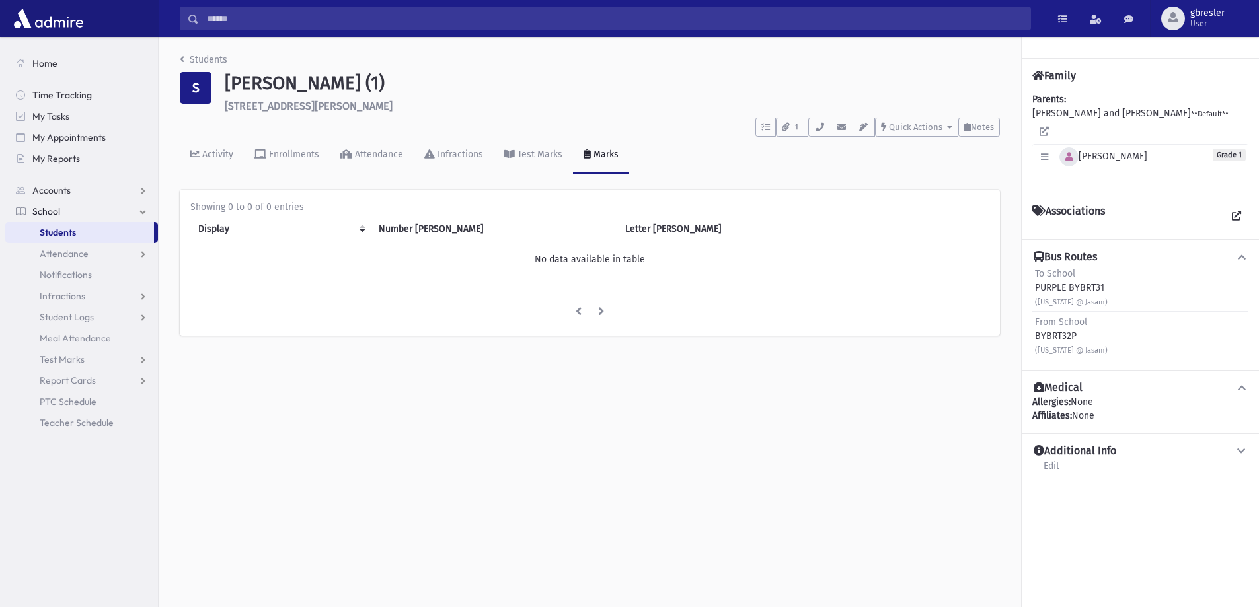
click at [1068, 153] on icon "button" at bounding box center [1068, 157] width 7 height 9
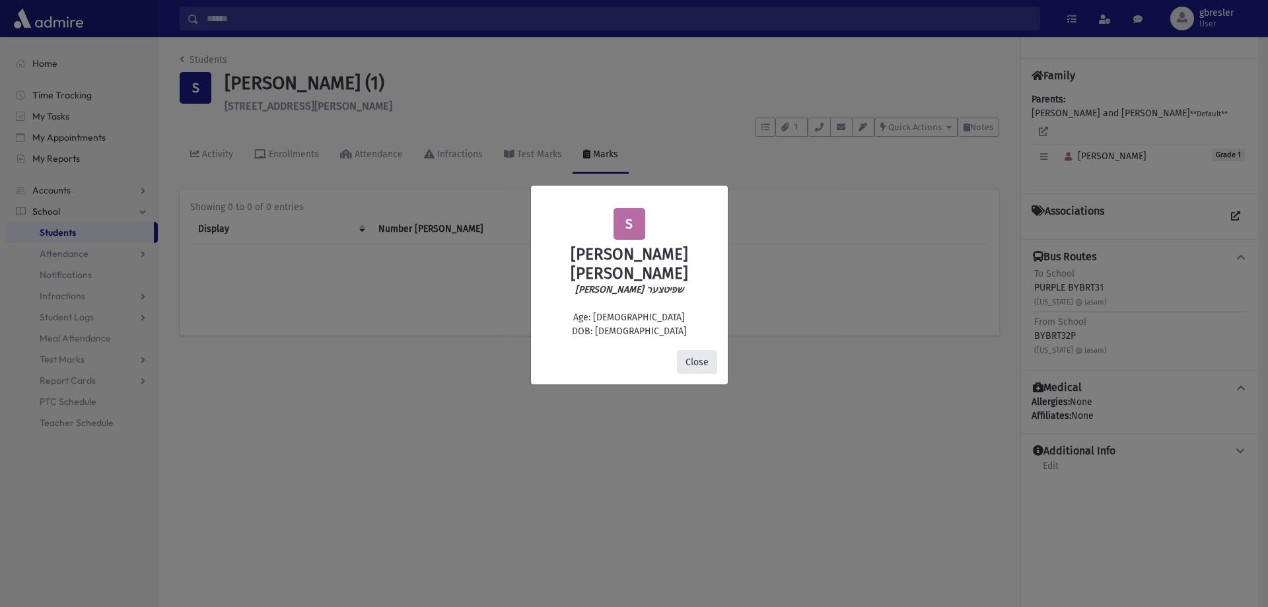
click at [701, 353] on button "Close" at bounding box center [697, 362] width 40 height 24
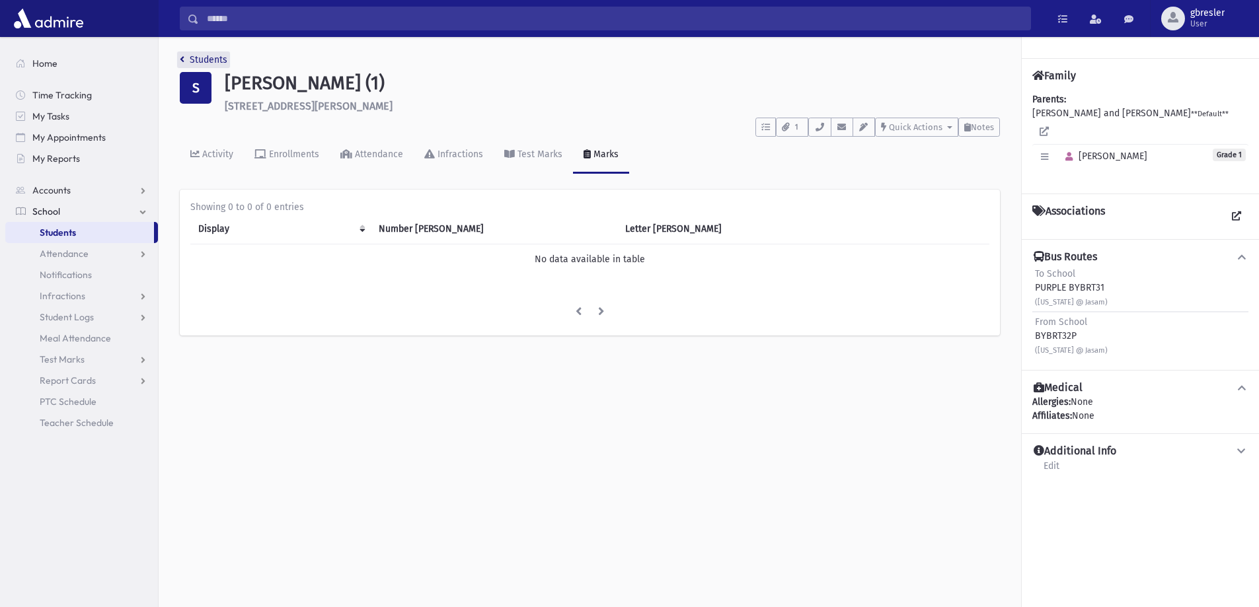
click at [214, 60] on link "Students" at bounding box center [204, 59] width 48 height 11
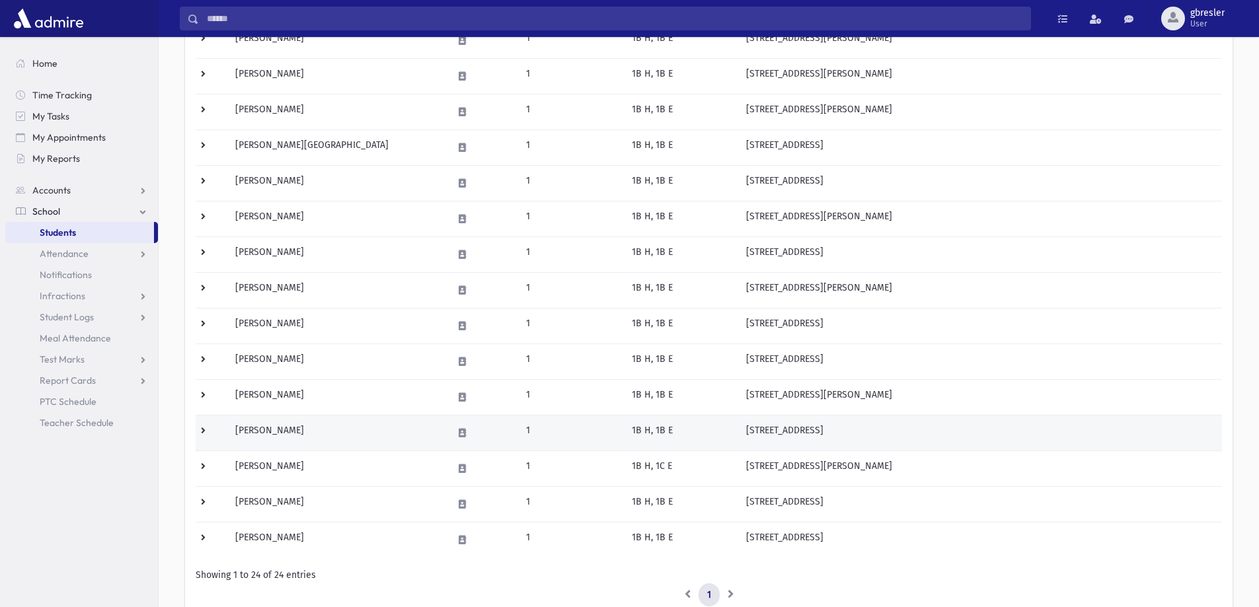
scroll to position [529, 0]
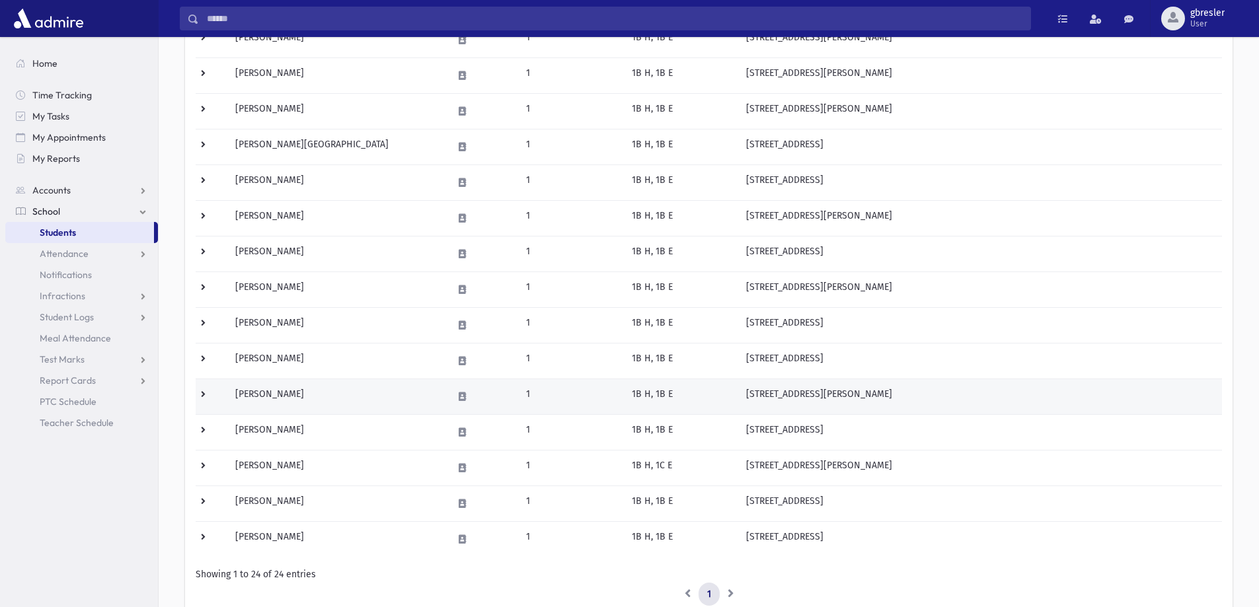
click at [256, 398] on td "[PERSON_NAME]" at bounding box center [335, 397] width 217 height 36
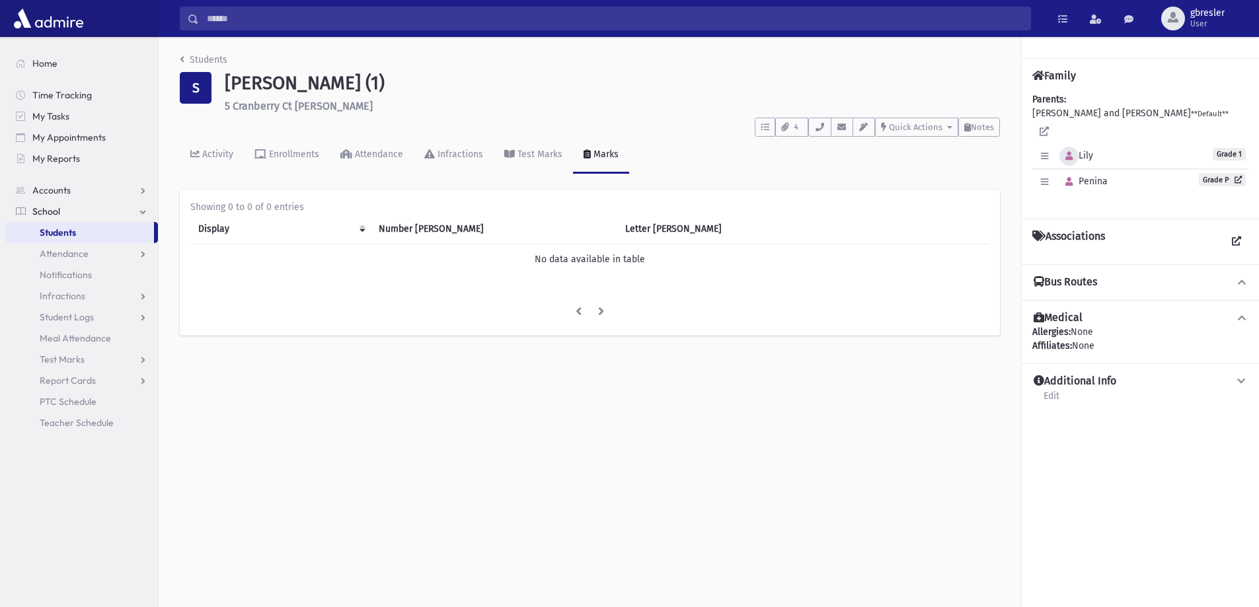
click at [1073, 147] on button "button" at bounding box center [1068, 156] width 19 height 19
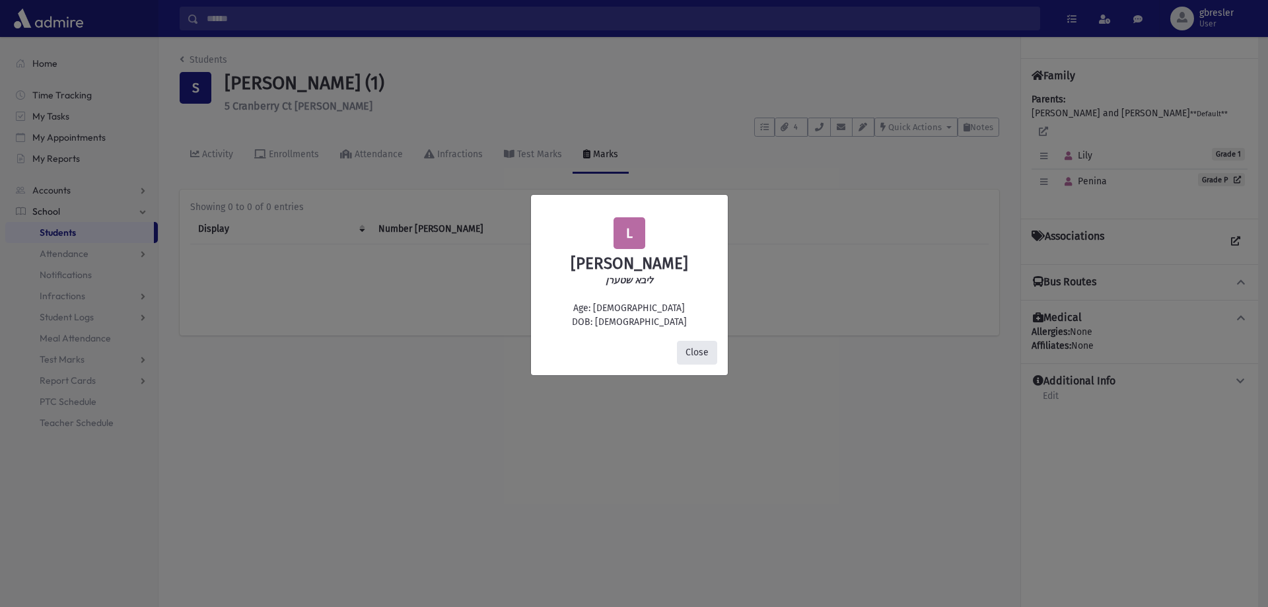
click at [707, 356] on button "Close" at bounding box center [697, 353] width 40 height 24
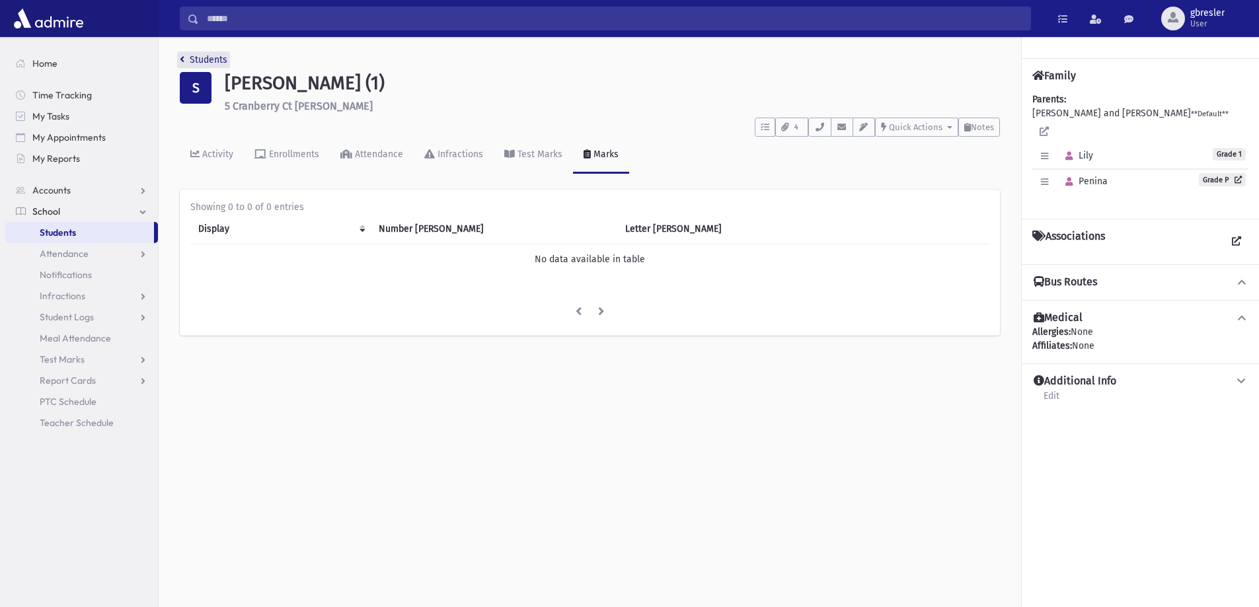
click at [215, 59] on link "Students" at bounding box center [204, 59] width 48 height 11
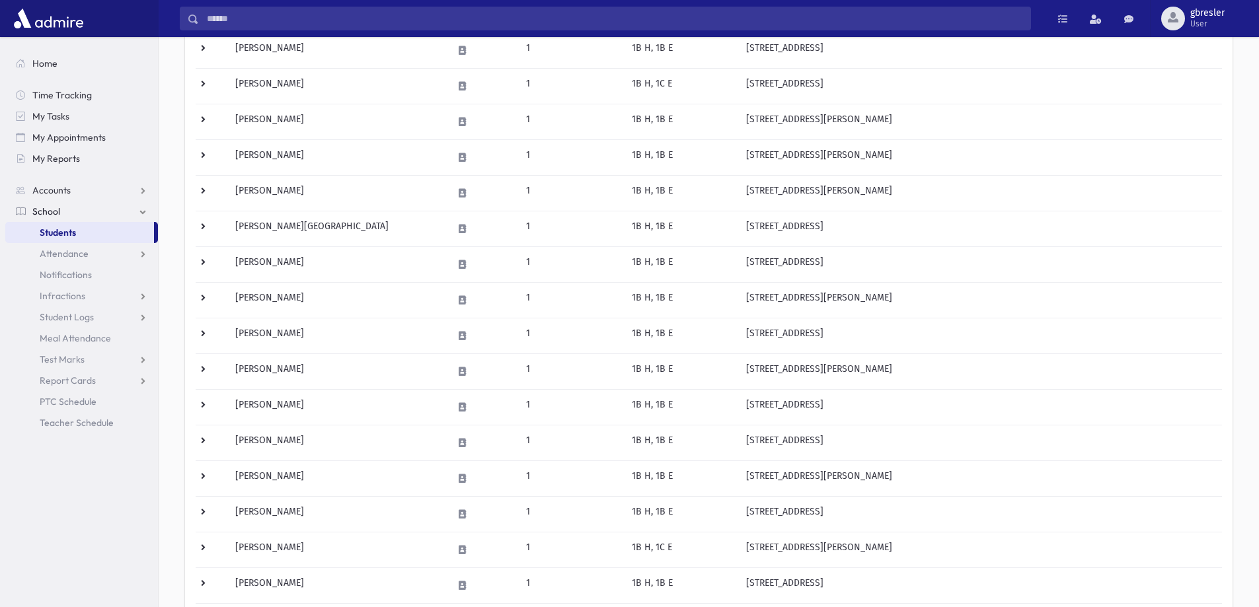
scroll to position [529, 0]
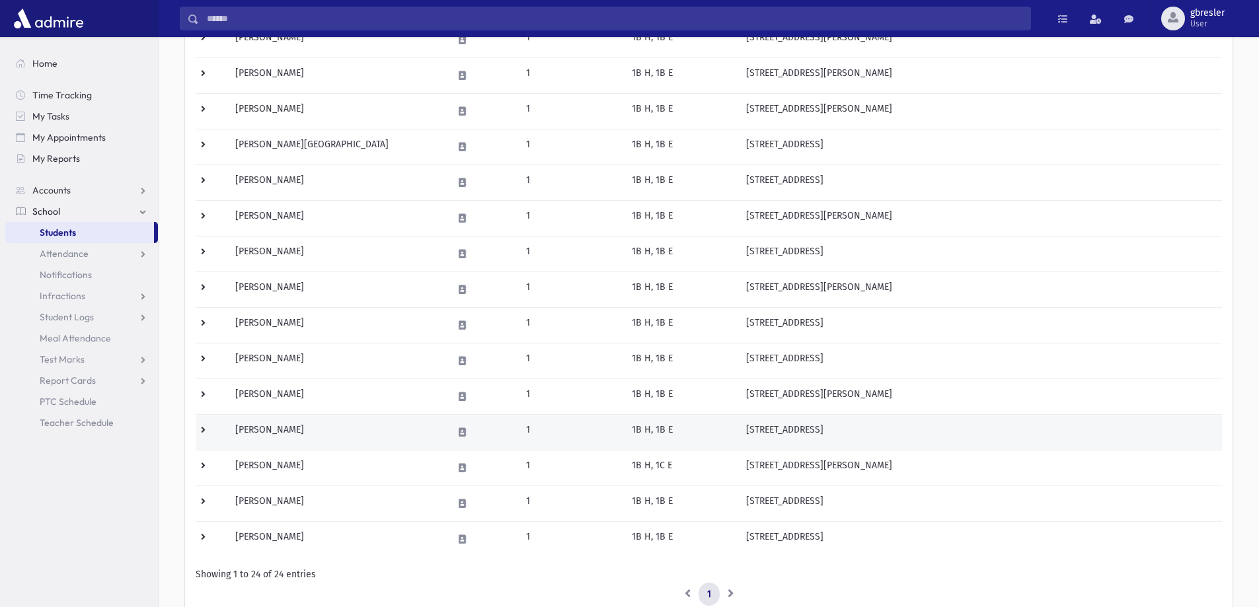
click at [281, 427] on td "Tatel, Chava Esther" at bounding box center [335, 432] width 217 height 36
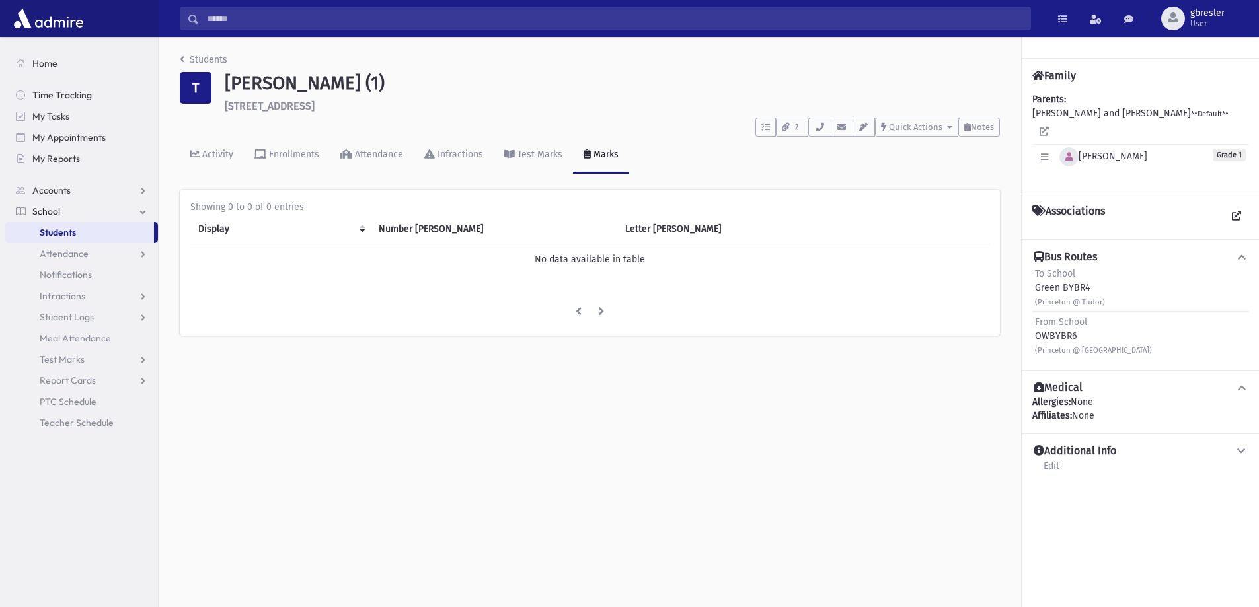
click at [1070, 153] on icon "button" at bounding box center [1068, 157] width 7 height 9
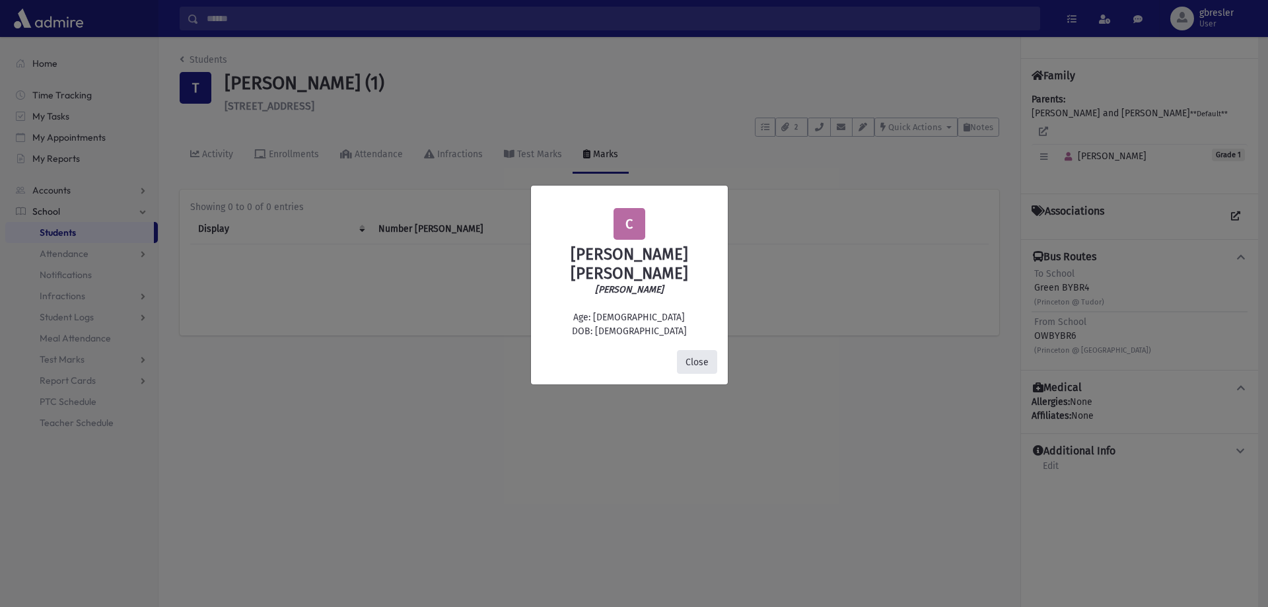
click at [701, 350] on button "Close" at bounding box center [697, 362] width 40 height 24
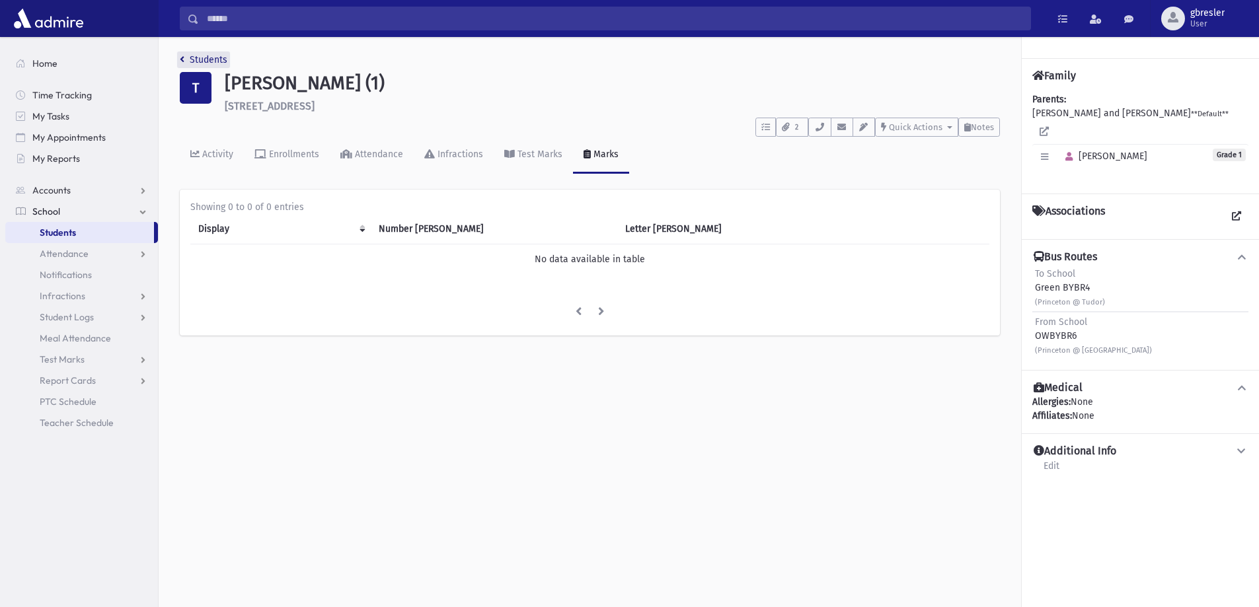
click at [226, 61] on link "Students" at bounding box center [204, 59] width 48 height 11
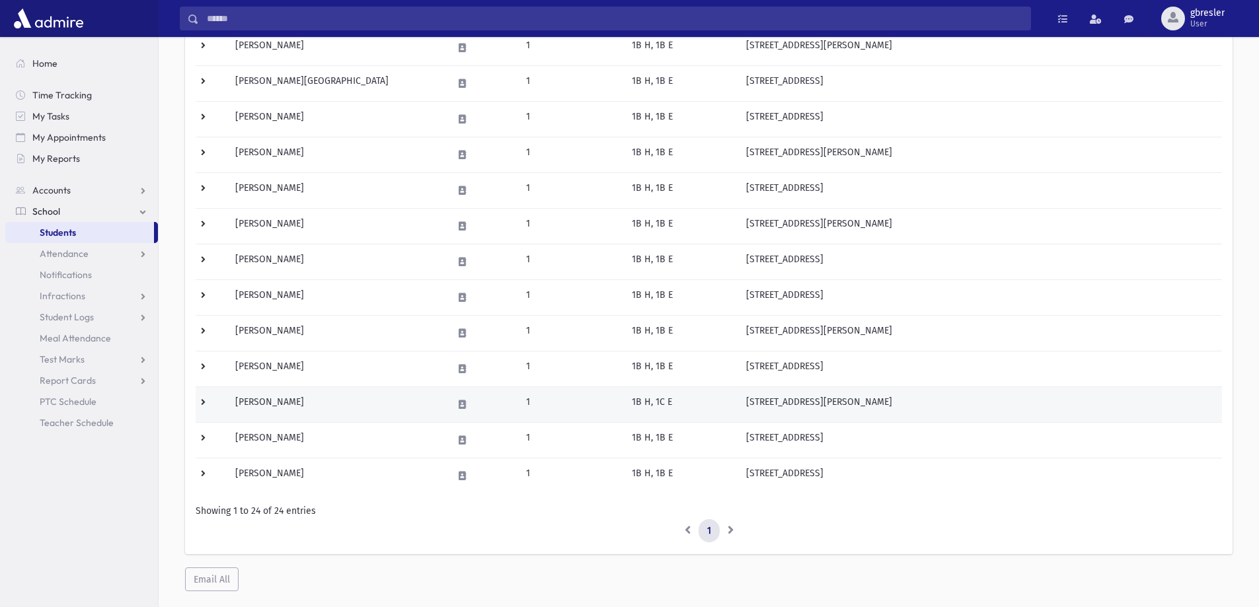
scroll to position [595, 0]
click at [277, 397] on td "[PERSON_NAME]" at bounding box center [335, 402] width 217 height 36
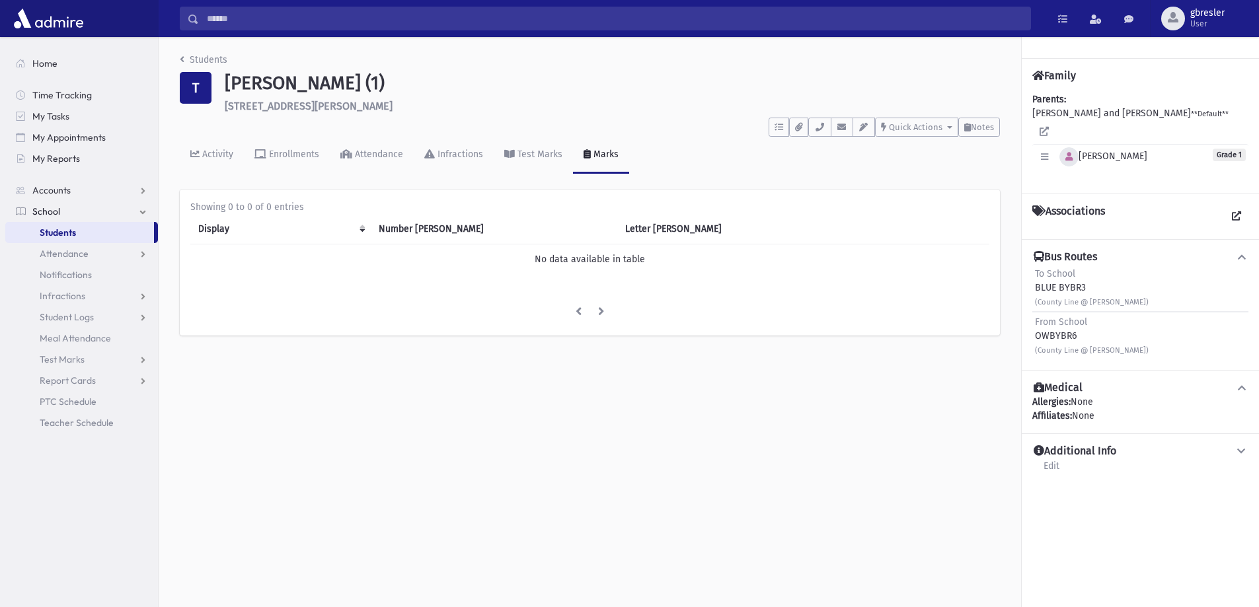
click at [1074, 147] on button "button" at bounding box center [1068, 156] width 19 height 19
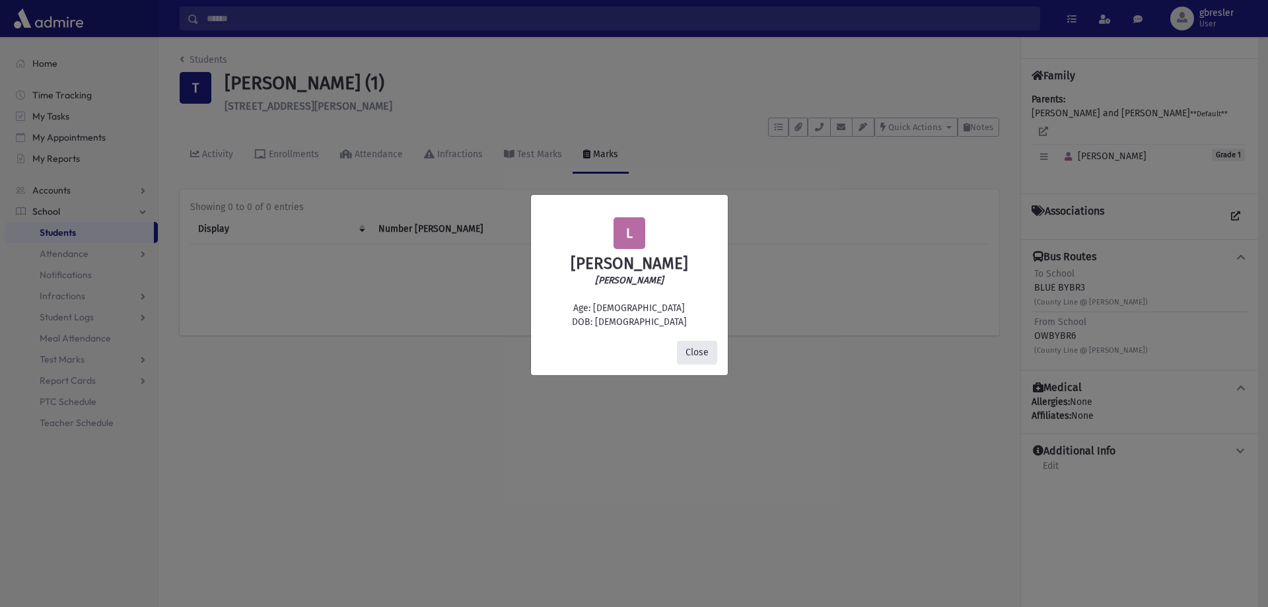
click at [688, 355] on button "Close" at bounding box center [697, 353] width 40 height 24
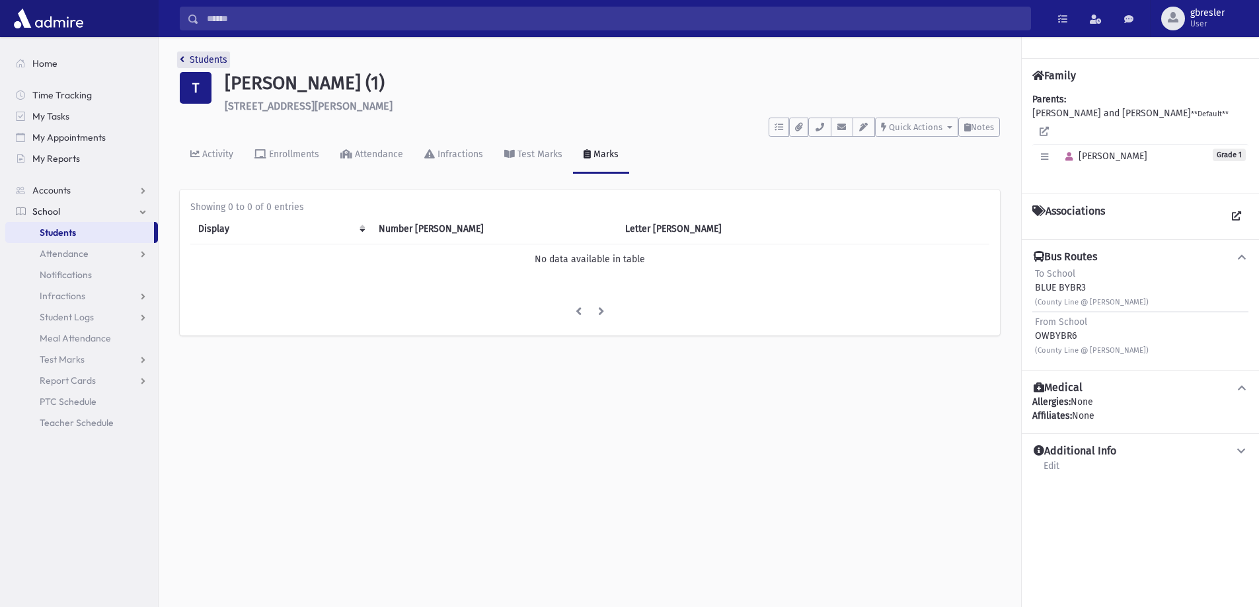
click at [214, 63] on link "Students" at bounding box center [204, 59] width 48 height 11
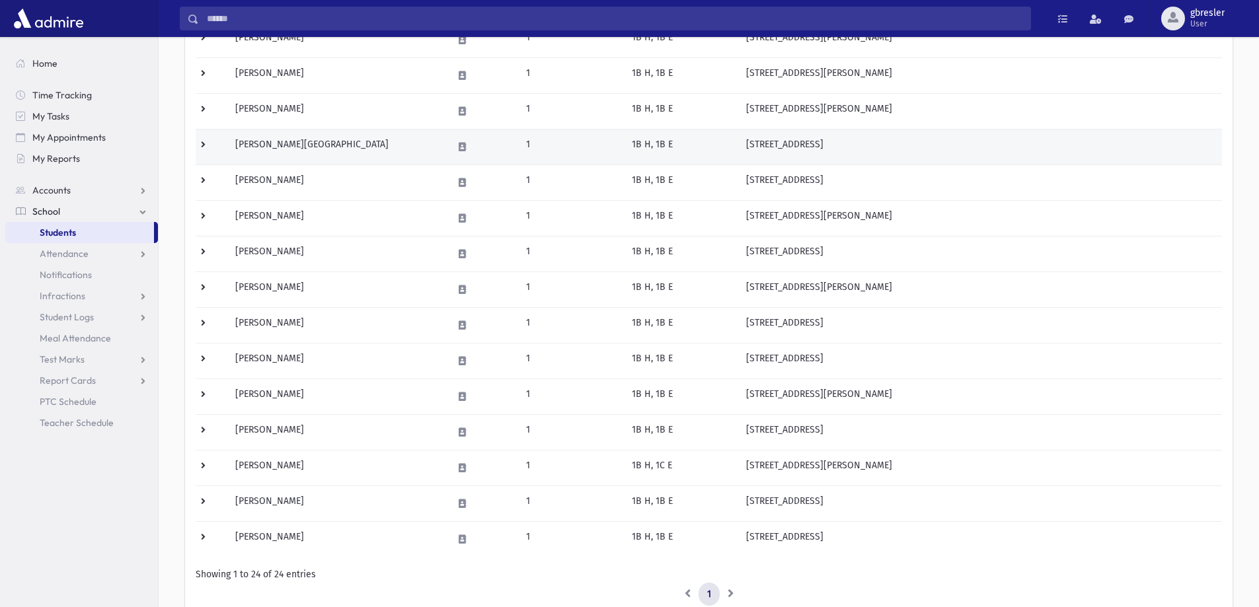
scroll to position [622, 0]
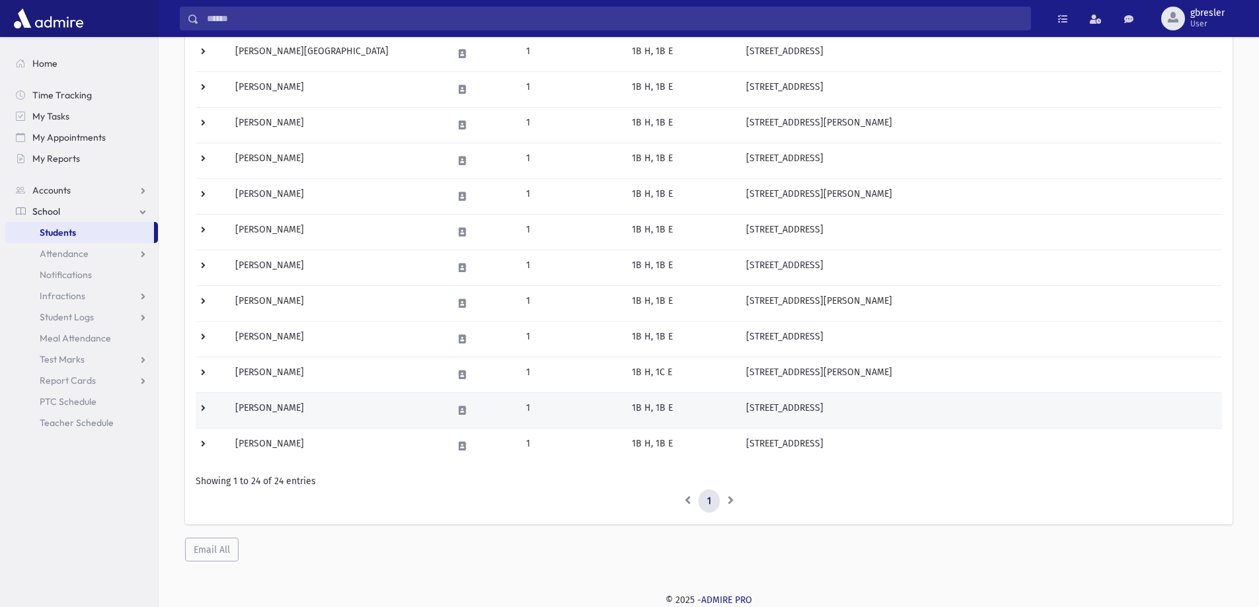
click at [279, 408] on td "Zaks, Tehilla" at bounding box center [335, 410] width 217 height 36
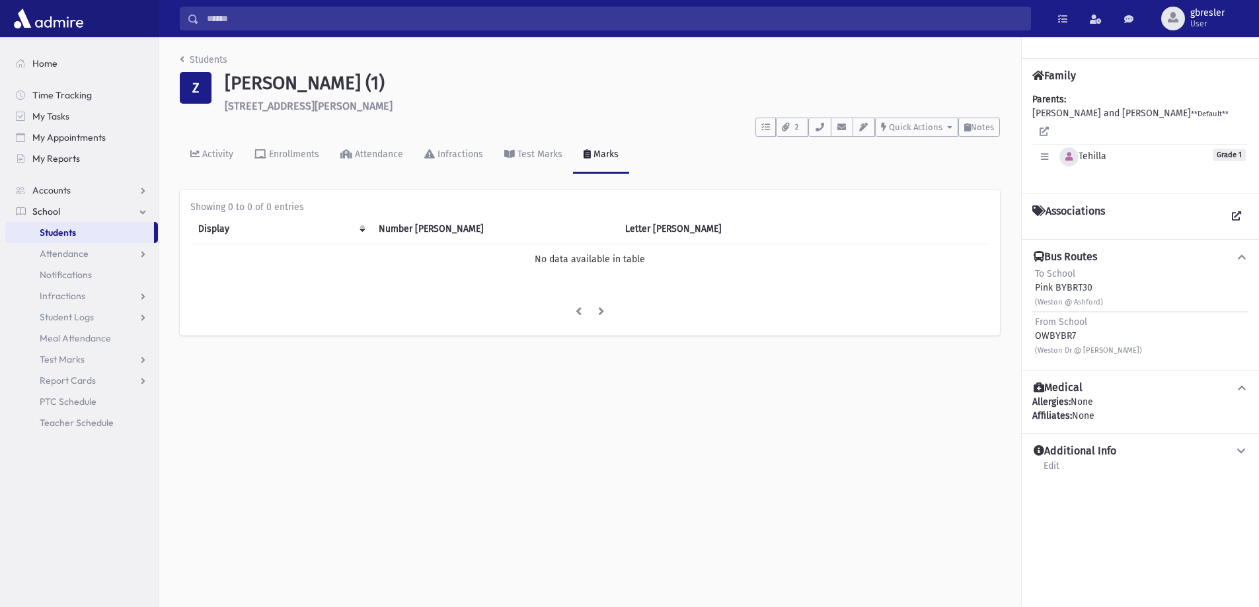
click at [1066, 153] on icon "button" at bounding box center [1068, 157] width 7 height 9
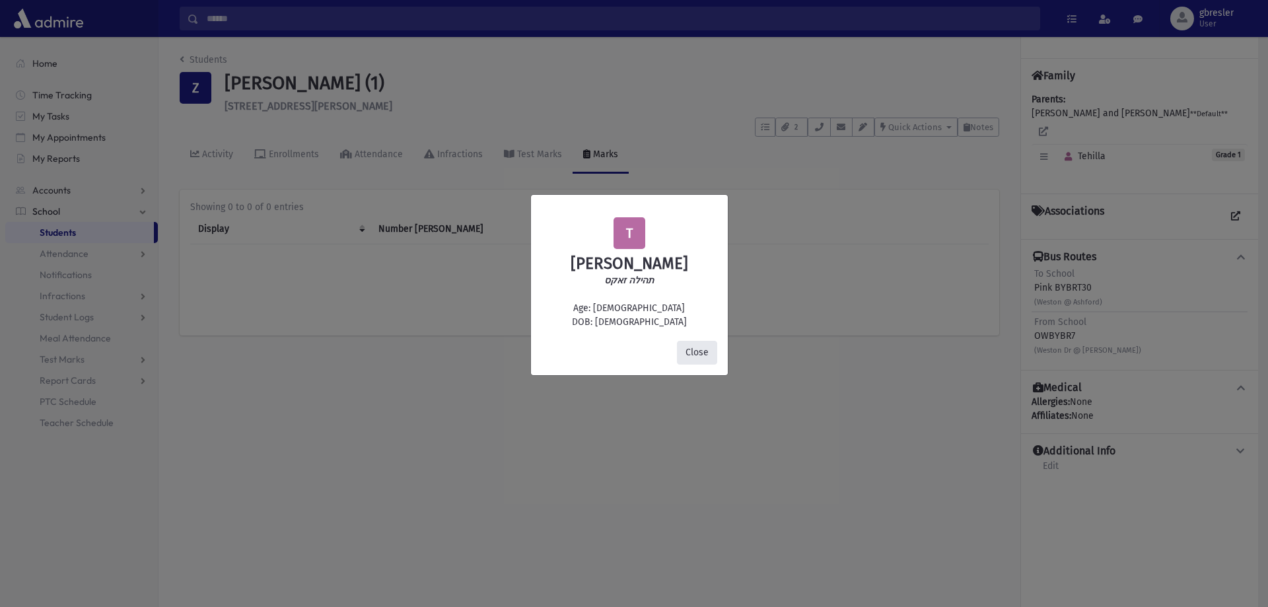
click at [692, 350] on button "Close" at bounding box center [697, 353] width 40 height 24
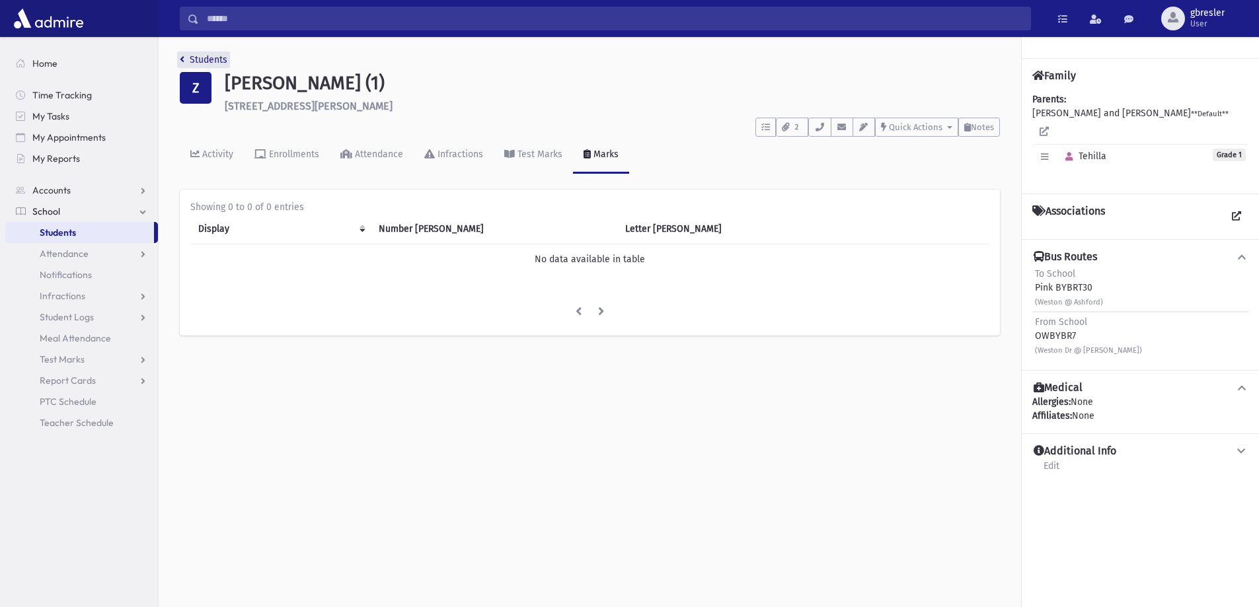
click at [215, 61] on link "Students" at bounding box center [204, 59] width 48 height 11
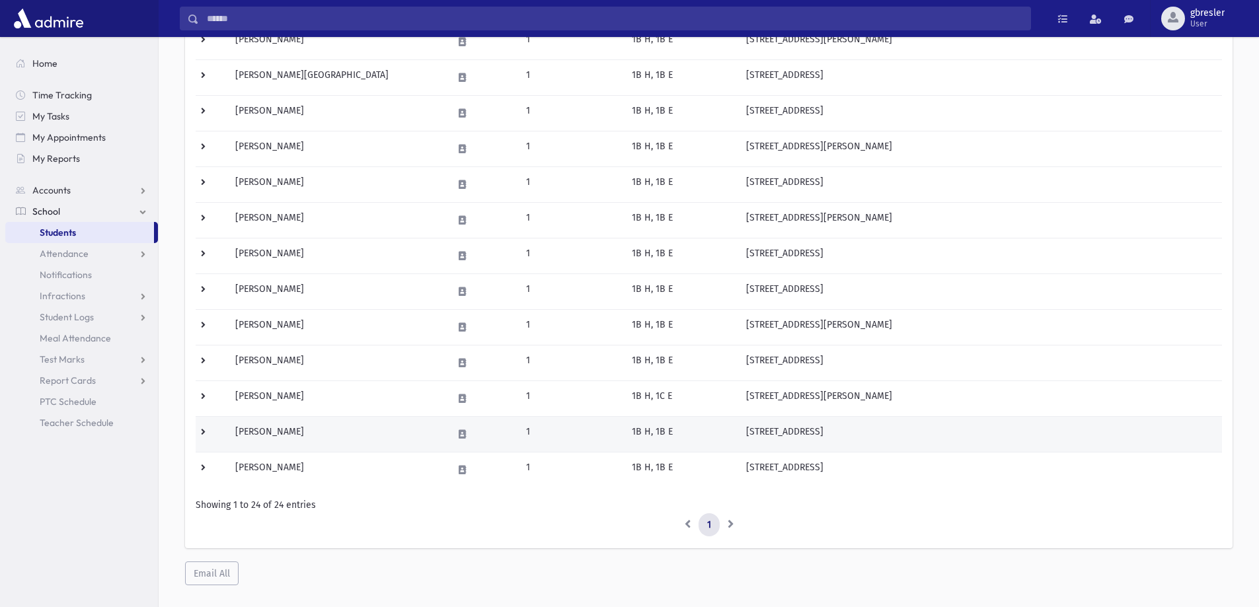
scroll to position [622, 0]
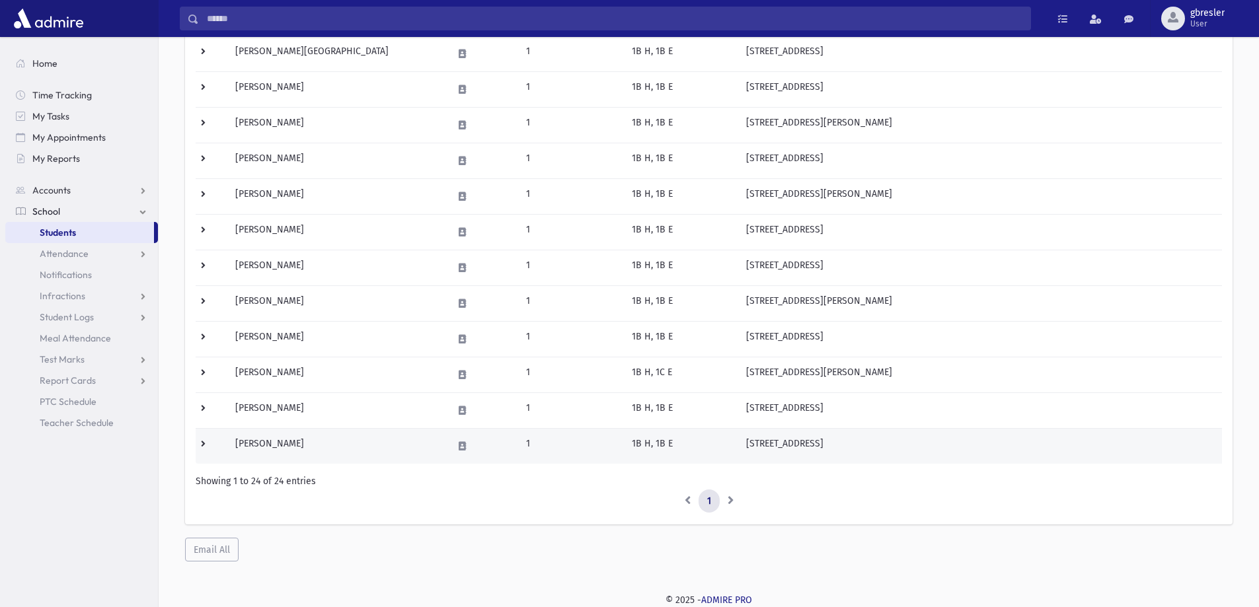
click at [279, 453] on td "[PERSON_NAME]" at bounding box center [335, 446] width 217 height 36
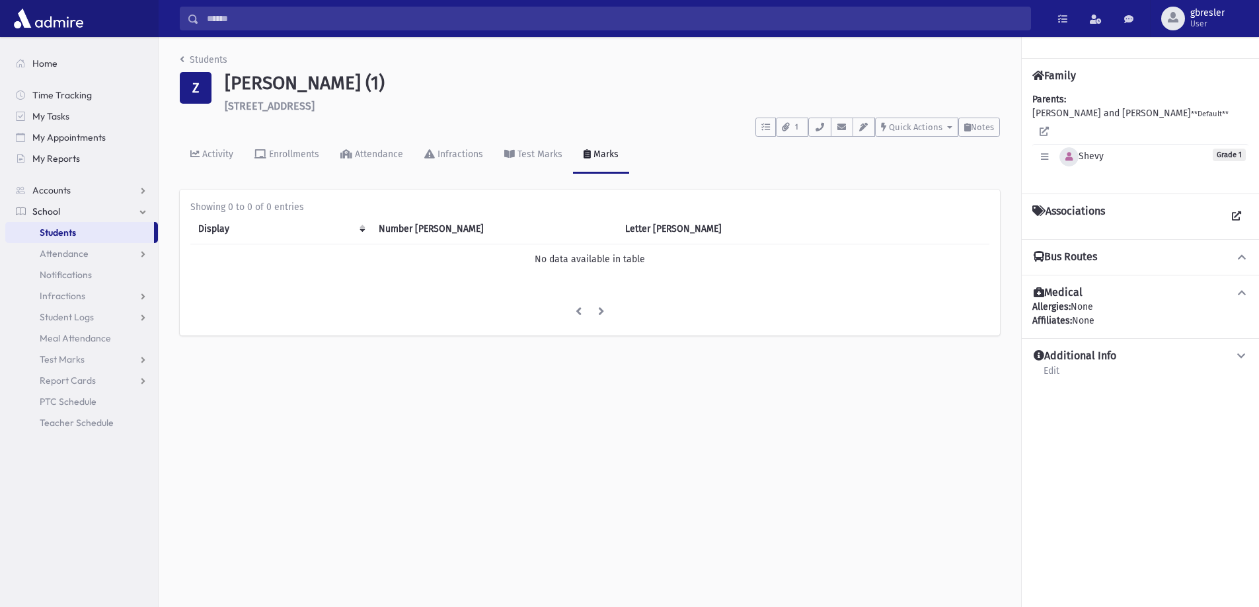
click at [1068, 148] on button "button" at bounding box center [1068, 156] width 19 height 19
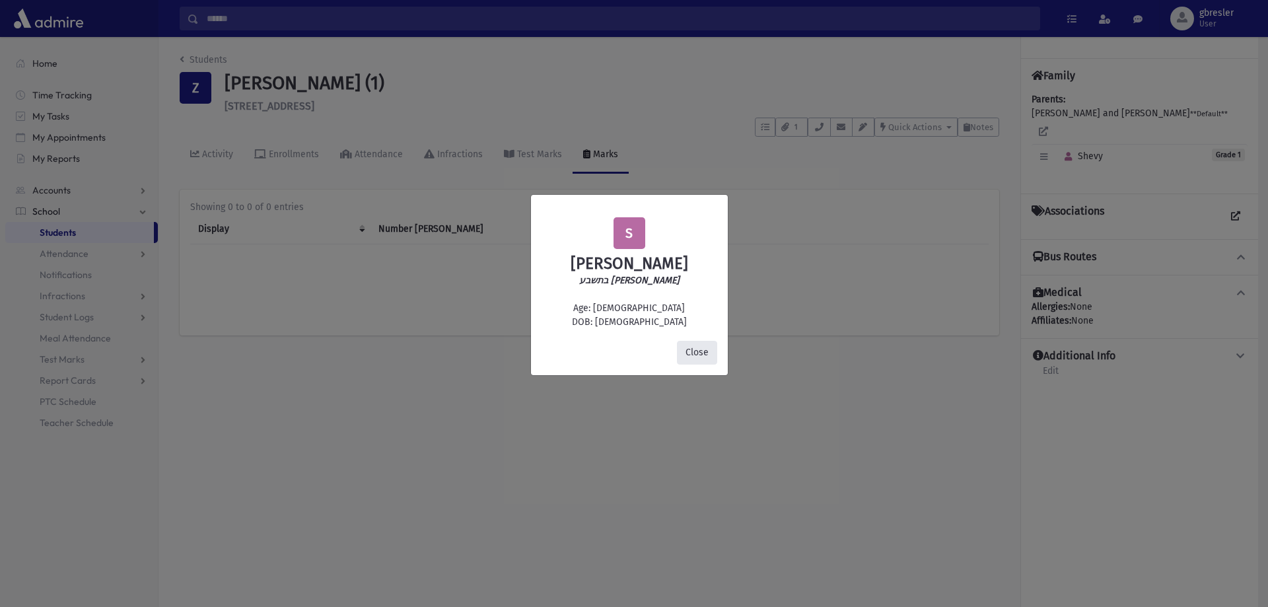
click at [706, 350] on button "Close" at bounding box center [697, 353] width 40 height 24
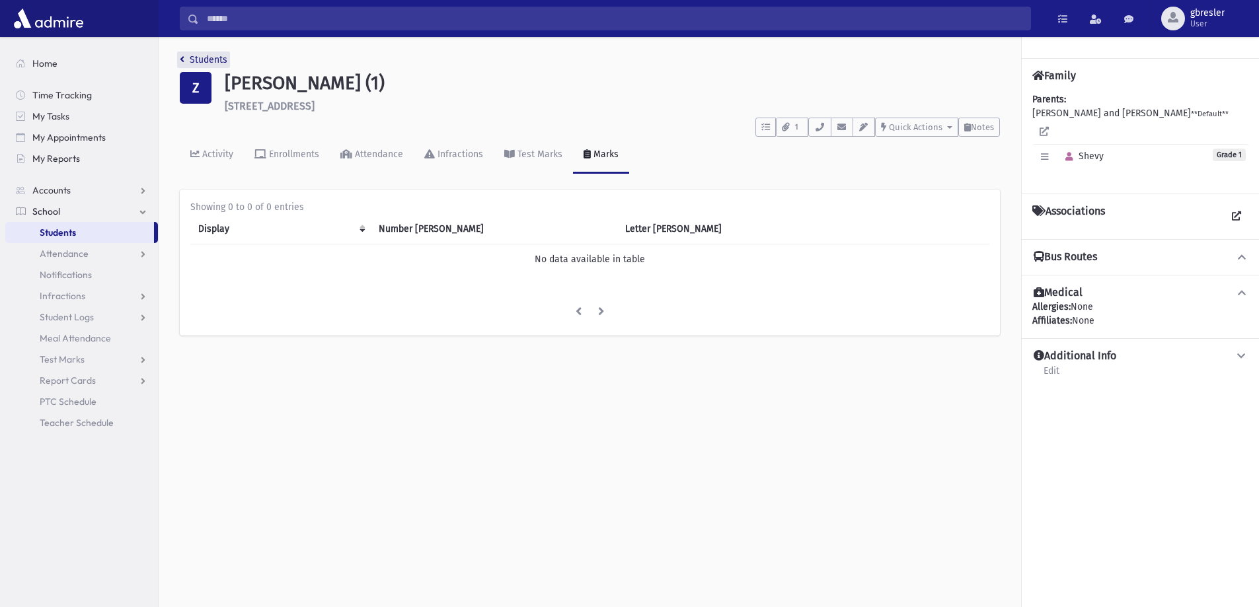
click at [194, 61] on link "Students" at bounding box center [204, 59] width 48 height 11
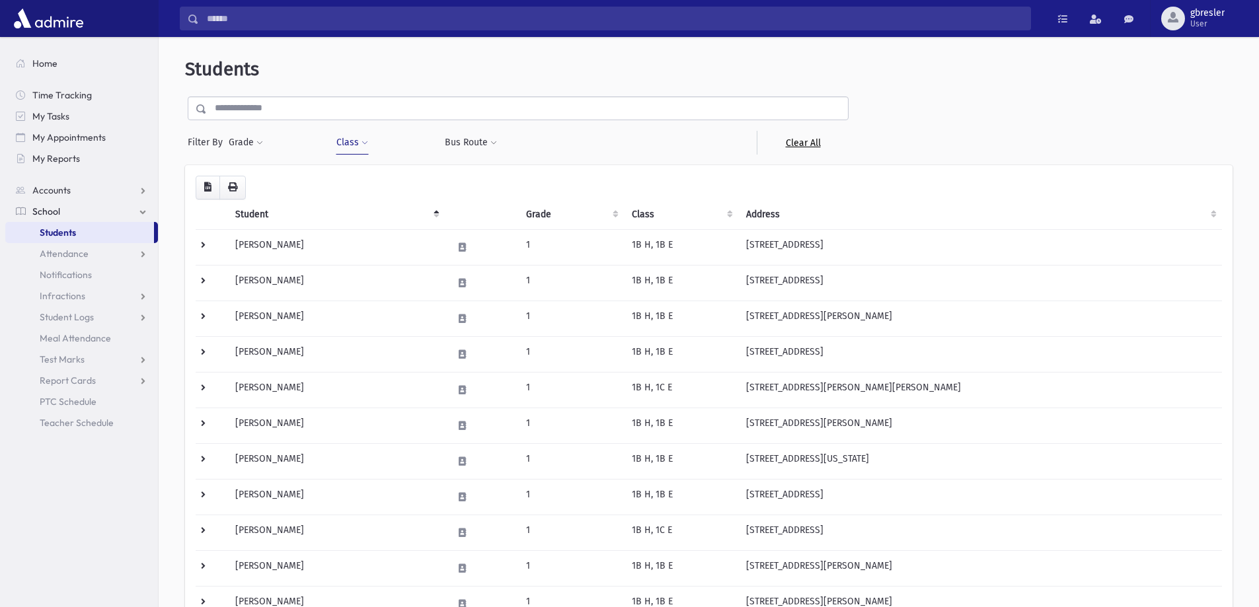
click at [799, 144] on link "Clear All" at bounding box center [802, 143] width 92 height 24
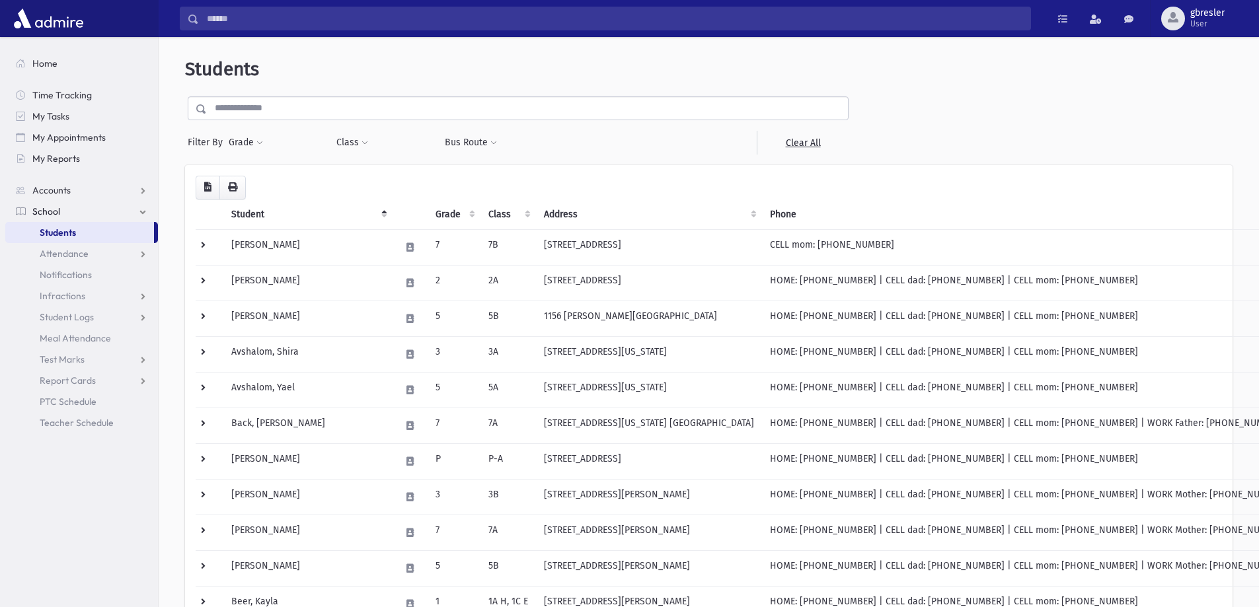
click at [347, 111] on input "text" at bounding box center [527, 108] width 641 height 24
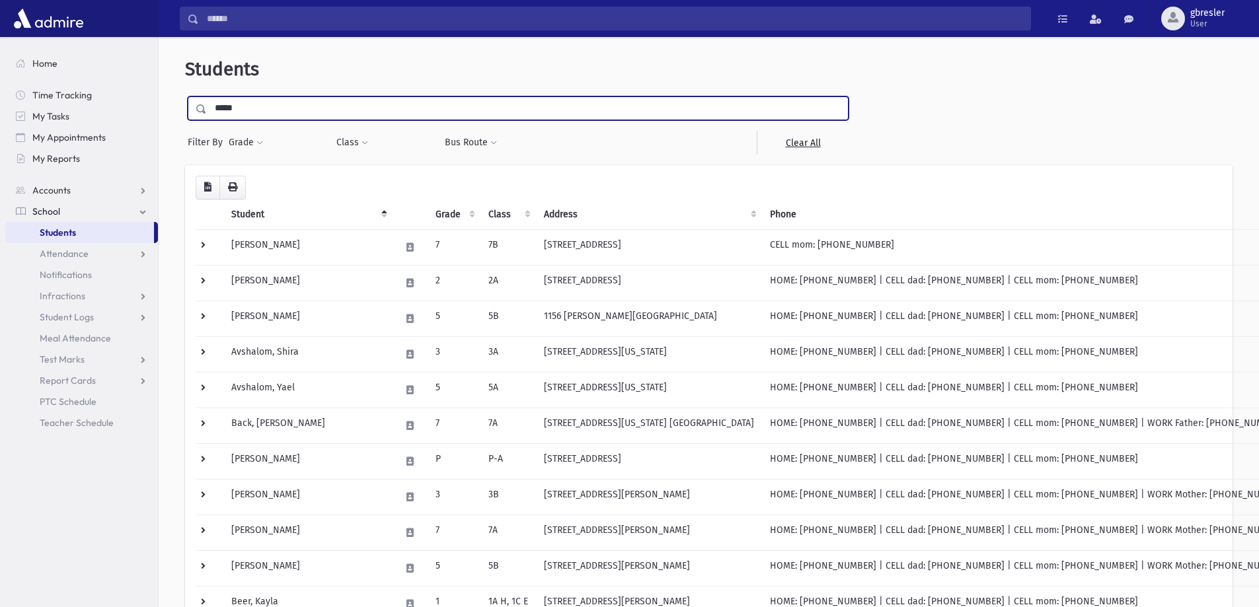
type input "*****"
click at [185, 96] on input "submit" at bounding box center [203, 105] width 37 height 18
